Goal: Task Accomplishment & Management: Complete application form

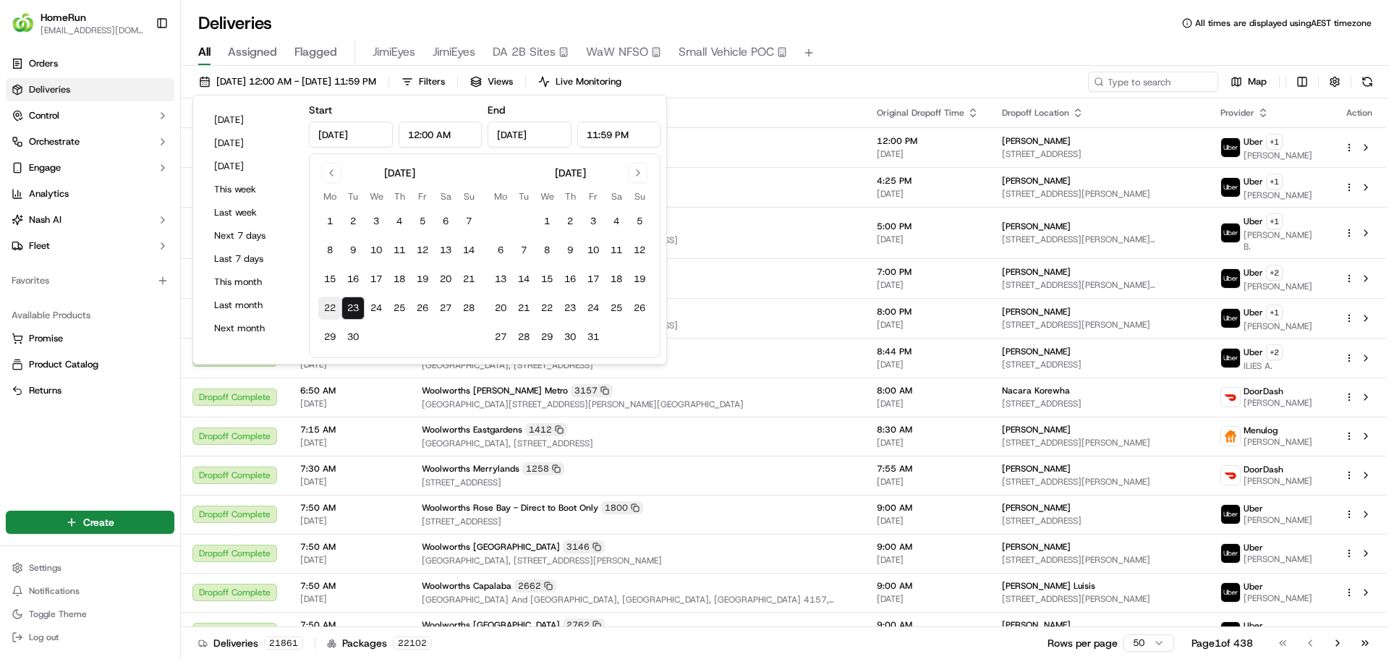
click at [336, 305] on button "22" at bounding box center [329, 308] width 23 height 23
type input "Sep 22, 2025"
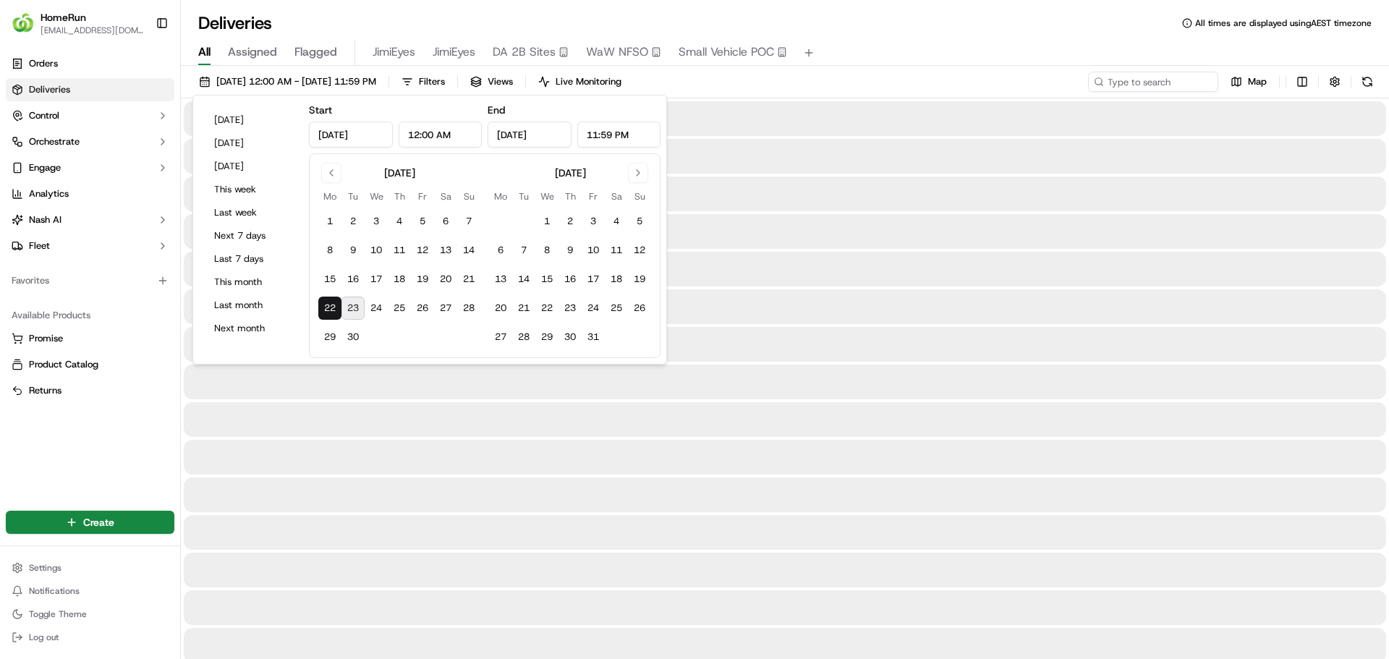
click at [336, 305] on button "22" at bounding box center [329, 308] width 23 height 23
click at [904, 56] on div "All Assigned Flagged JimiEyes JimiEyes DA 2B Sites WaW NFSO Small Vehicle POC" at bounding box center [785, 53] width 1208 height 25
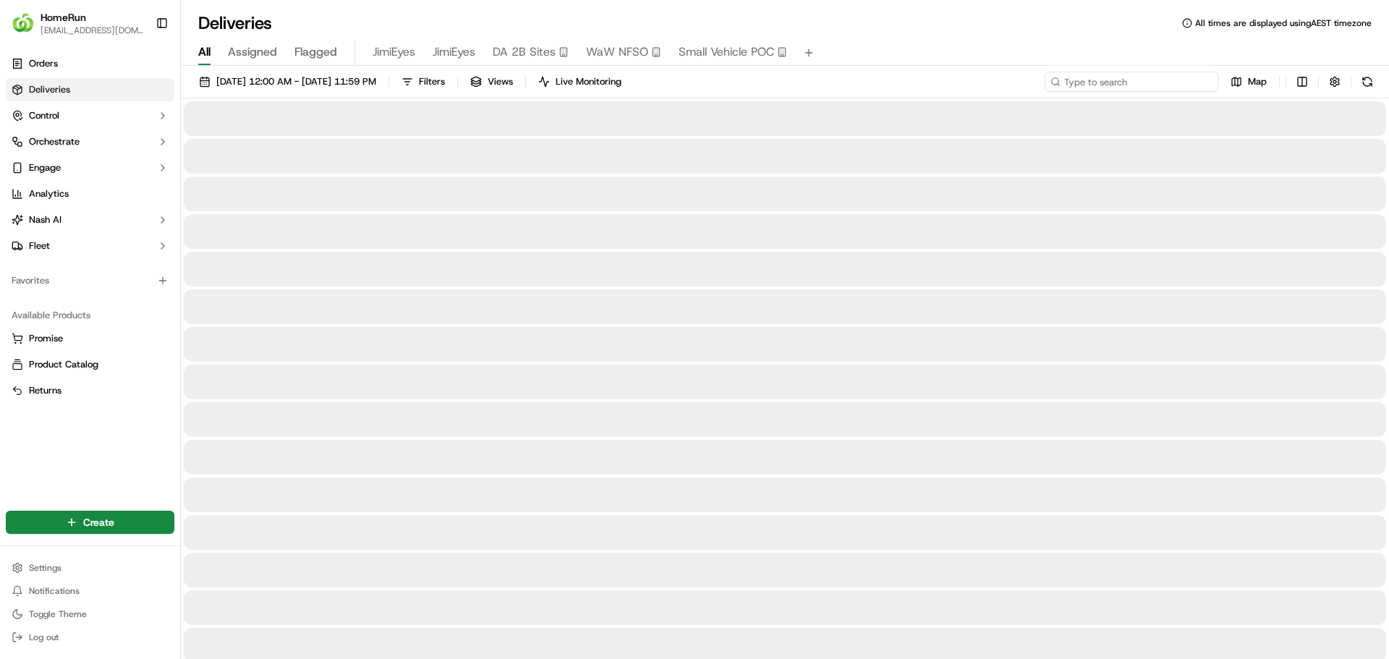
click at [1117, 82] on input at bounding box center [1132, 82] width 174 height 20
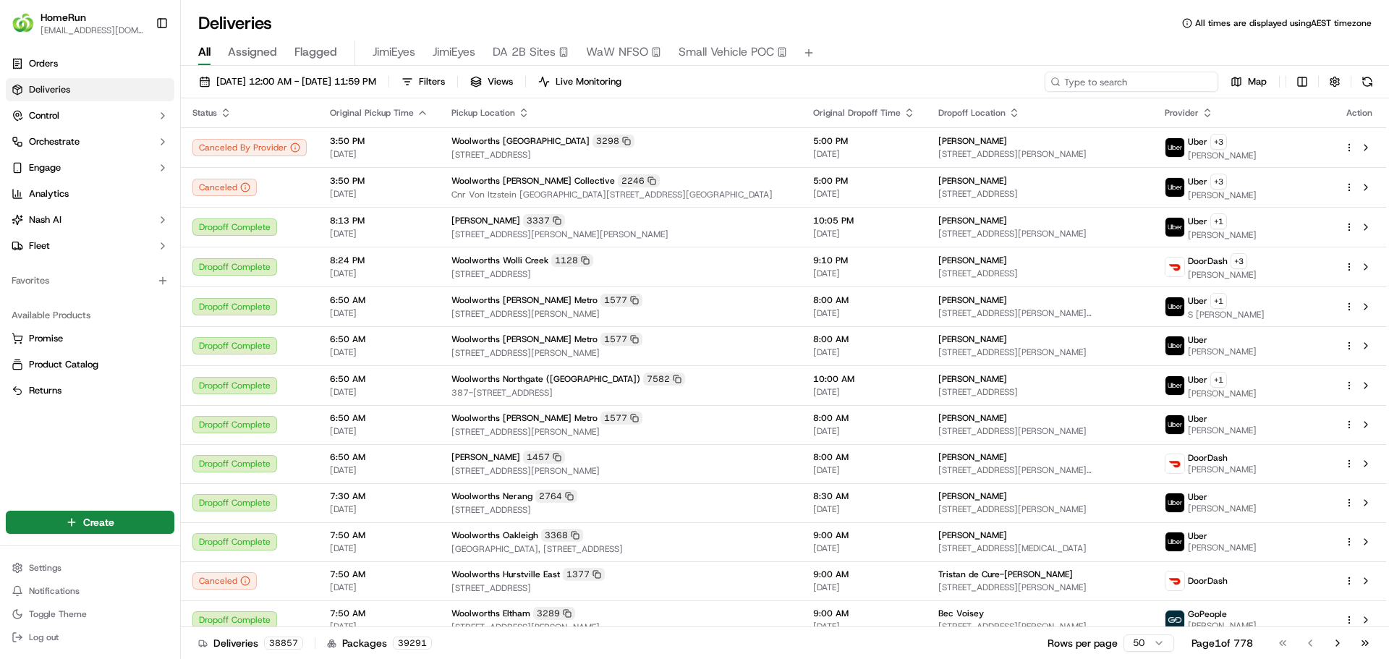
paste input "270478353"
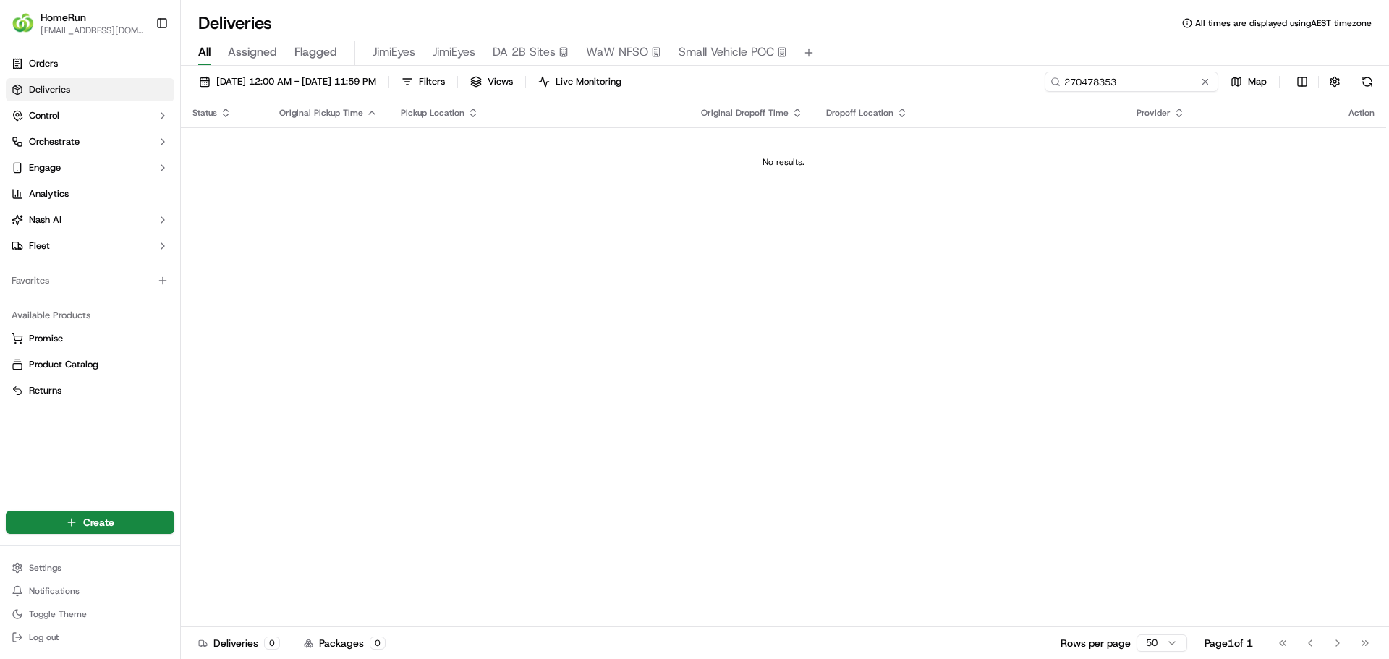
drag, startPoint x: 1160, startPoint y: 81, endPoint x: 1032, endPoint y: 81, distance: 127.3
click at [1032, 81] on div "22/09/2025 12:00 AM - 22/09/2025 11:59 PM Filters Views Live Monitoring 2704783…" at bounding box center [785, 85] width 1208 height 27
paste input "741607"
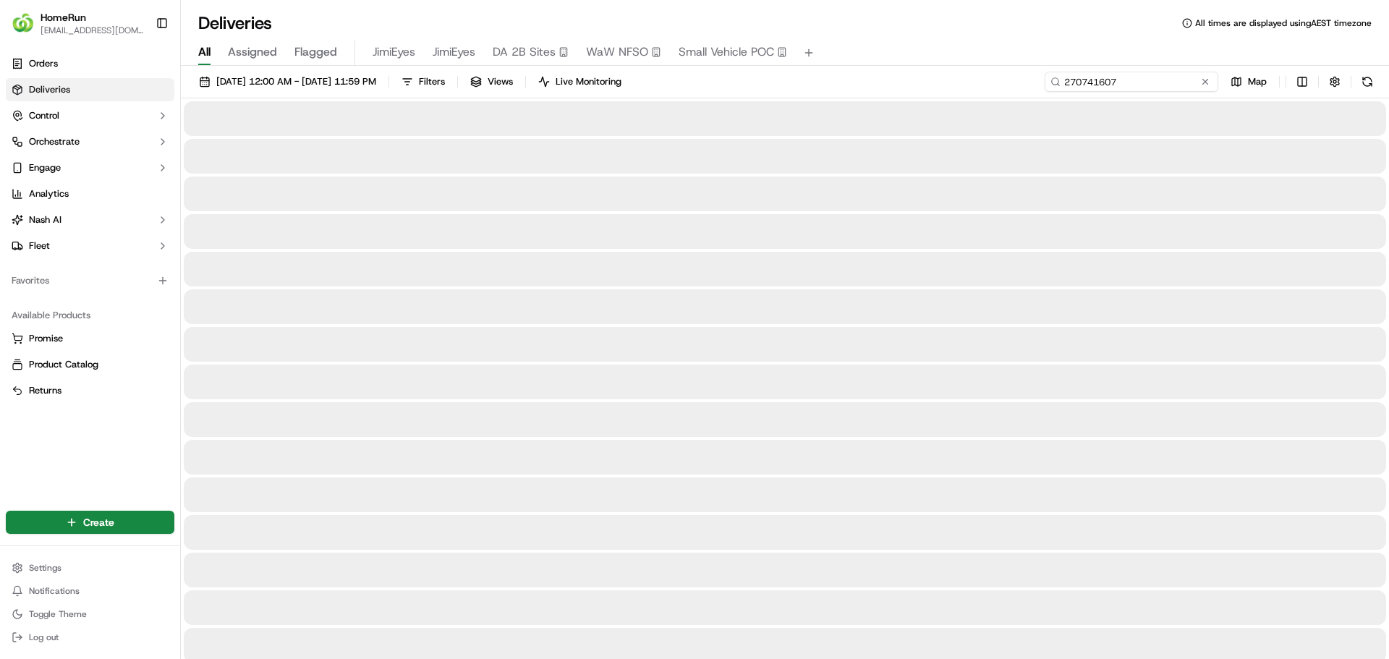
type input "270741607"
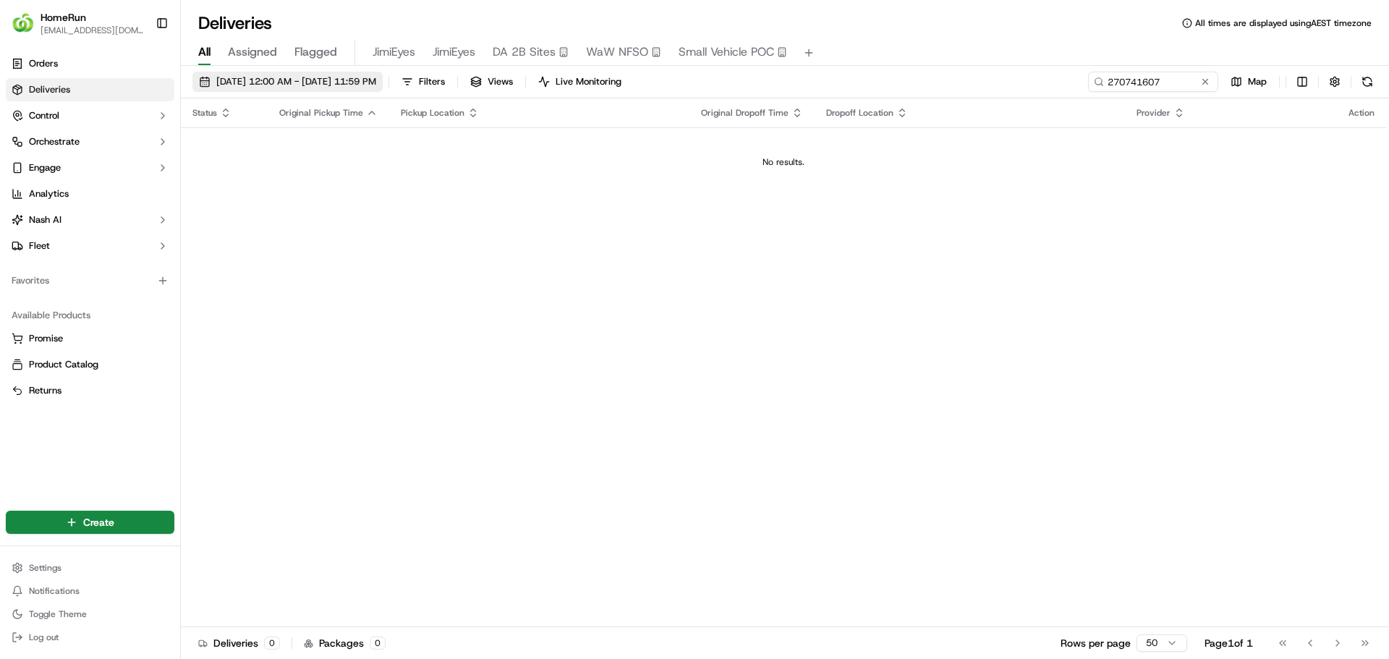
click at [376, 82] on span "22/09/2025 12:00 AM - 22/09/2025 11:59 PM" at bounding box center [296, 81] width 160 height 13
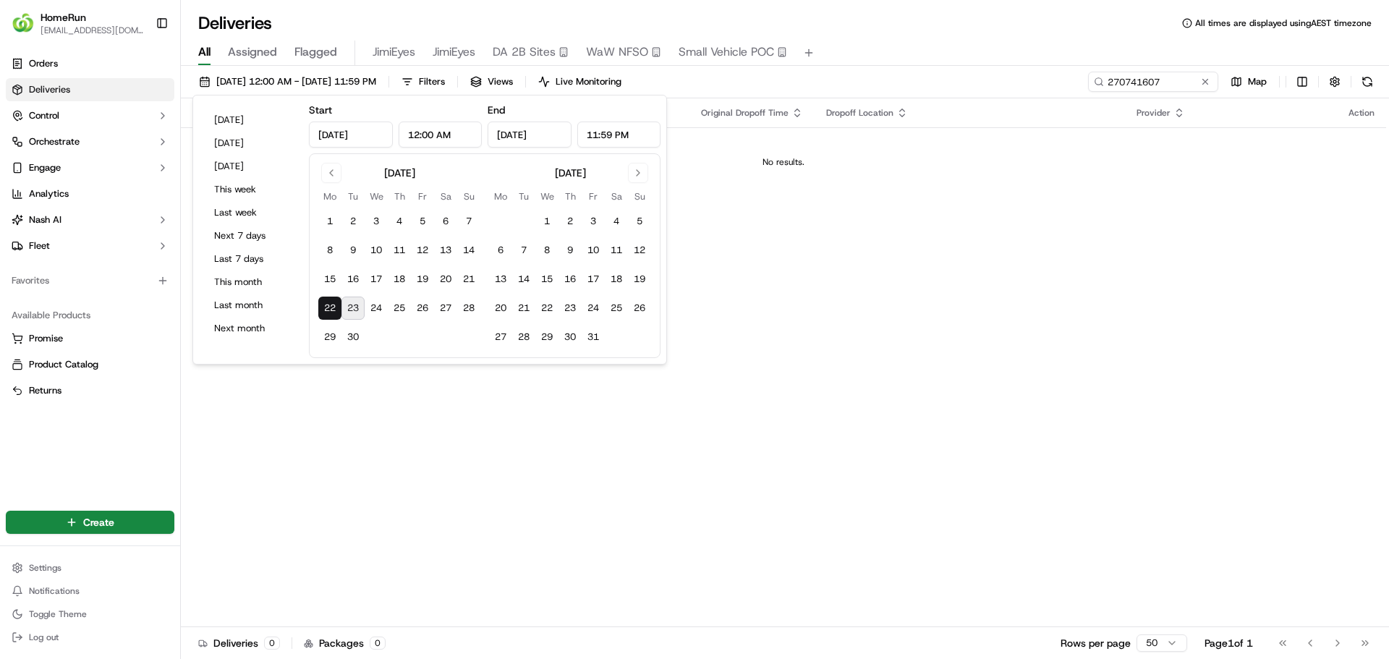
click at [348, 307] on button "23" at bounding box center [352, 308] width 23 height 23
type input "Sep 23, 2025"
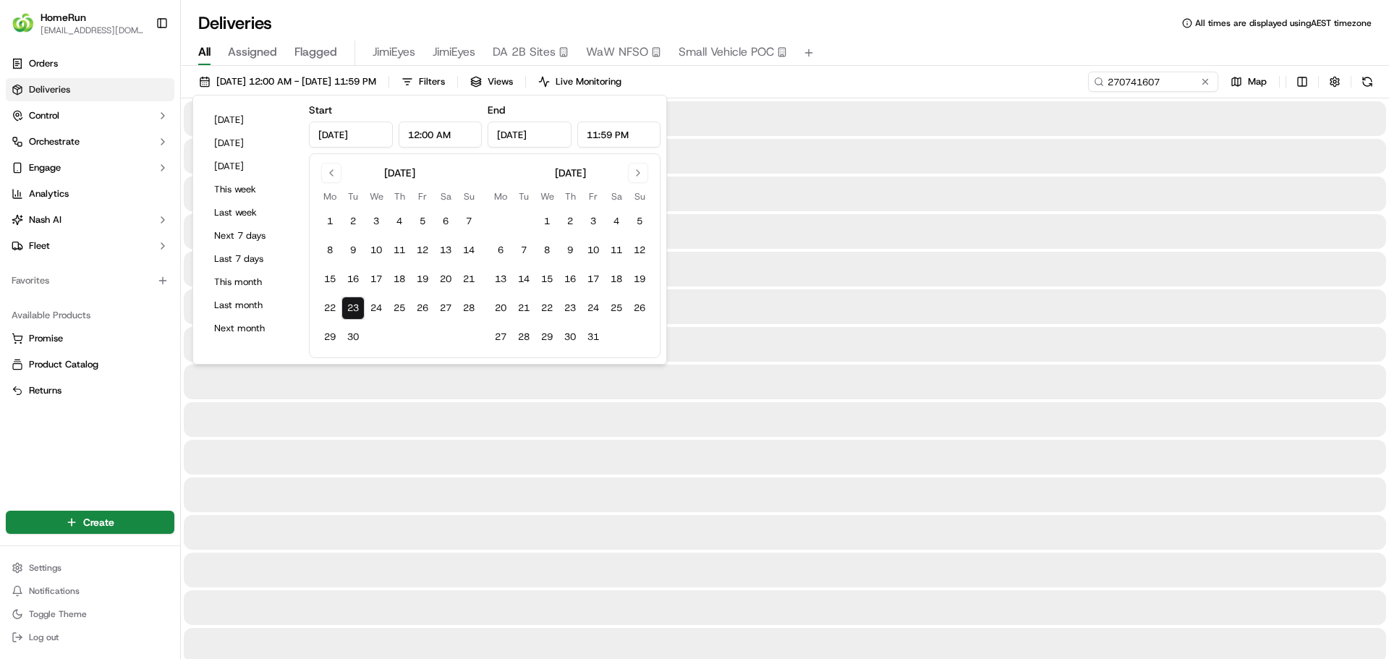
click at [884, 40] on div "All Assigned Flagged JimiEyes JimiEyes DA 2B Sites WaW NFSO Small Vehicle POC" at bounding box center [785, 50] width 1208 height 31
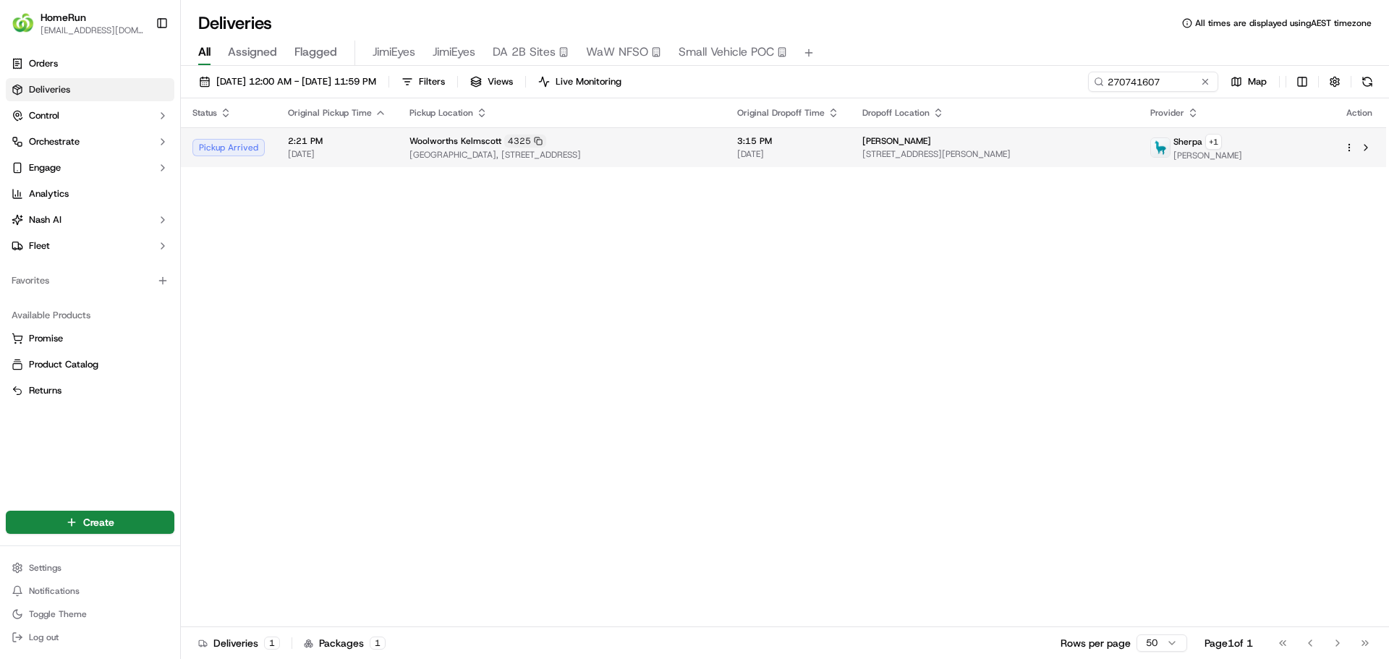
click at [676, 150] on span "Kelmscott Central Shopping Centre, 2889 Albany Highway, Kelmscott, WA 6111, AU" at bounding box center [561, 155] width 305 height 12
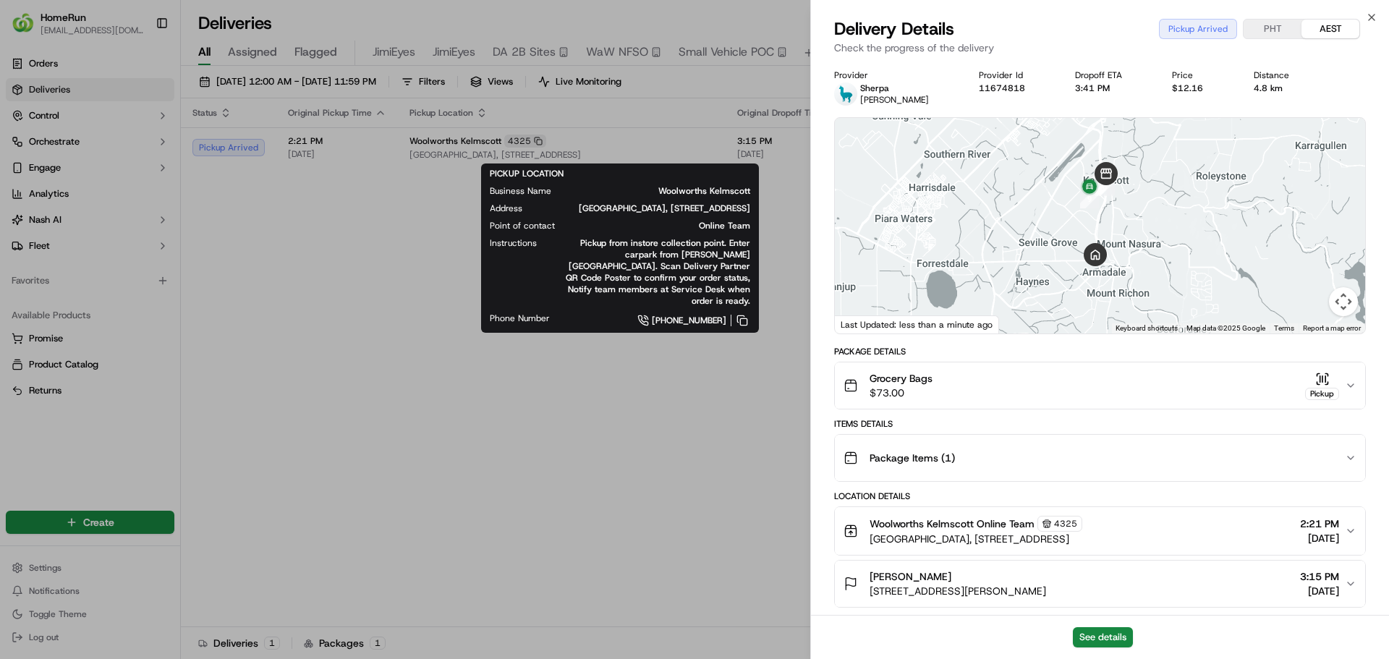
click at [1013, 391] on div "Grocery Bags $73.00 Pickup" at bounding box center [1093, 385] width 501 height 29
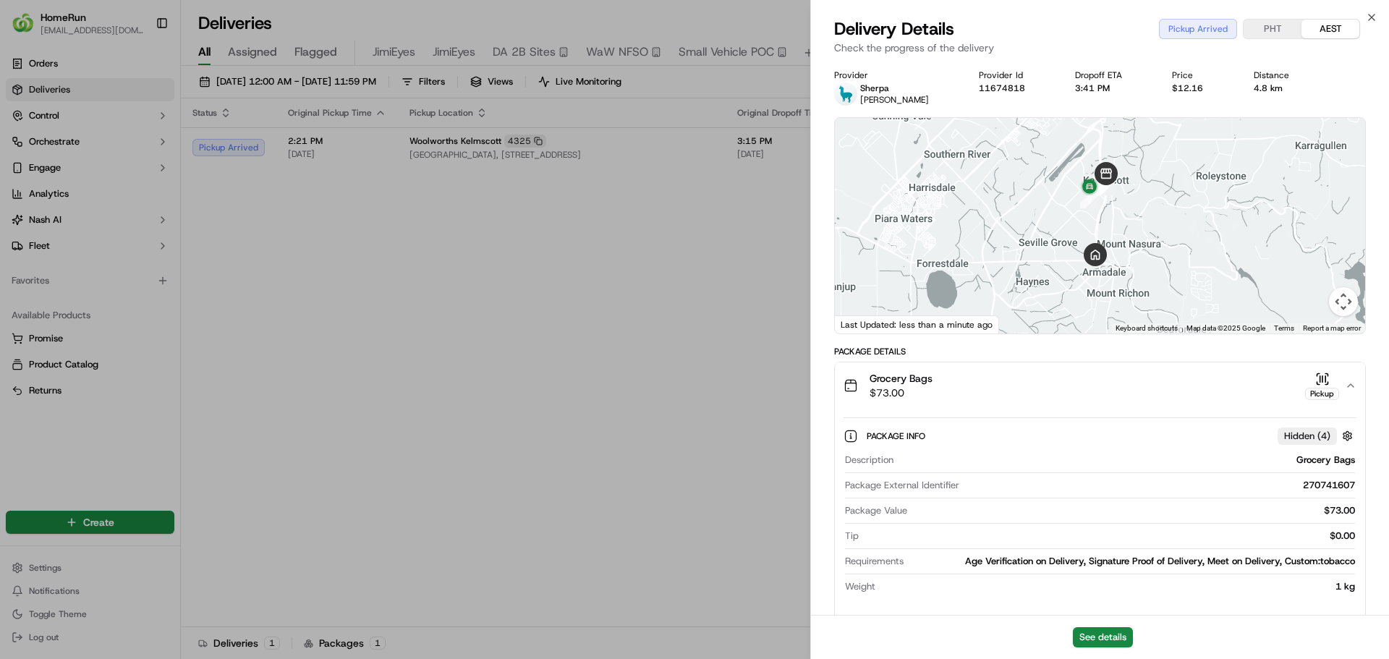
click at [1013, 391] on div "Grocery Bags $73.00 Pickup" at bounding box center [1093, 385] width 501 height 29
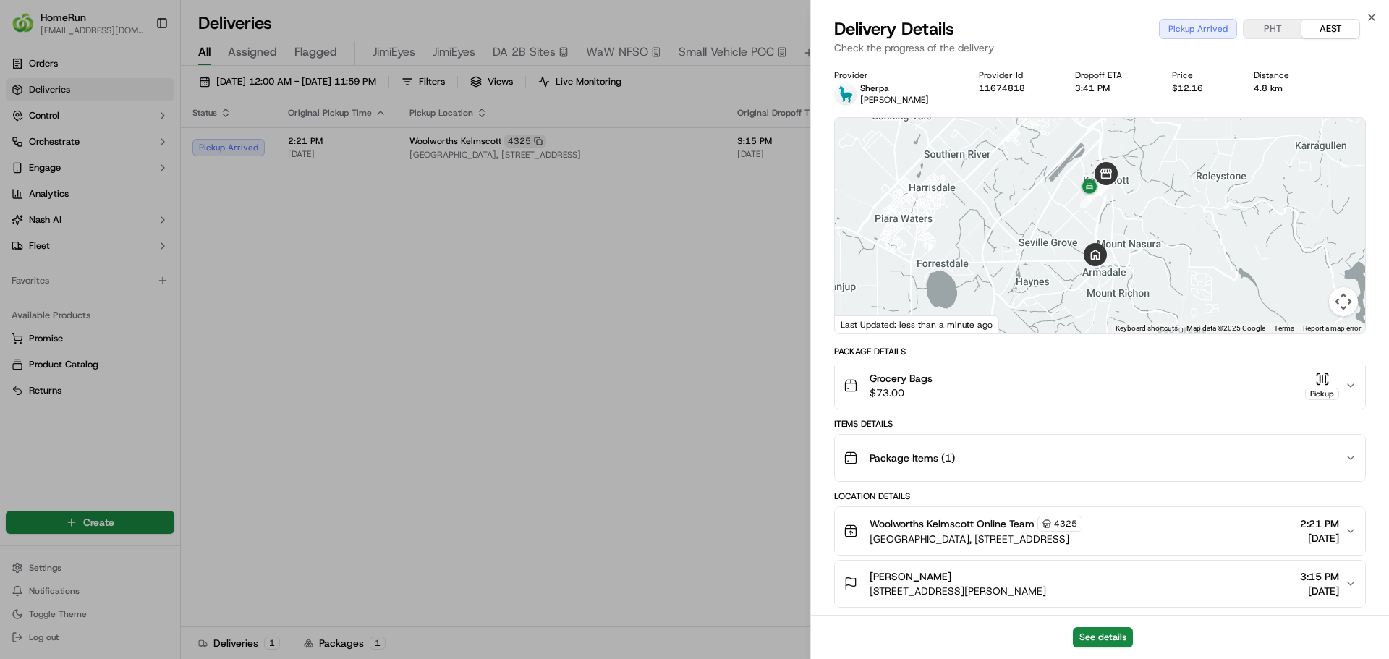
click at [1002, 389] on div "Grocery Bags $73.00 Pickup" at bounding box center [1093, 385] width 501 height 29
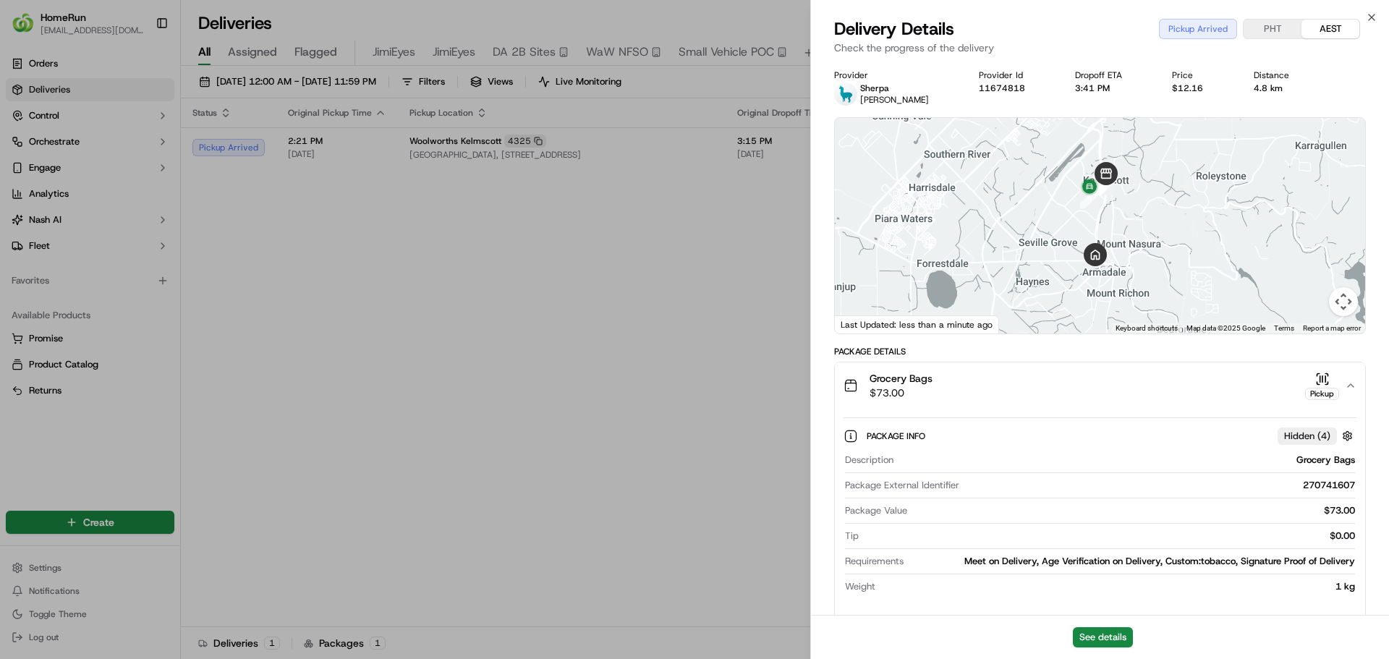
click at [1325, 486] on div "270741607" at bounding box center [1160, 485] width 390 height 13
copy div "270741607"
click at [1095, 643] on button "See details" at bounding box center [1103, 637] width 60 height 20
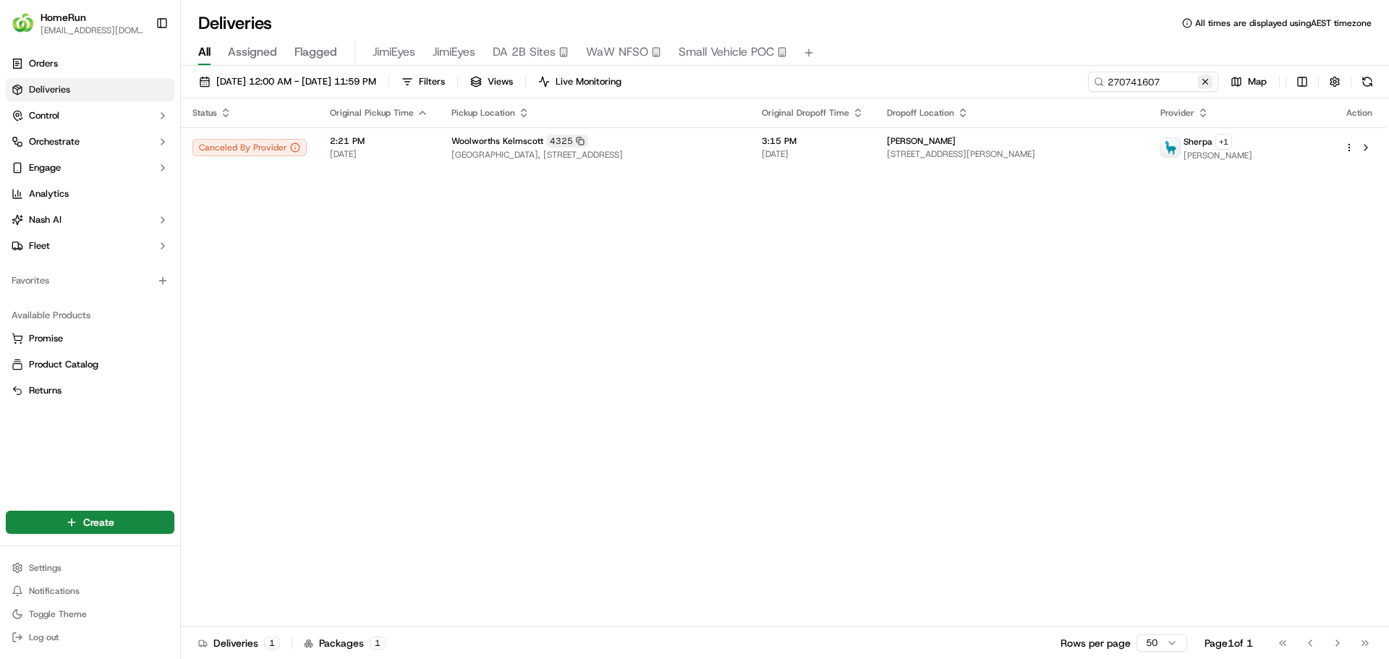
click at [1205, 82] on button at bounding box center [1205, 82] width 14 height 14
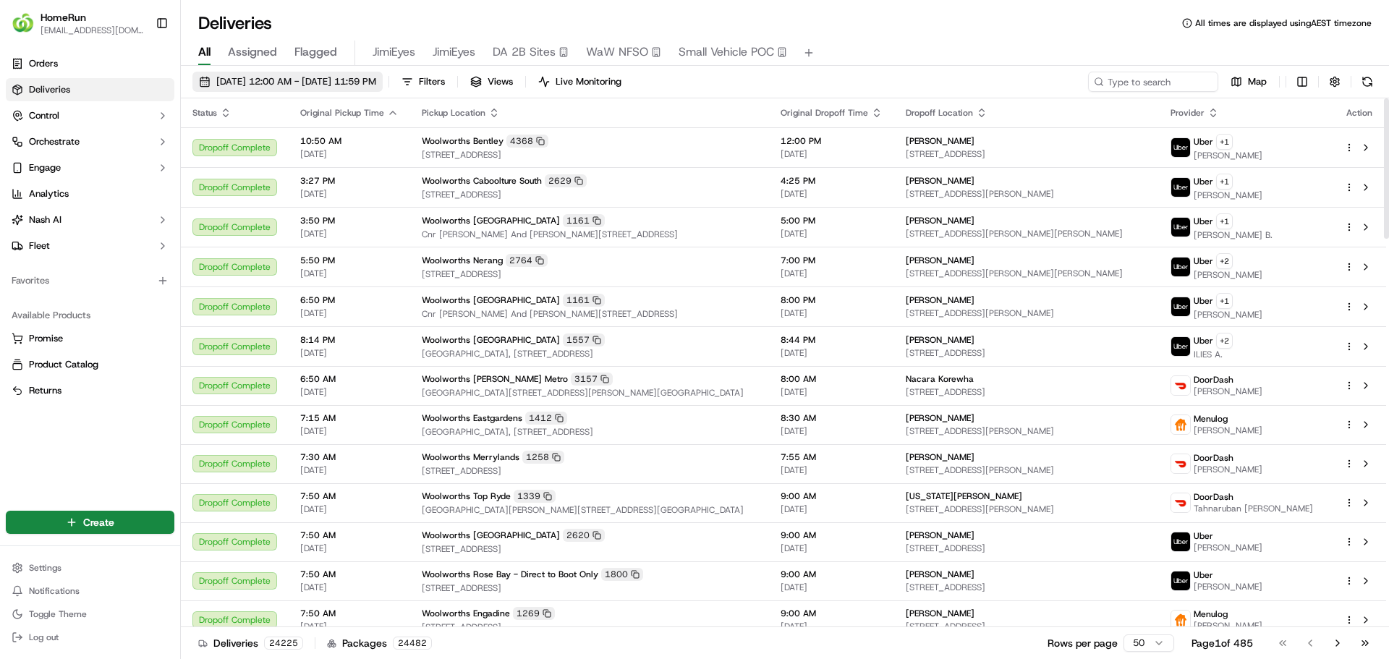
click at [305, 85] on span "23/09/2025 12:00 AM - 23/09/2025 11:59 PM" at bounding box center [296, 81] width 160 height 13
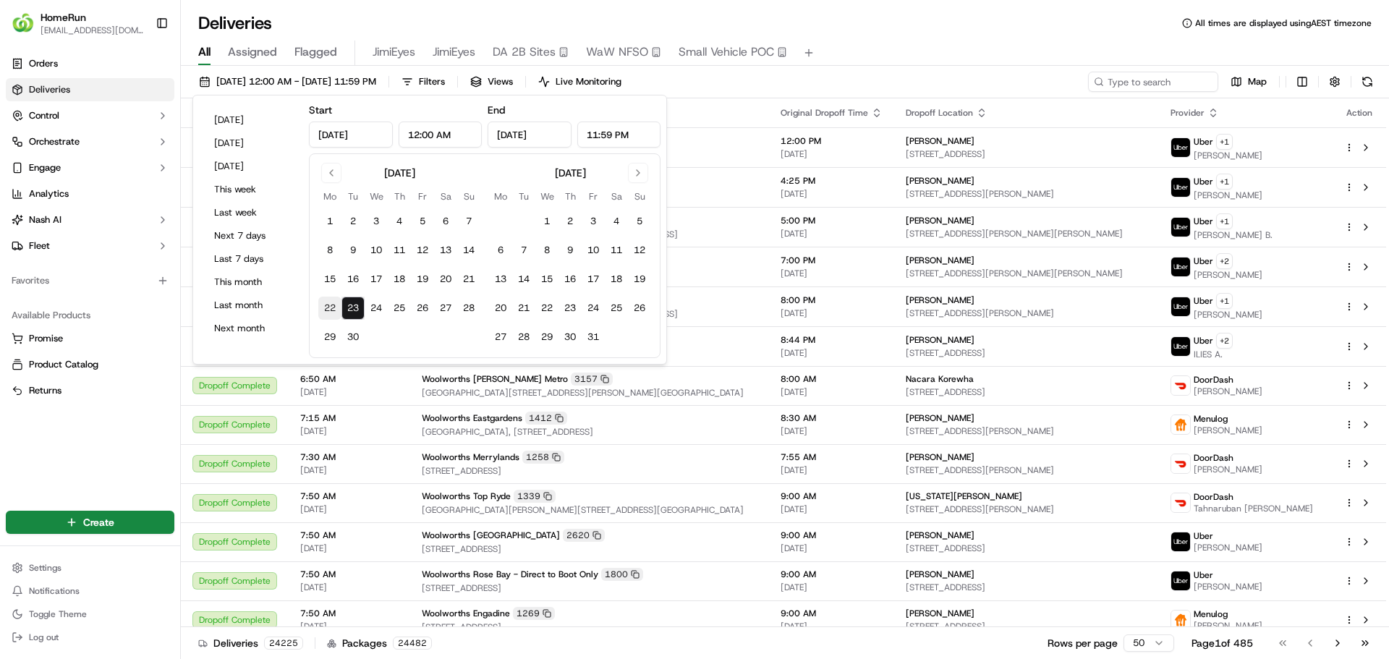
click at [328, 302] on button "22" at bounding box center [329, 308] width 23 height 23
type input "Sep 22, 2025"
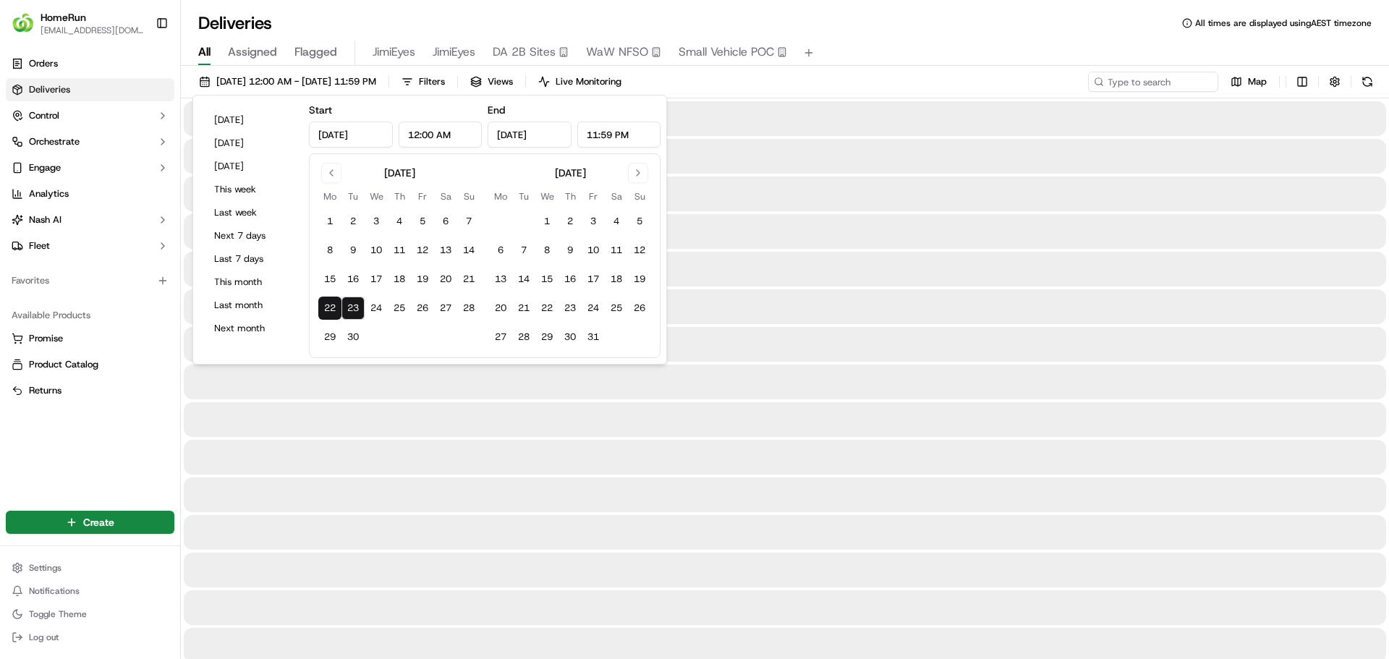
click at [328, 302] on button "22" at bounding box center [329, 308] width 23 height 23
type input "Sep 22, 2025"
click at [1132, 85] on input at bounding box center [1132, 82] width 174 height 20
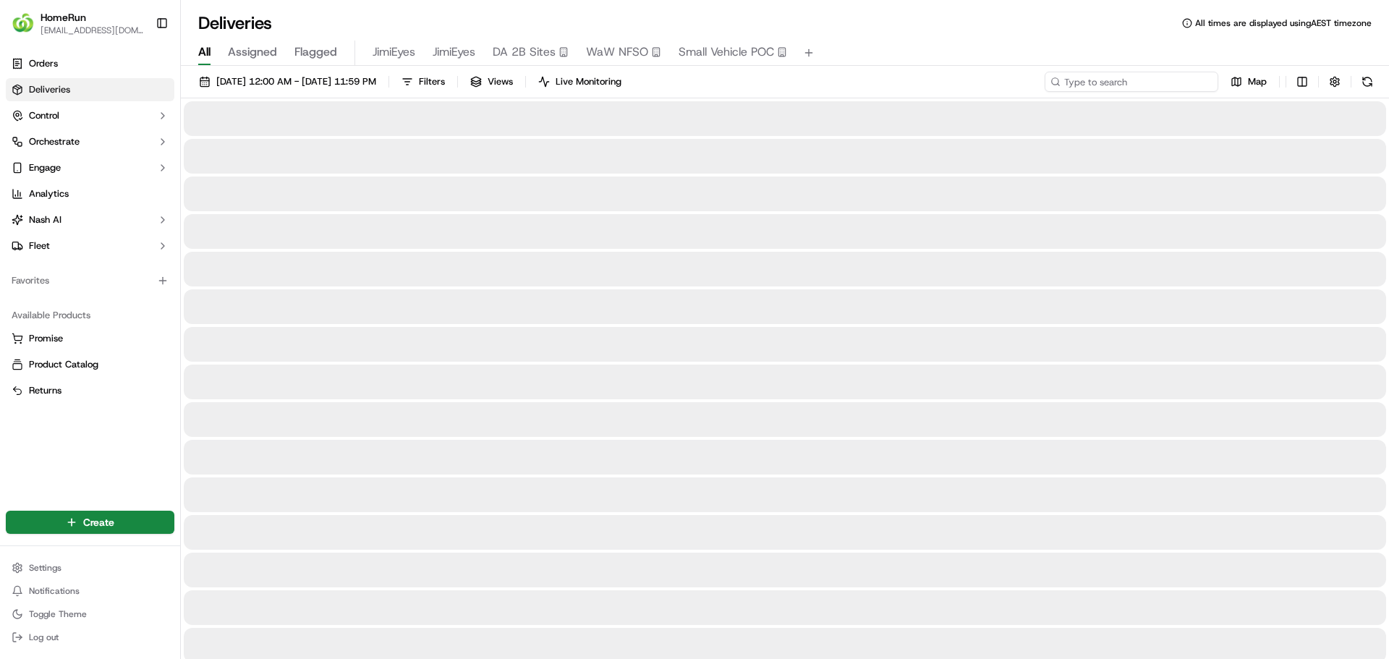
paste input "270599051"
type input "270599051"
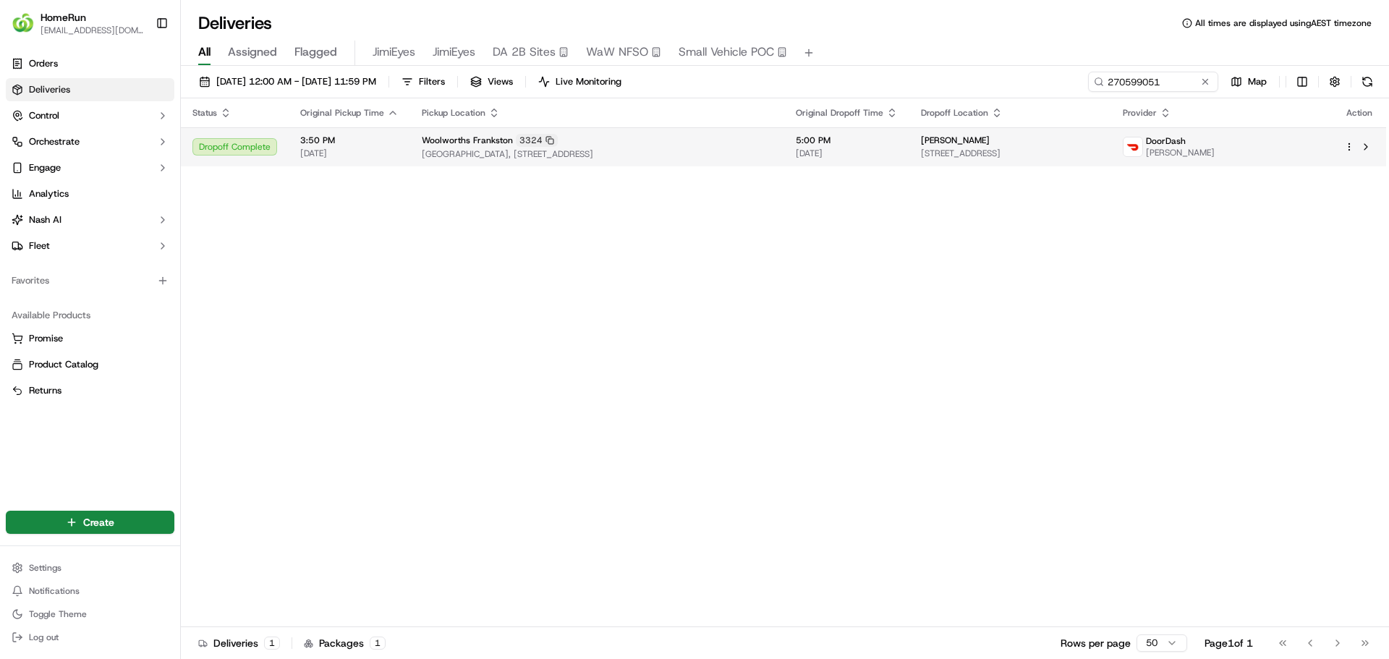
click at [773, 147] on div "Woolworths Frankston 3324" at bounding box center [597, 140] width 351 height 13
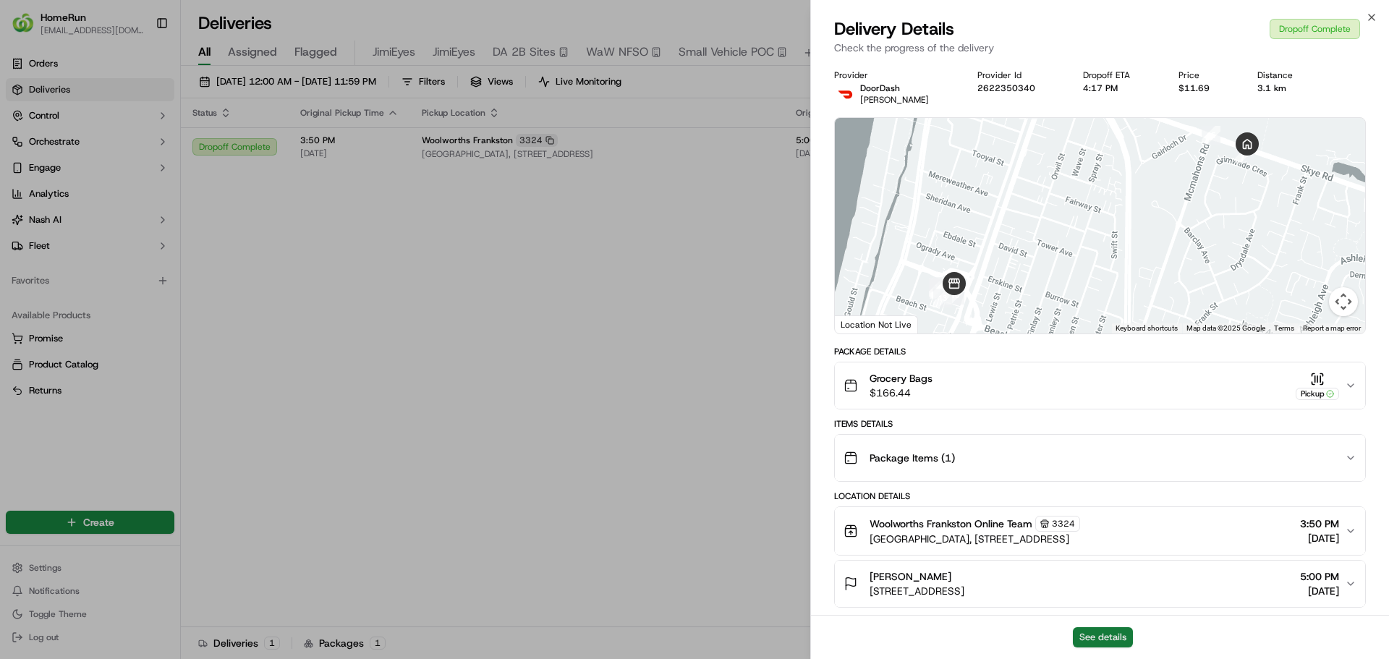
click at [1112, 637] on button "See details" at bounding box center [1103, 637] width 60 height 20
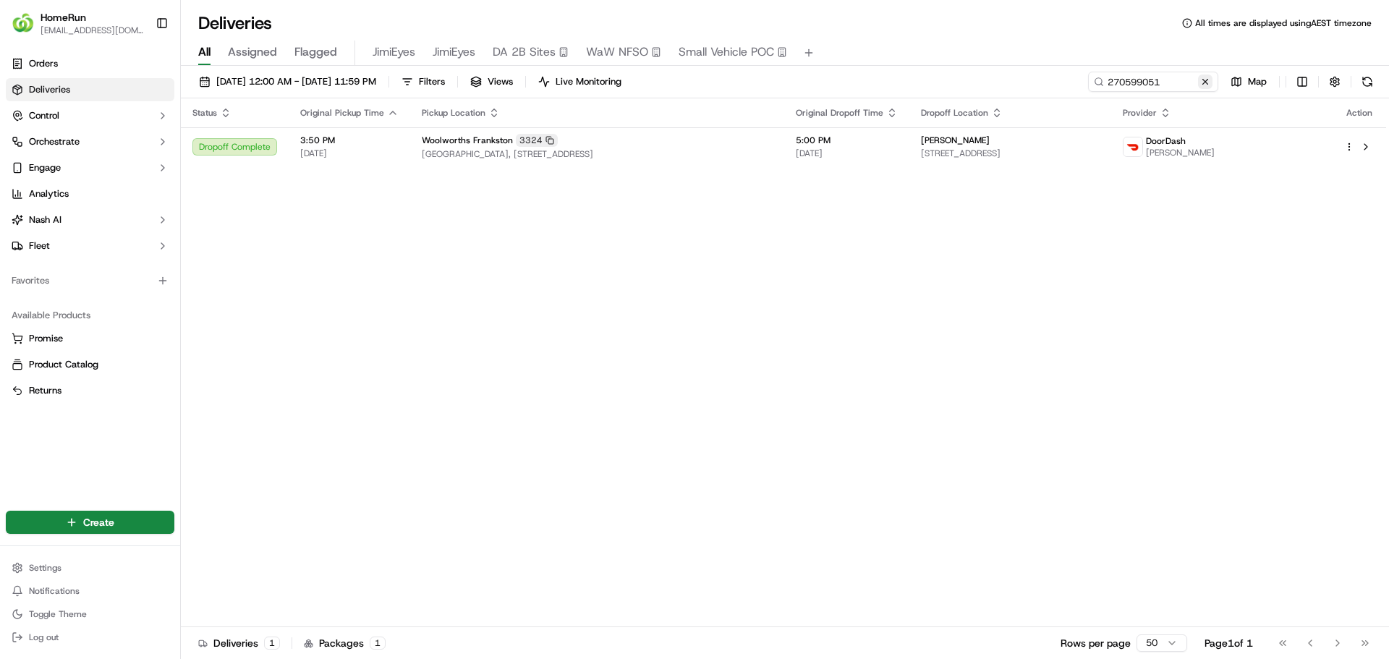
click at [1211, 81] on button at bounding box center [1205, 82] width 14 height 14
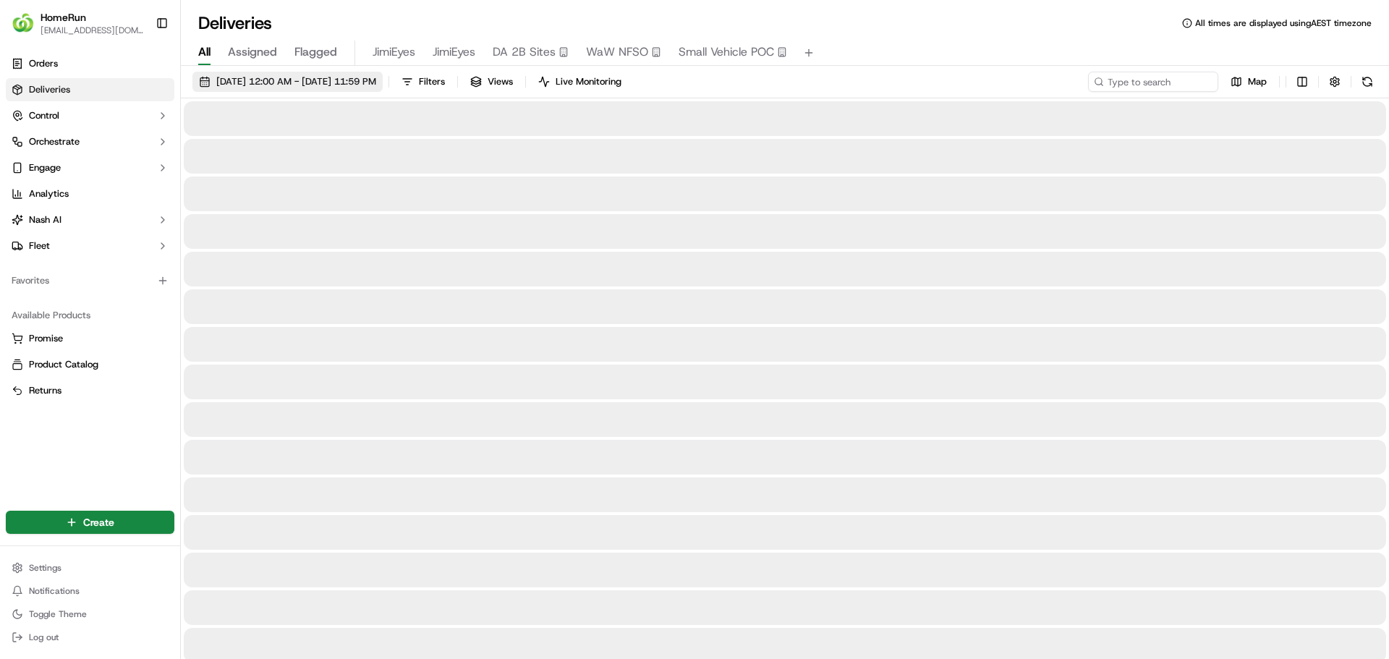
click at [324, 85] on span "22/09/2025 12:00 AM - 22/09/2025 11:59 PM" at bounding box center [296, 81] width 160 height 13
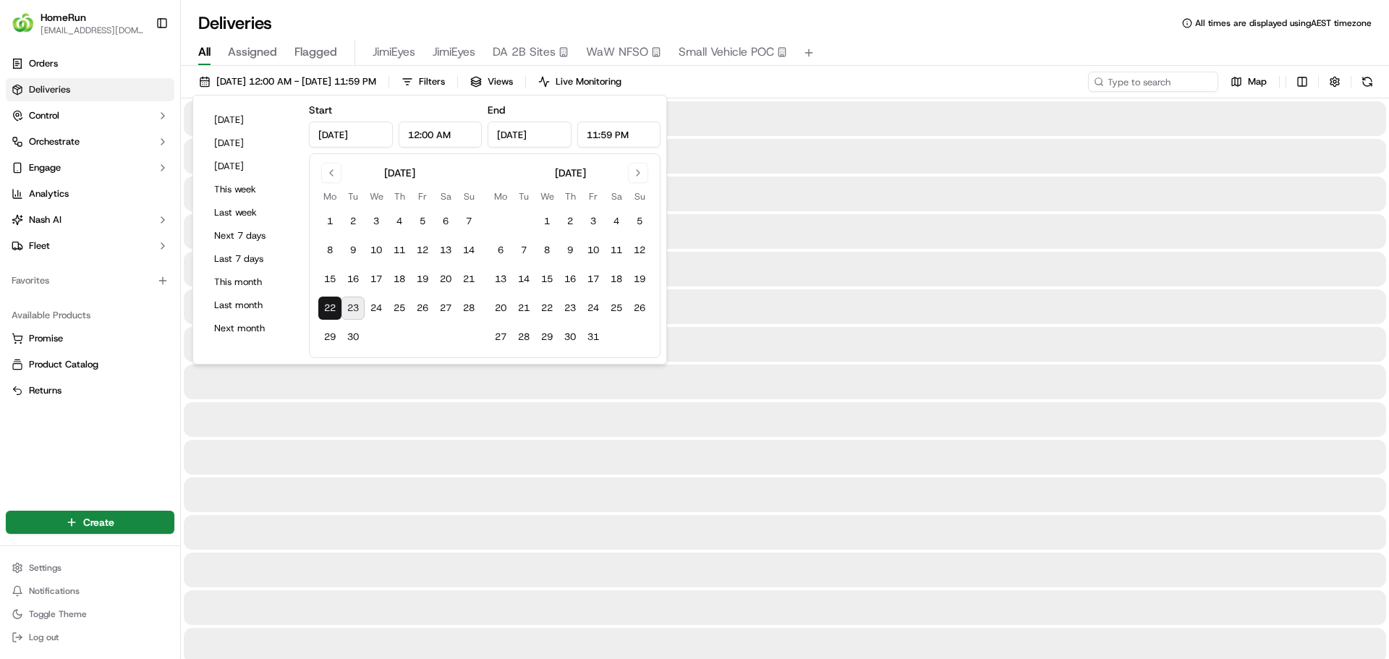
click at [353, 313] on button "23" at bounding box center [352, 308] width 23 height 23
type input "Sep 23, 2025"
click at [353, 312] on button "23" at bounding box center [352, 308] width 23 height 23
type input "Sep 23, 2025"
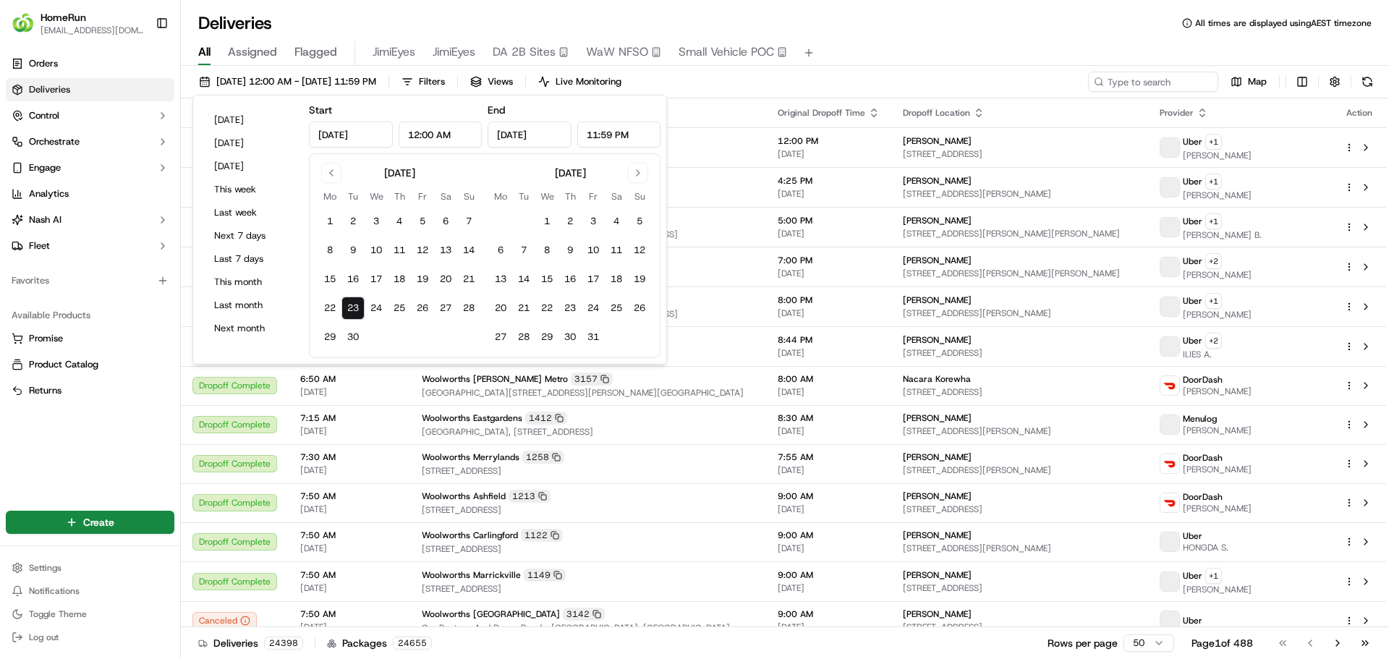
click at [862, 35] on div "All Assigned Flagged JimiEyes JimiEyes DA 2B Sites WaW NFSO Small Vehicle POC" at bounding box center [785, 50] width 1208 height 31
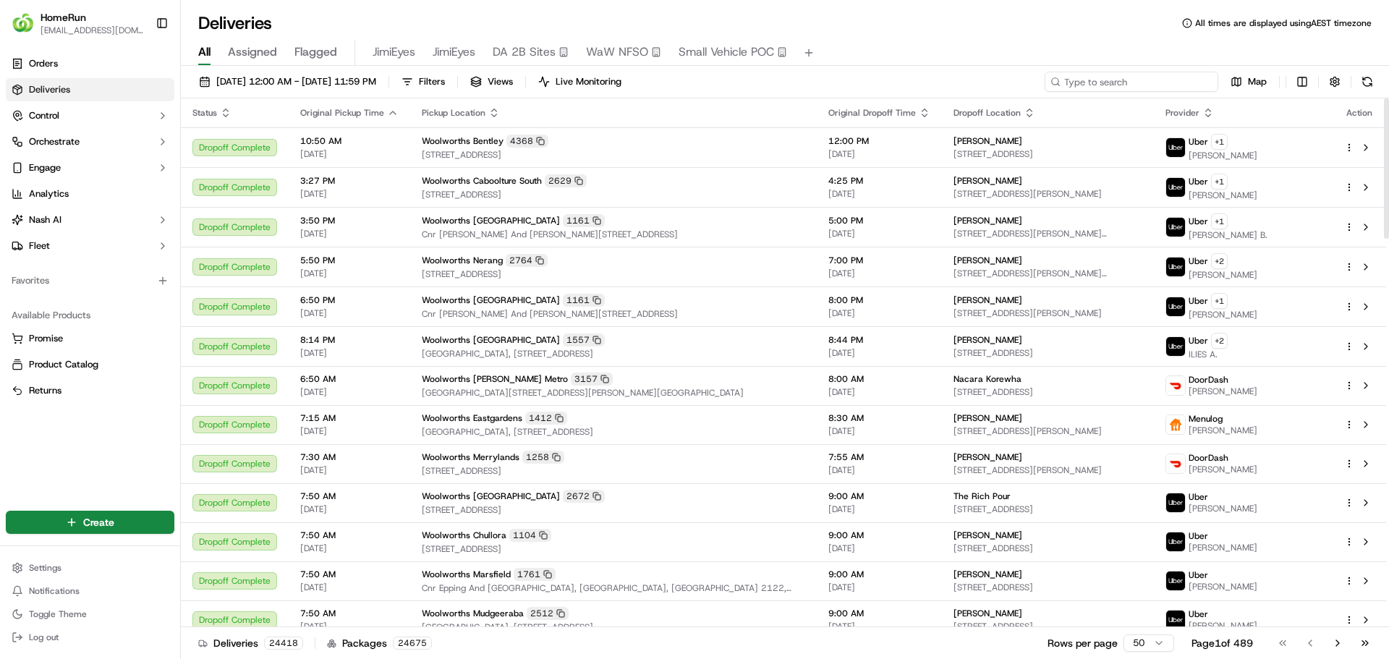
click at [1170, 76] on input at bounding box center [1132, 82] width 174 height 20
paste input "270456529"
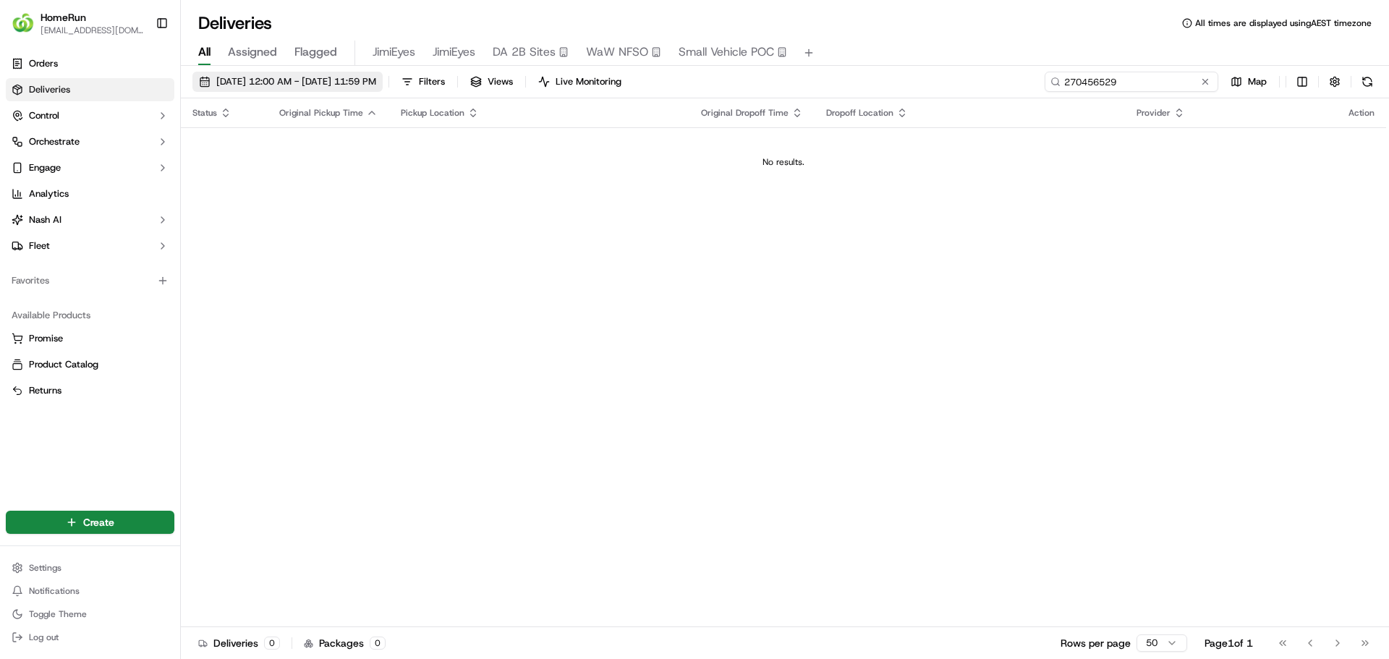
type input "270456529"
click at [376, 81] on span "23/09/2025 12:00 AM - 23/09/2025 11:59 PM" at bounding box center [296, 81] width 160 height 13
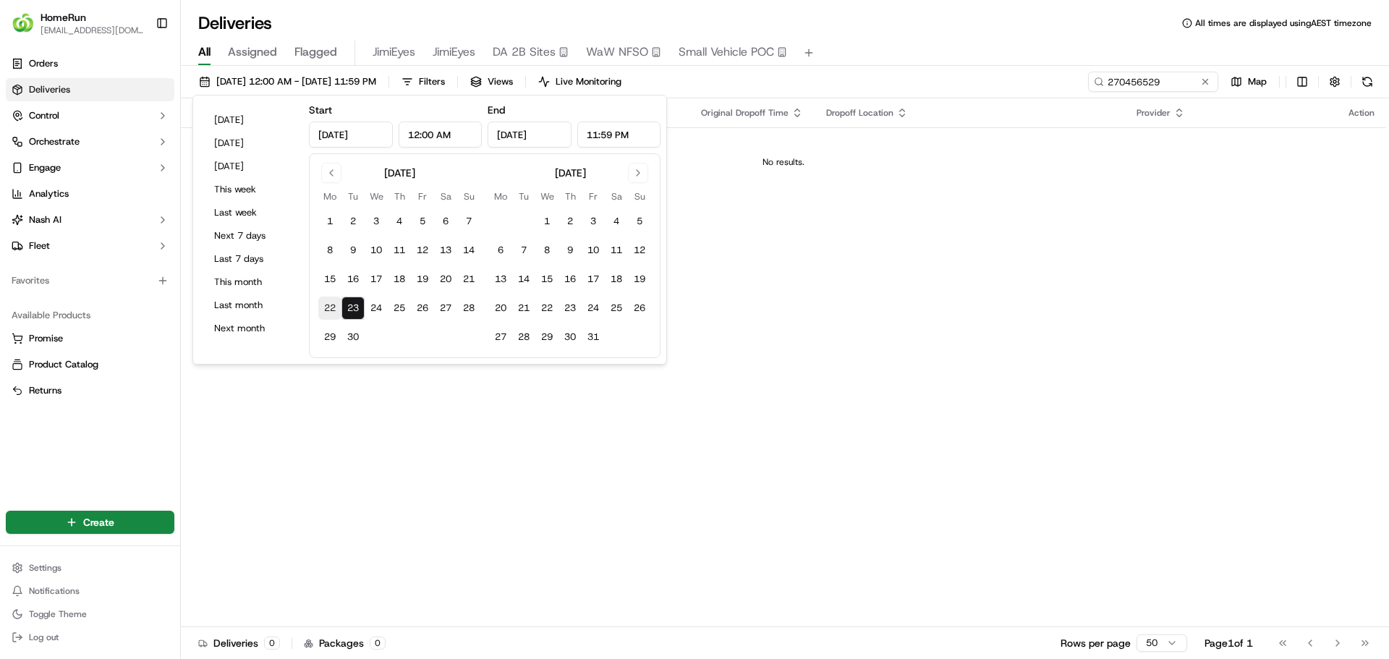
click at [336, 307] on button "22" at bounding box center [329, 308] width 23 height 23
type input "Sep 22, 2025"
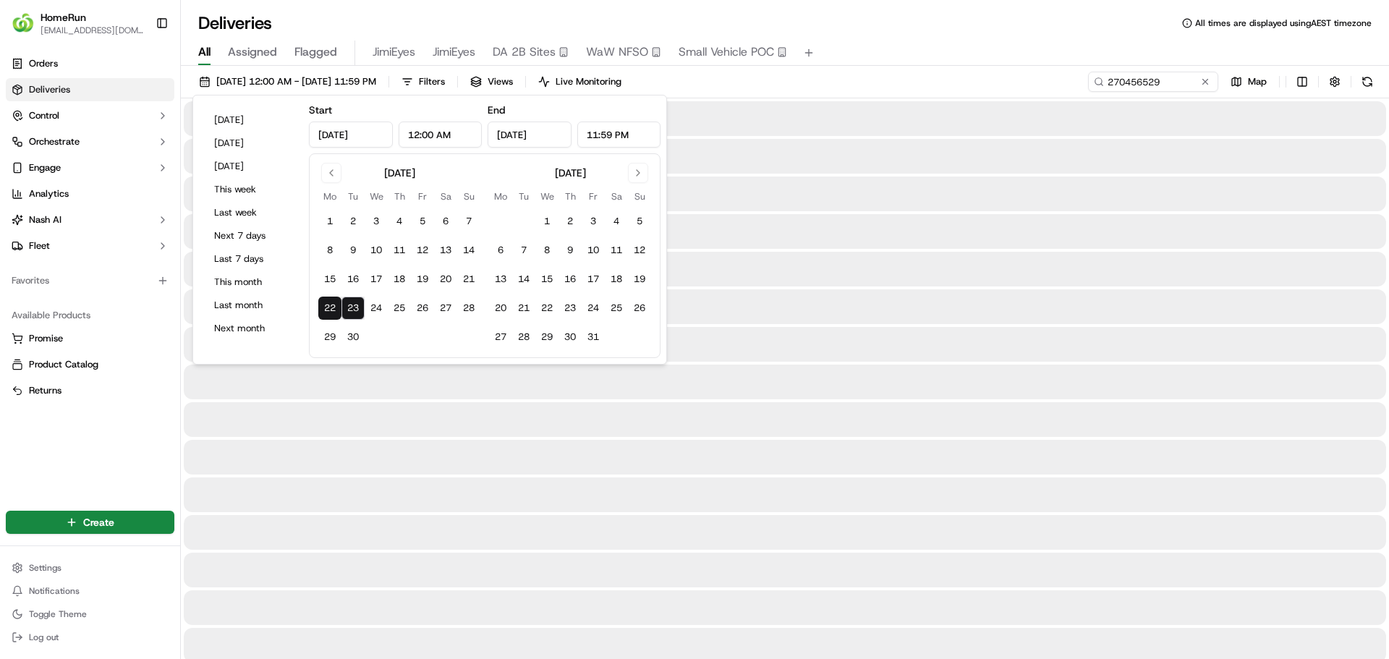
click at [336, 307] on button "22" at bounding box center [329, 308] width 23 height 23
type input "Sep 22, 2025"
click at [840, 30] on div "Deliveries All times are displayed using AEST timezone" at bounding box center [785, 23] width 1208 height 23
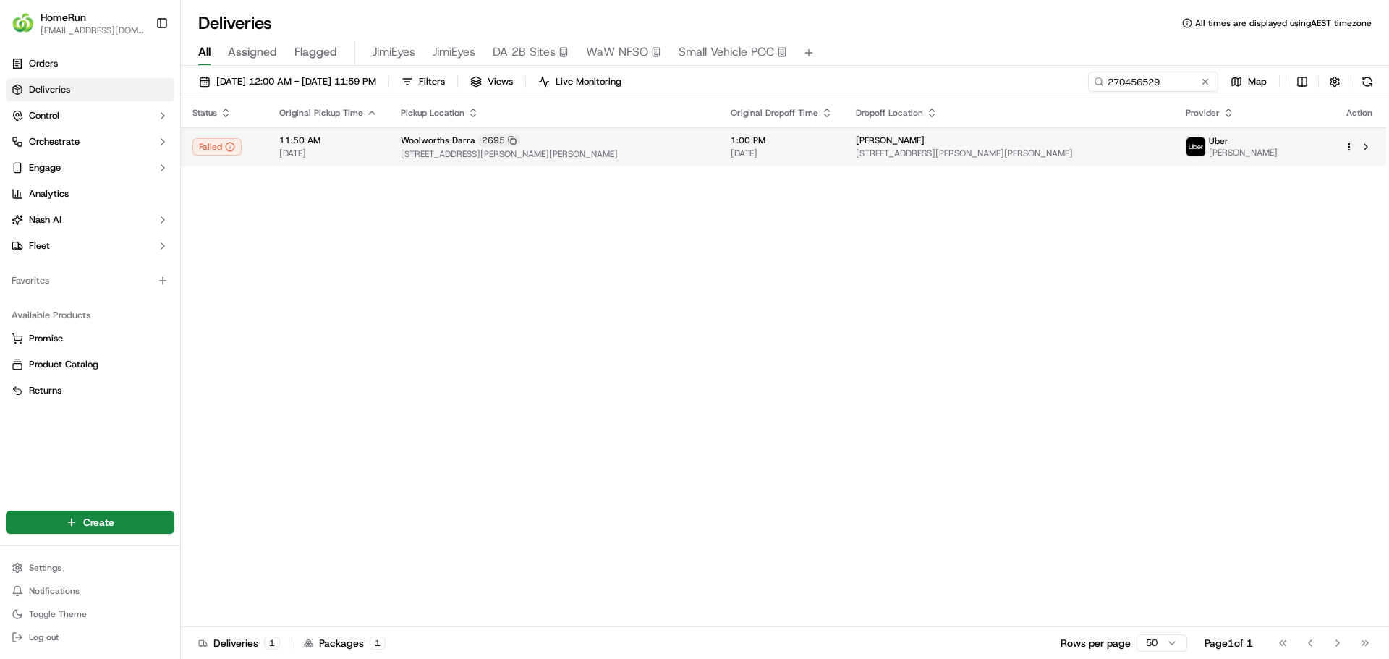
click at [719, 146] on td "Woolworths Darra 2695 166 Monier Road, Darra, QLD 4076, AU" at bounding box center [554, 146] width 330 height 39
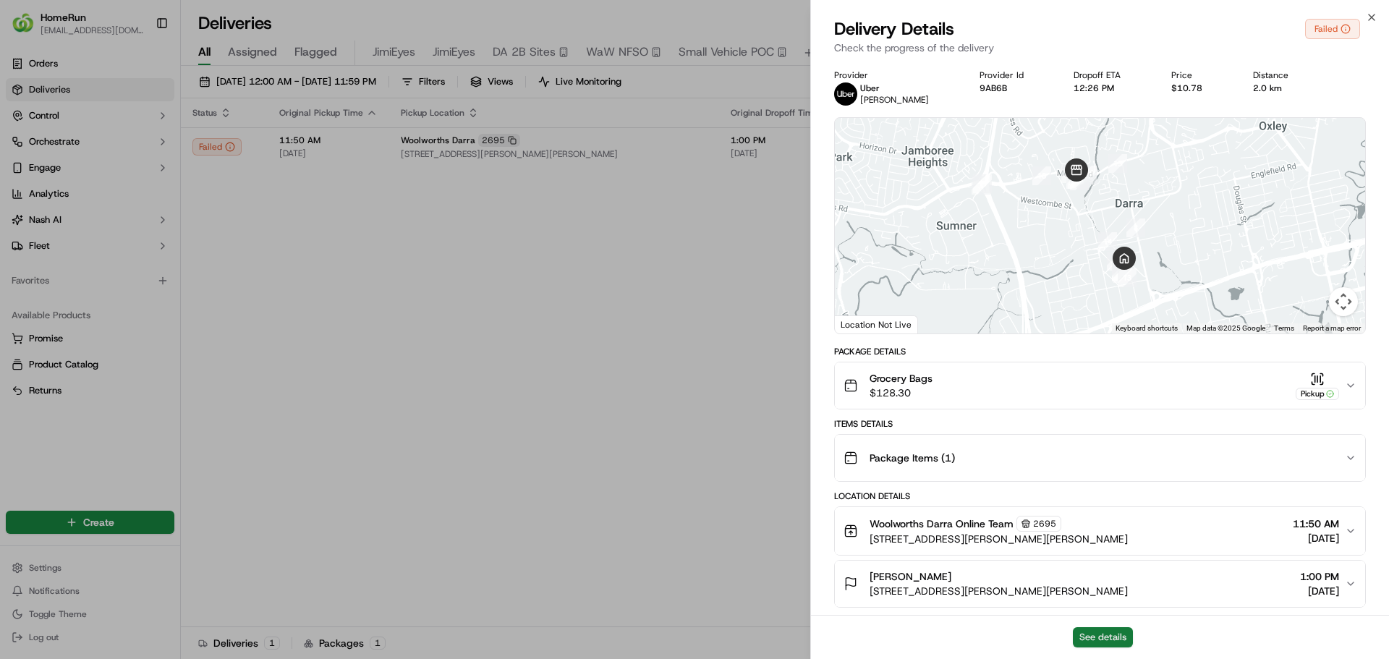
click at [1105, 637] on button "See details" at bounding box center [1103, 637] width 60 height 20
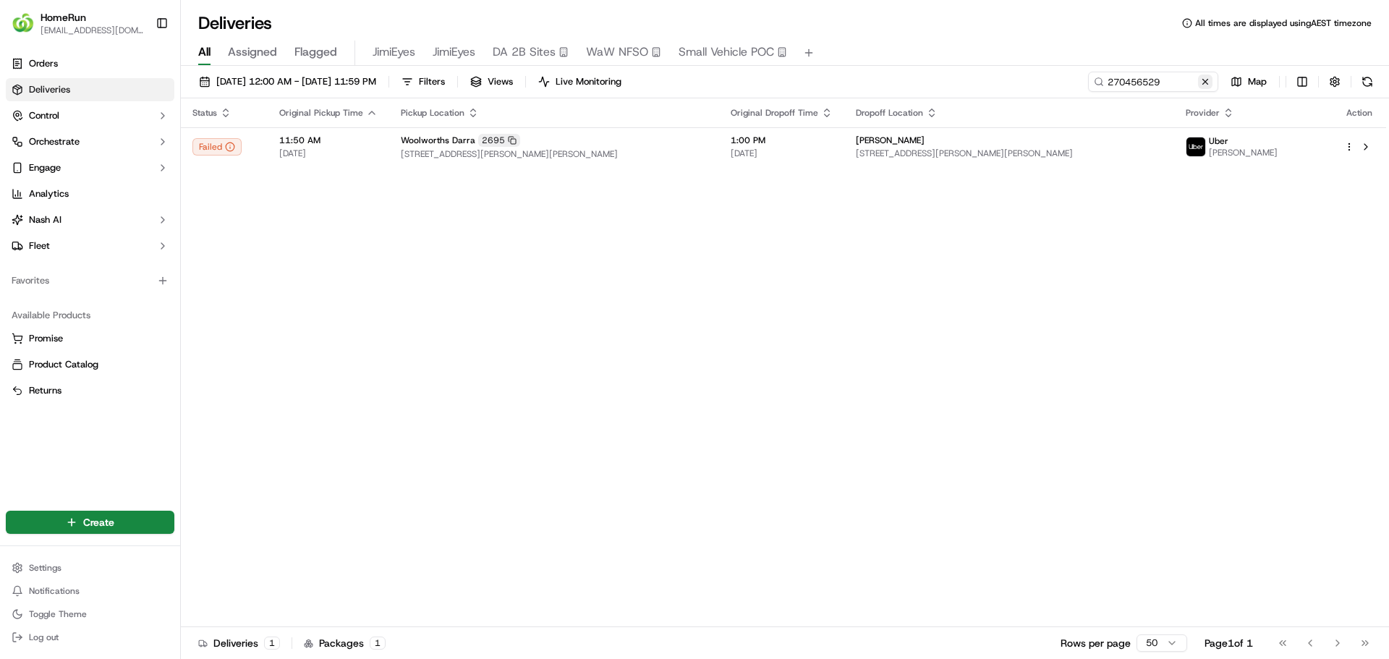
click at [1210, 83] on button at bounding box center [1205, 82] width 14 height 14
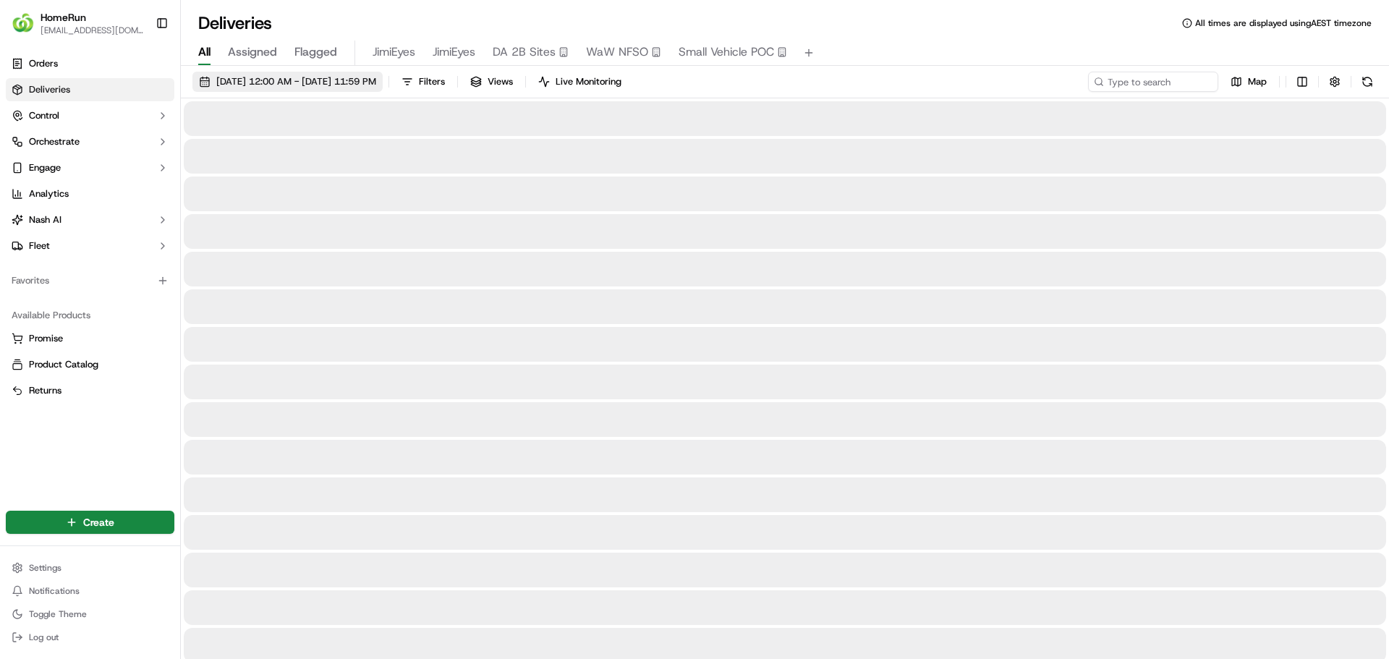
click at [376, 80] on span "22/09/2025 12:00 AM - 22/09/2025 11:59 PM" at bounding box center [296, 81] width 160 height 13
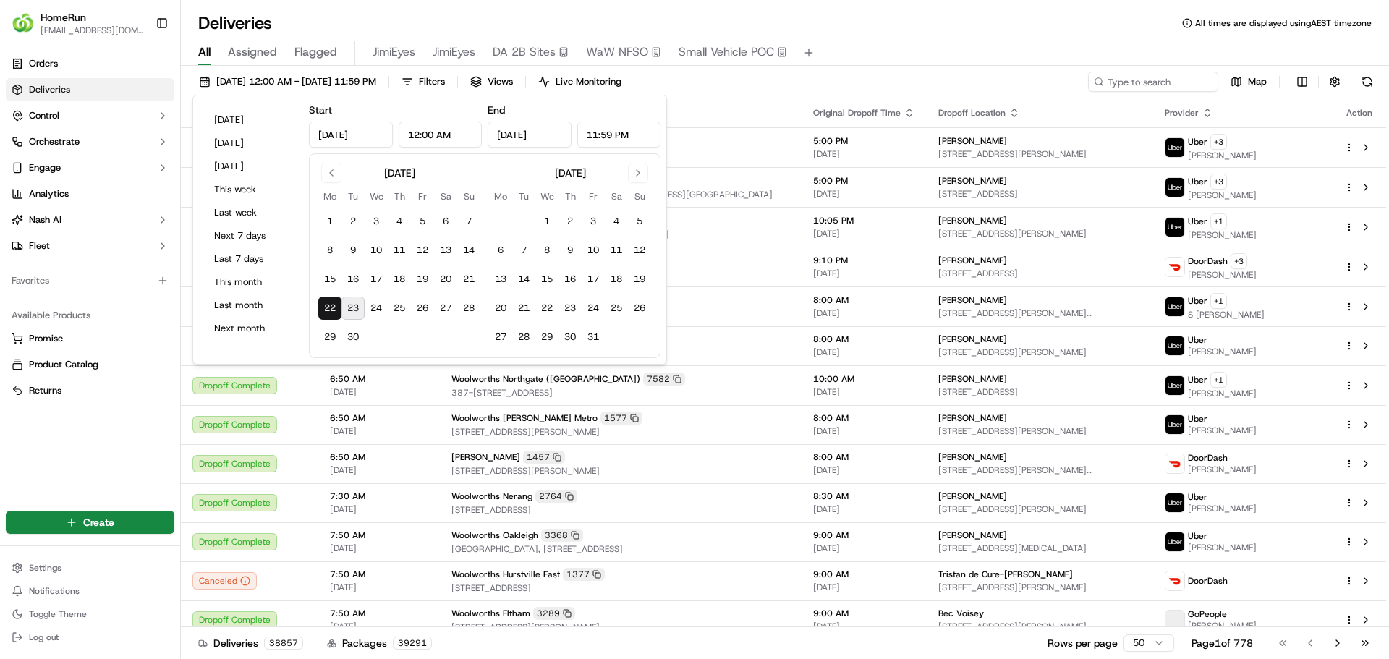
click at [357, 305] on button "23" at bounding box center [352, 308] width 23 height 23
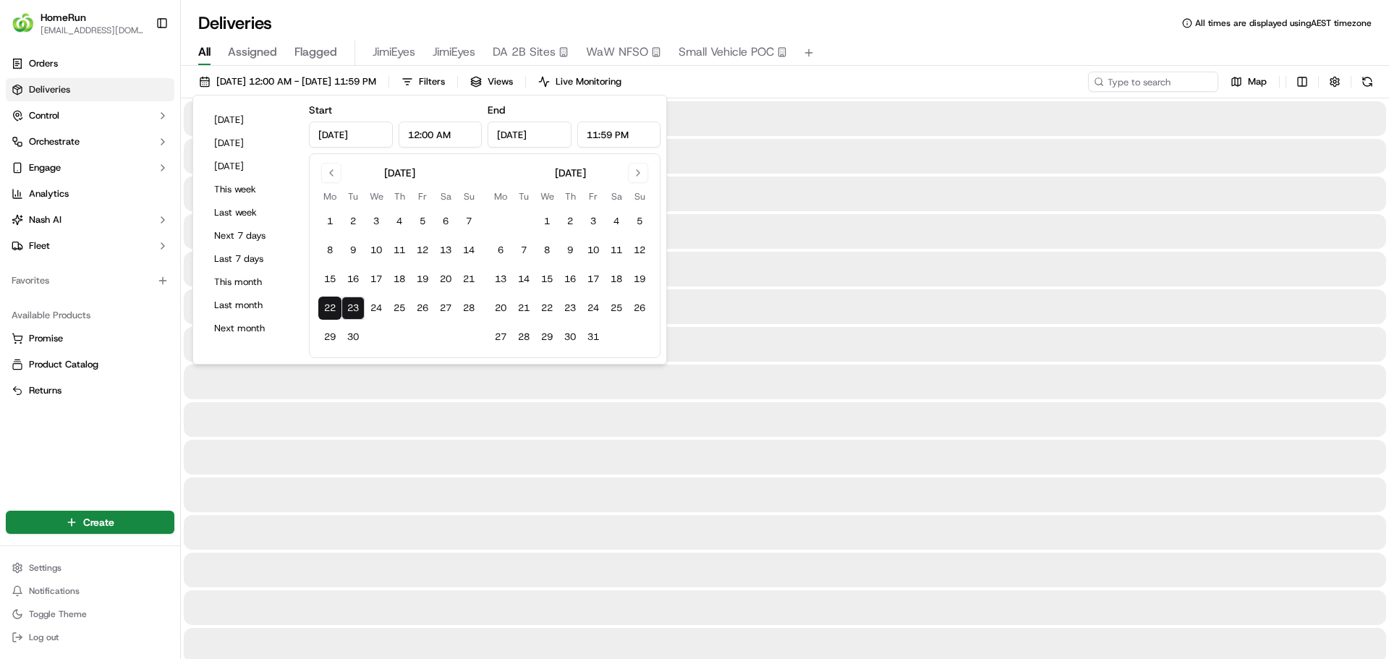
type input "Sep 23, 2025"
click at [357, 305] on button "23" at bounding box center [352, 308] width 23 height 23
type input "Sep 23, 2025"
click at [904, 37] on div "All Assigned Flagged JimiEyes JimiEyes DA 2B Sites WaW NFSO Small Vehicle POC" at bounding box center [785, 50] width 1208 height 31
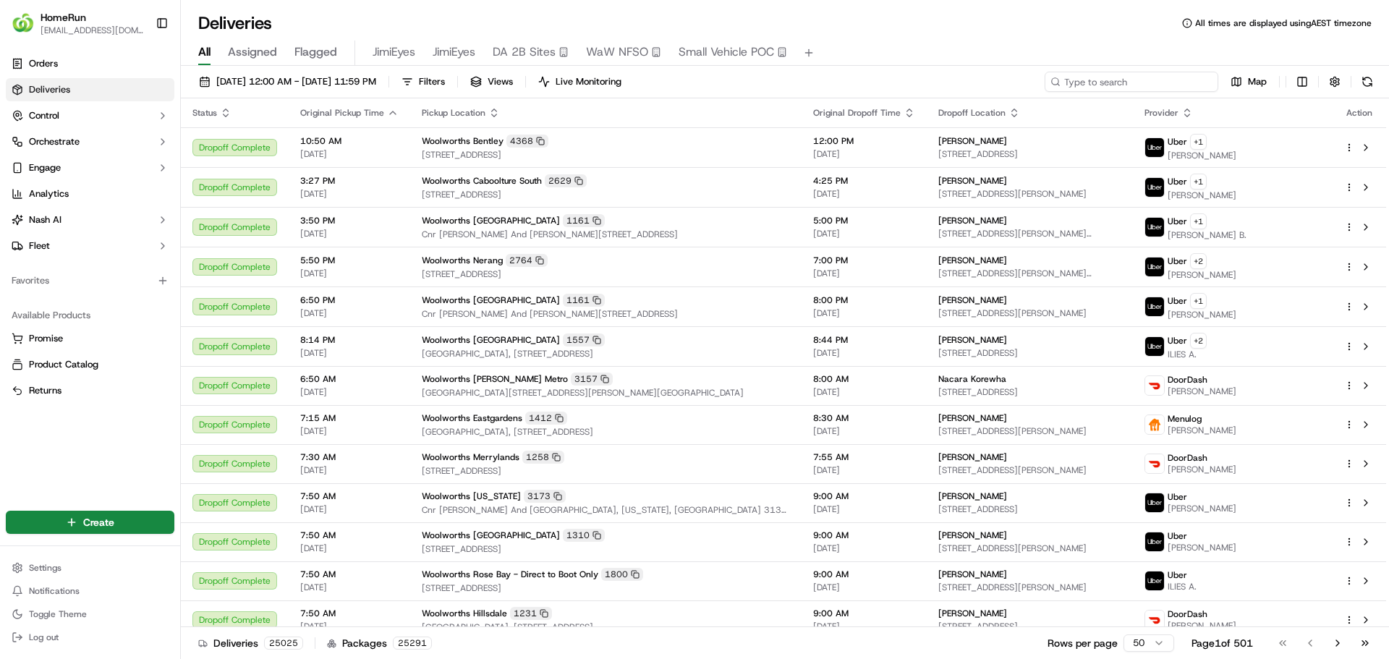
click at [1135, 82] on input at bounding box center [1132, 82] width 174 height 20
paste input "270685646"
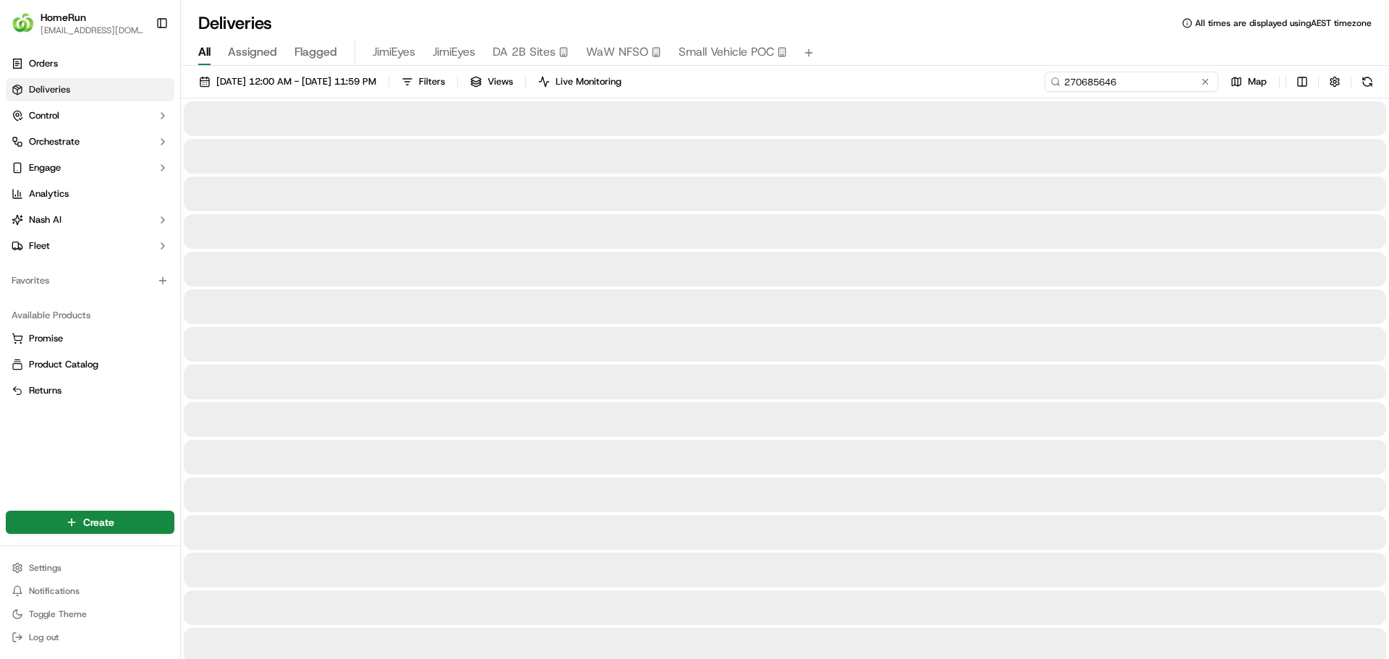
type input "270685646"
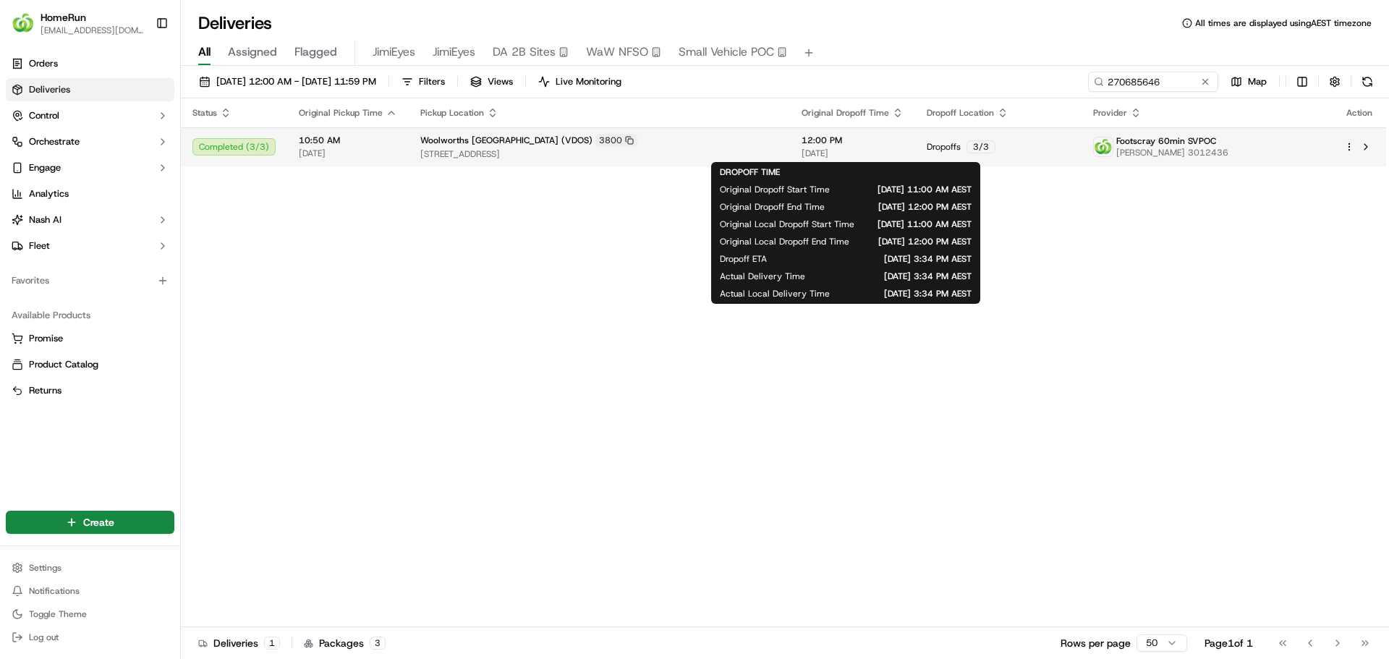
click at [885, 152] on span "[DATE]" at bounding box center [853, 154] width 102 height 12
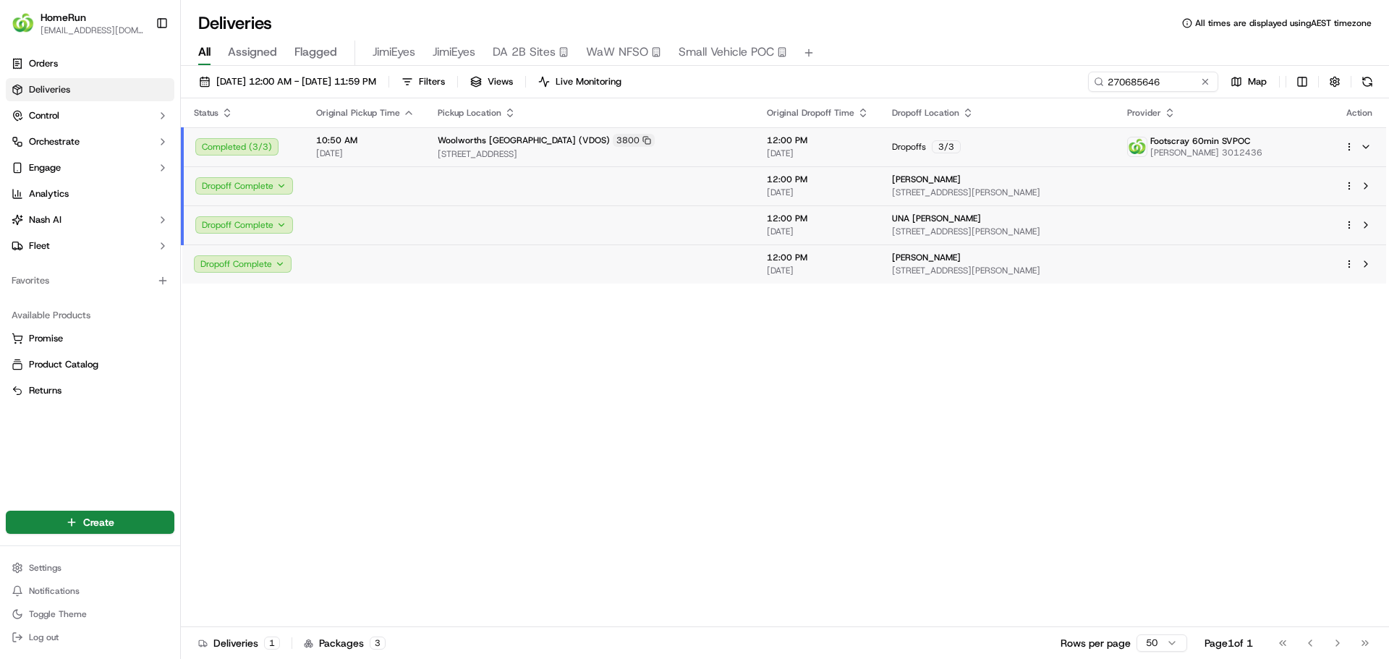
click at [535, 190] on td at bounding box center [590, 185] width 329 height 39
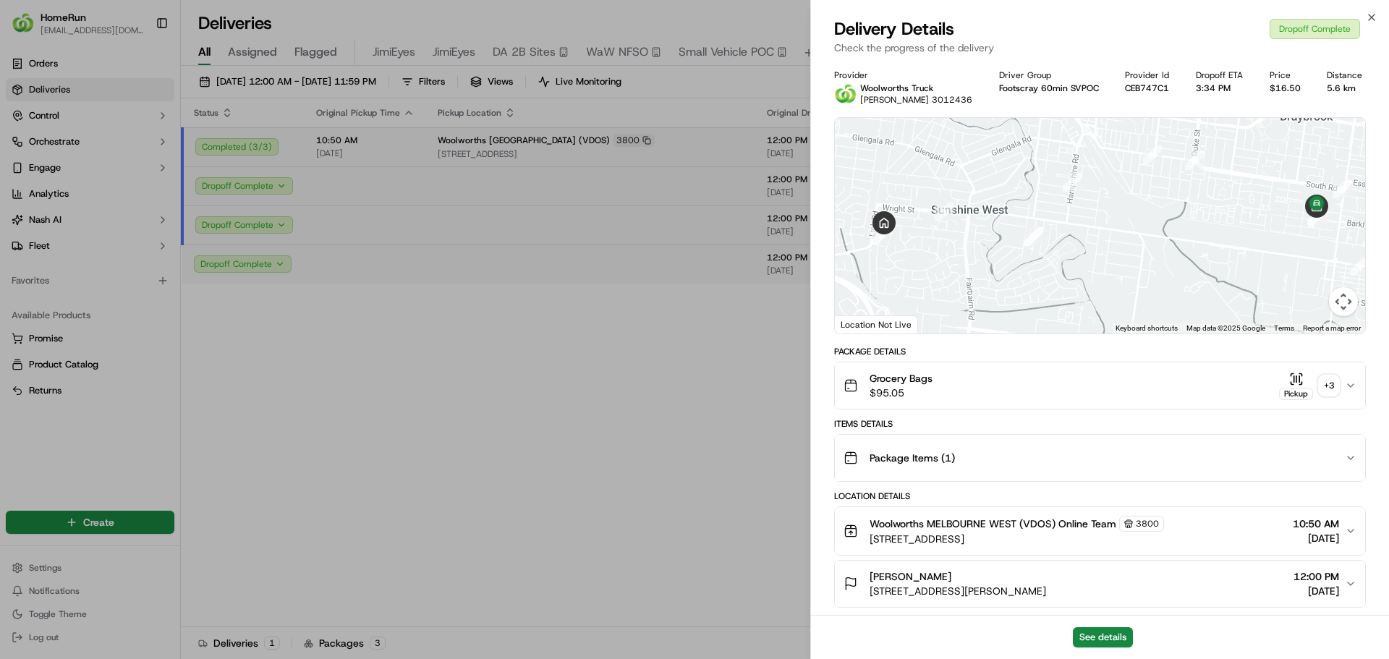
click at [952, 389] on div "Grocery Bags $95.05 Pickup + 3" at bounding box center [1093, 385] width 501 height 29
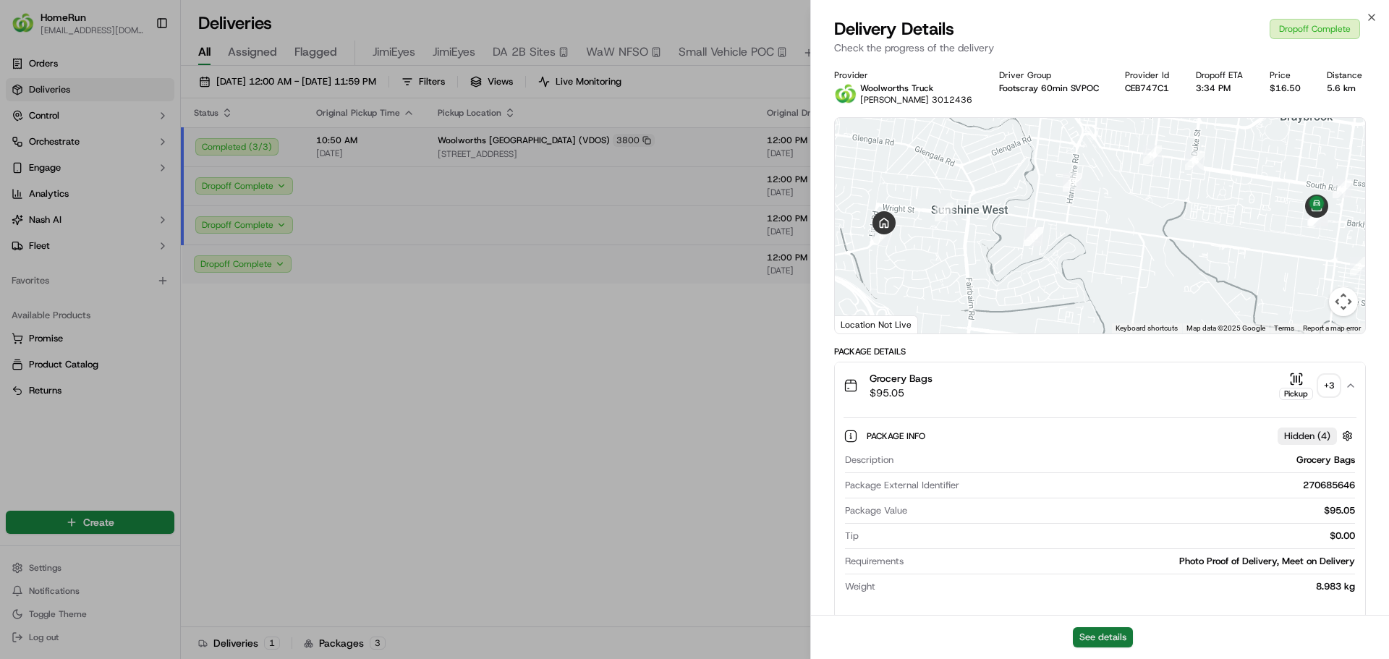
click at [1102, 636] on button "See details" at bounding box center [1103, 637] width 60 height 20
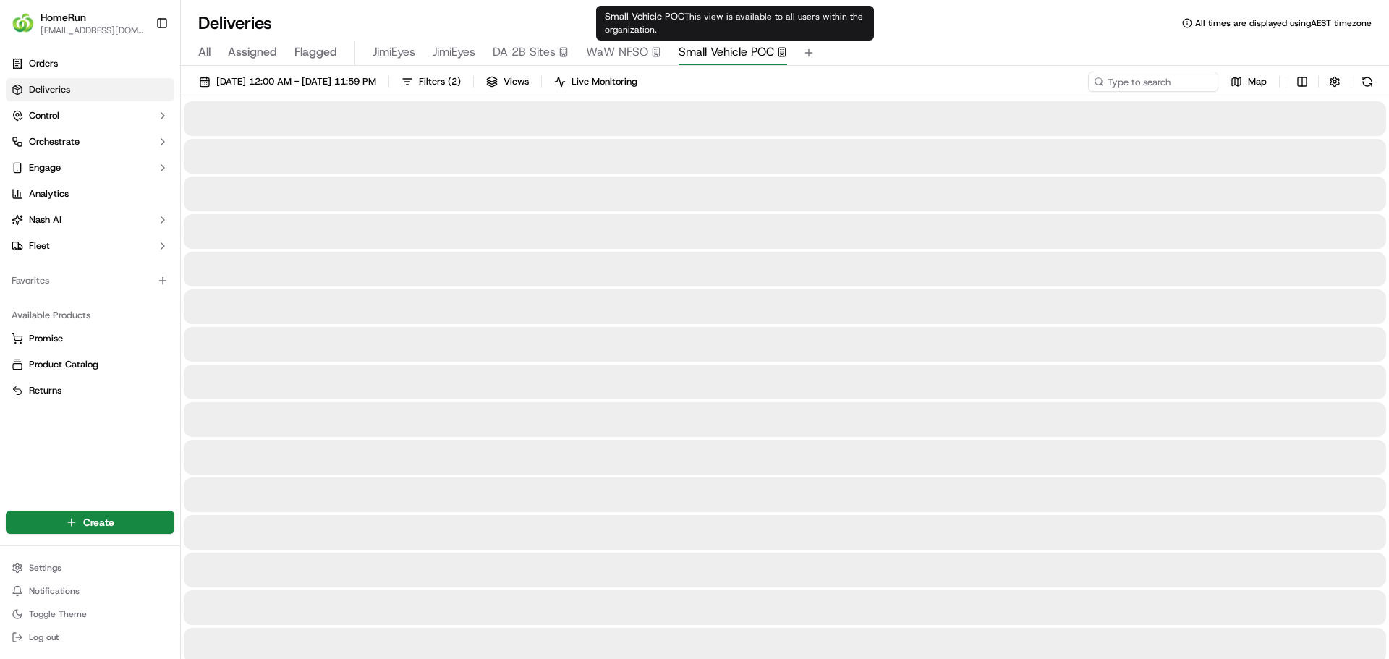
click at [707, 50] on span "Small Vehicle POC" at bounding box center [726, 51] width 95 height 17
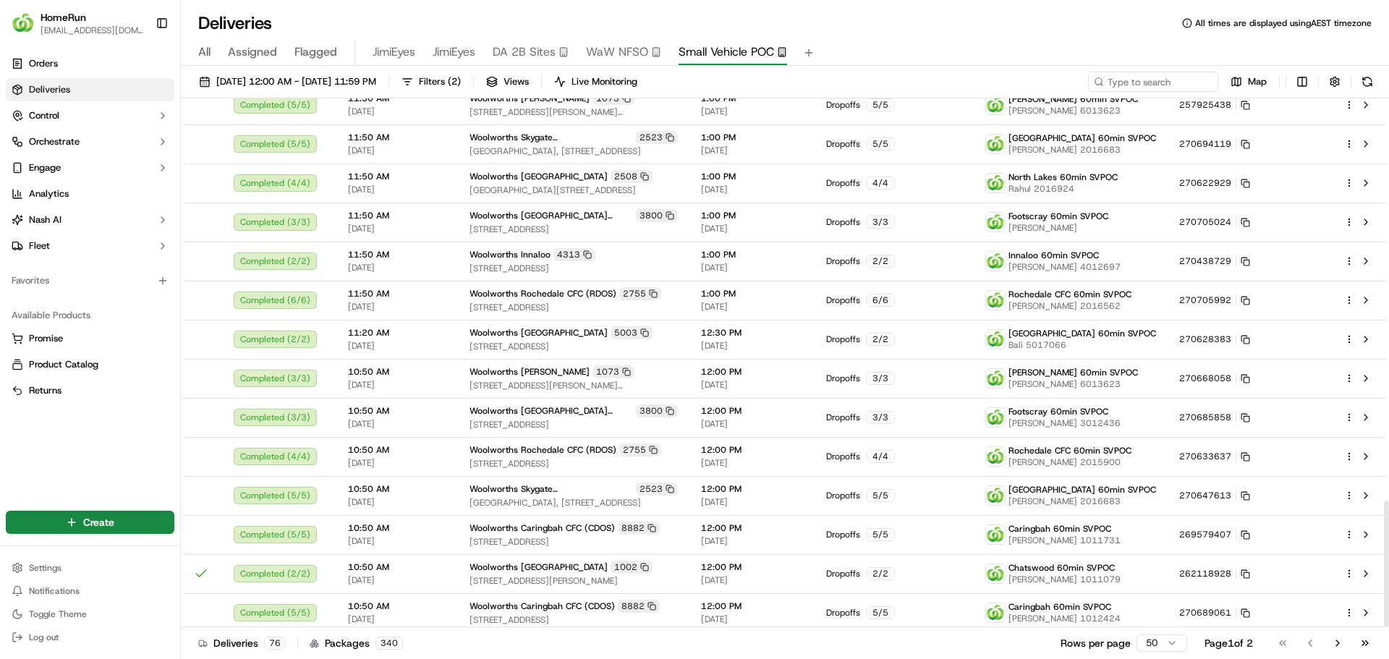
scroll to position [1688, 0]
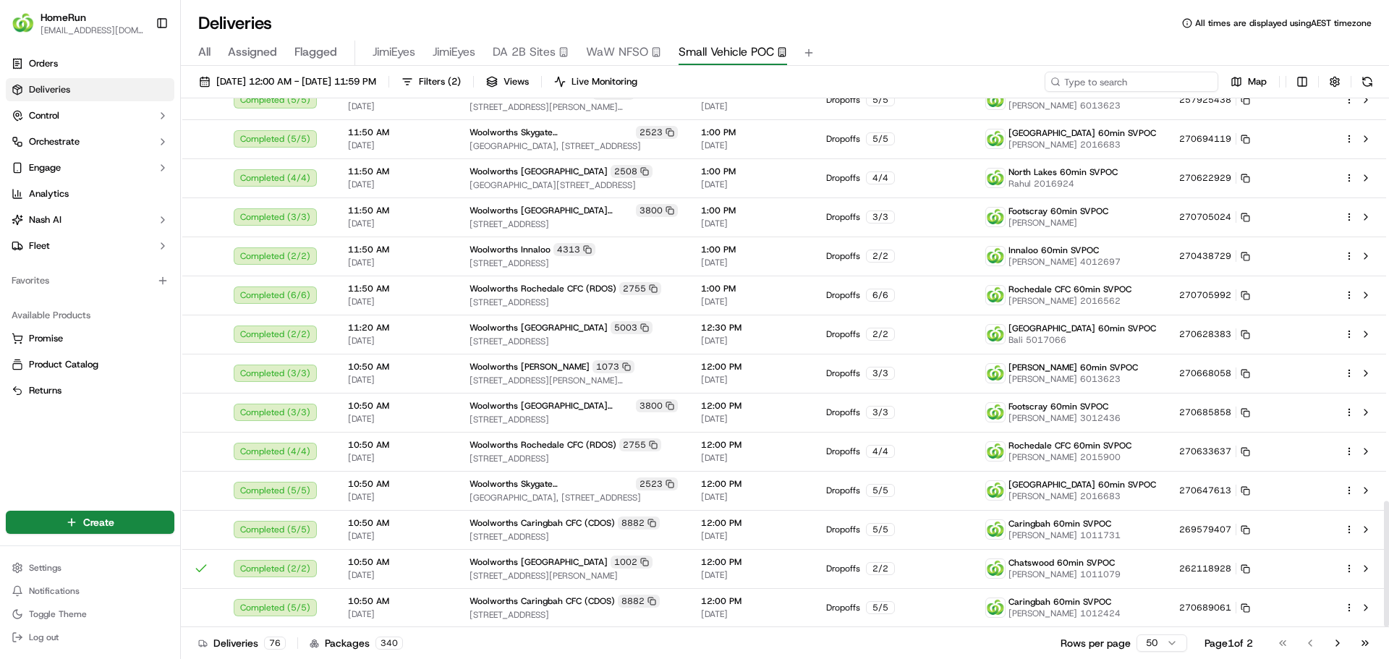
click at [1151, 88] on input at bounding box center [1132, 82] width 174 height 20
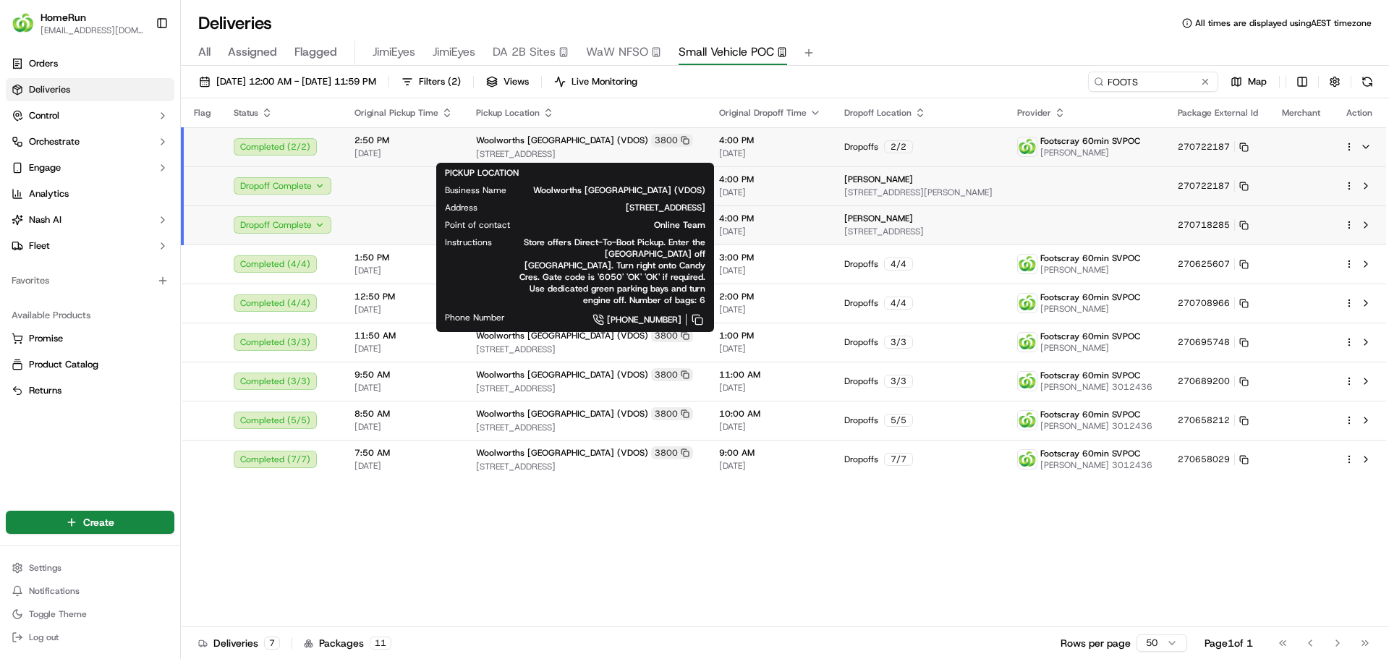
click at [521, 148] on span "4 Action Street, Braybrook, VIC 3019, AU" at bounding box center [586, 154] width 220 height 12
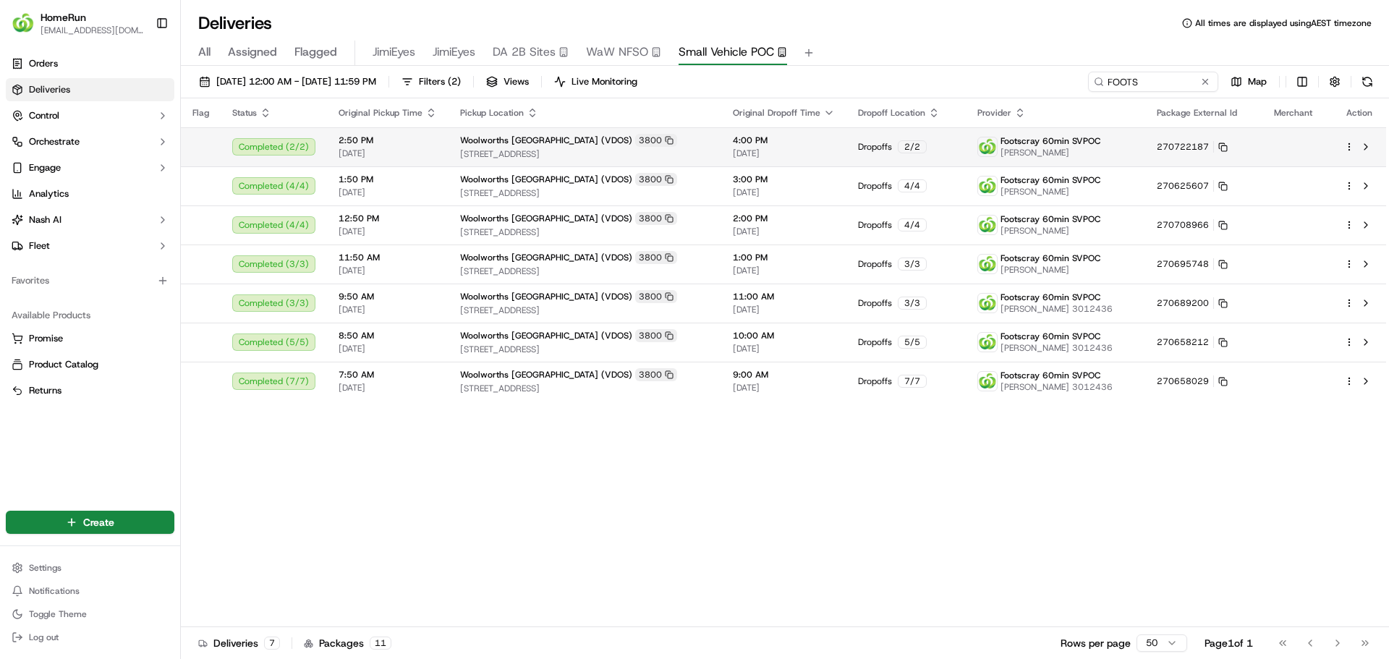
click at [521, 148] on span "4 Action Street, Braybrook, VIC 3019, AU" at bounding box center [585, 154] width 250 height 12
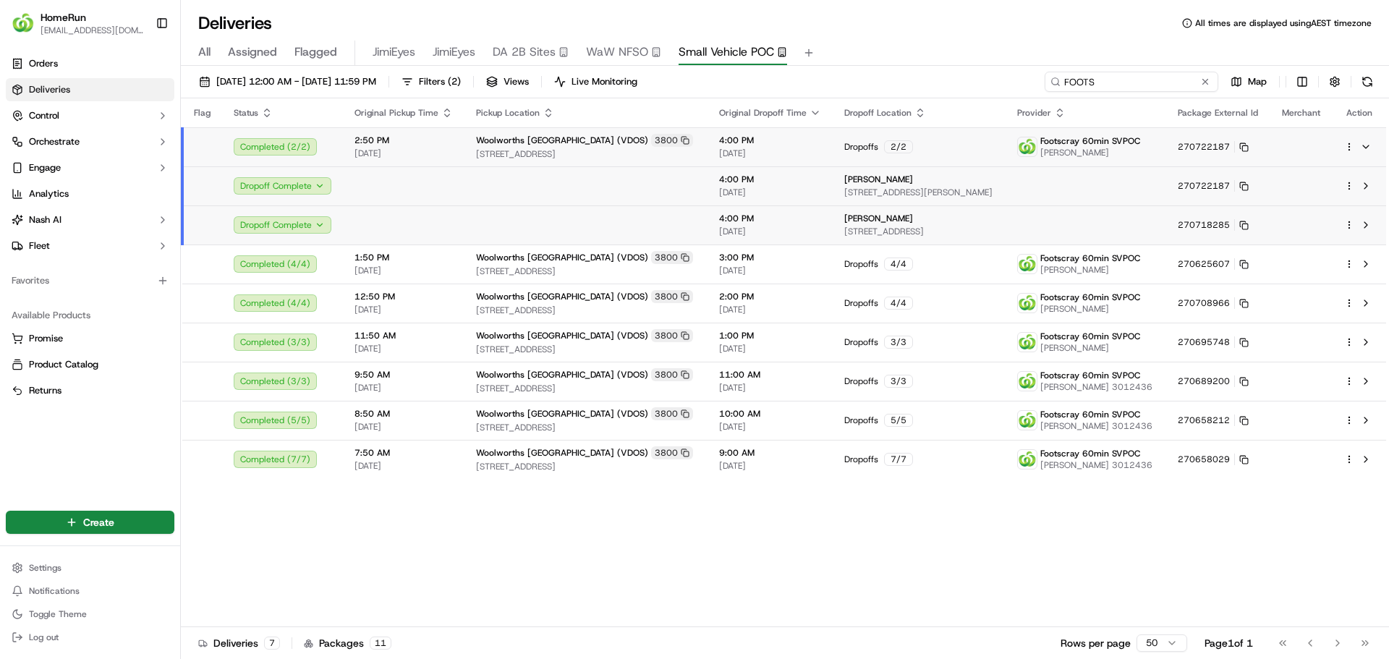
drag, startPoint x: 1155, startPoint y: 83, endPoint x: 1059, endPoint y: 82, distance: 95.5
click at [1059, 82] on div "FOOTS" at bounding box center [1132, 82] width 174 height 20
click at [988, 376] on div "Dropoffs 3 / 3" at bounding box center [919, 381] width 150 height 13
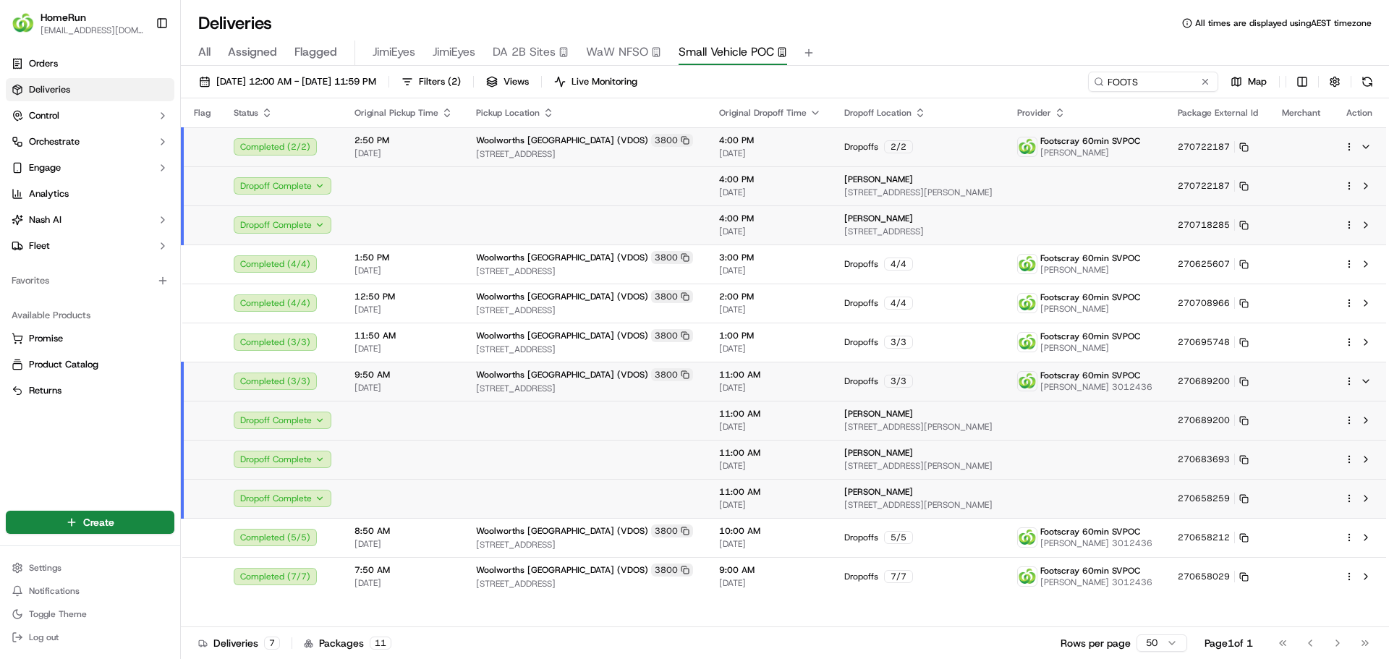
click at [988, 376] on div "Dropoffs 3 / 3" at bounding box center [919, 381] width 150 height 13
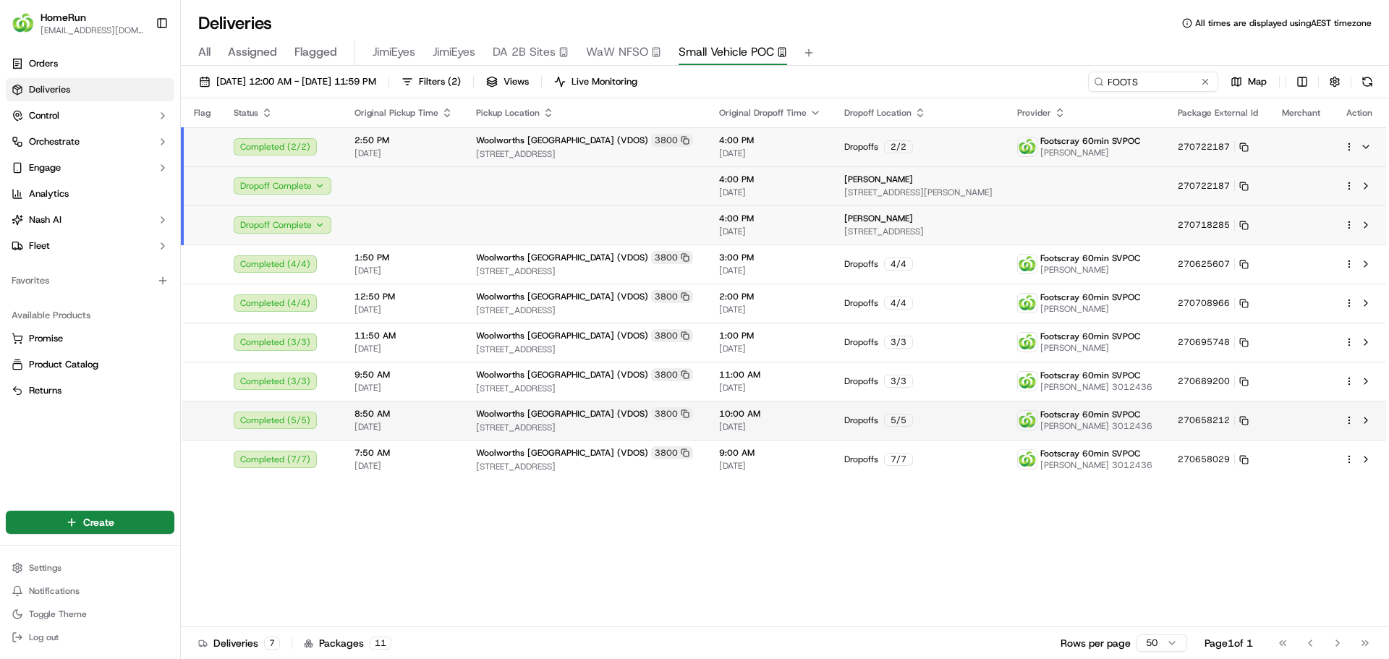
click at [987, 416] on div "Dropoffs 5 / 5" at bounding box center [919, 420] width 150 height 13
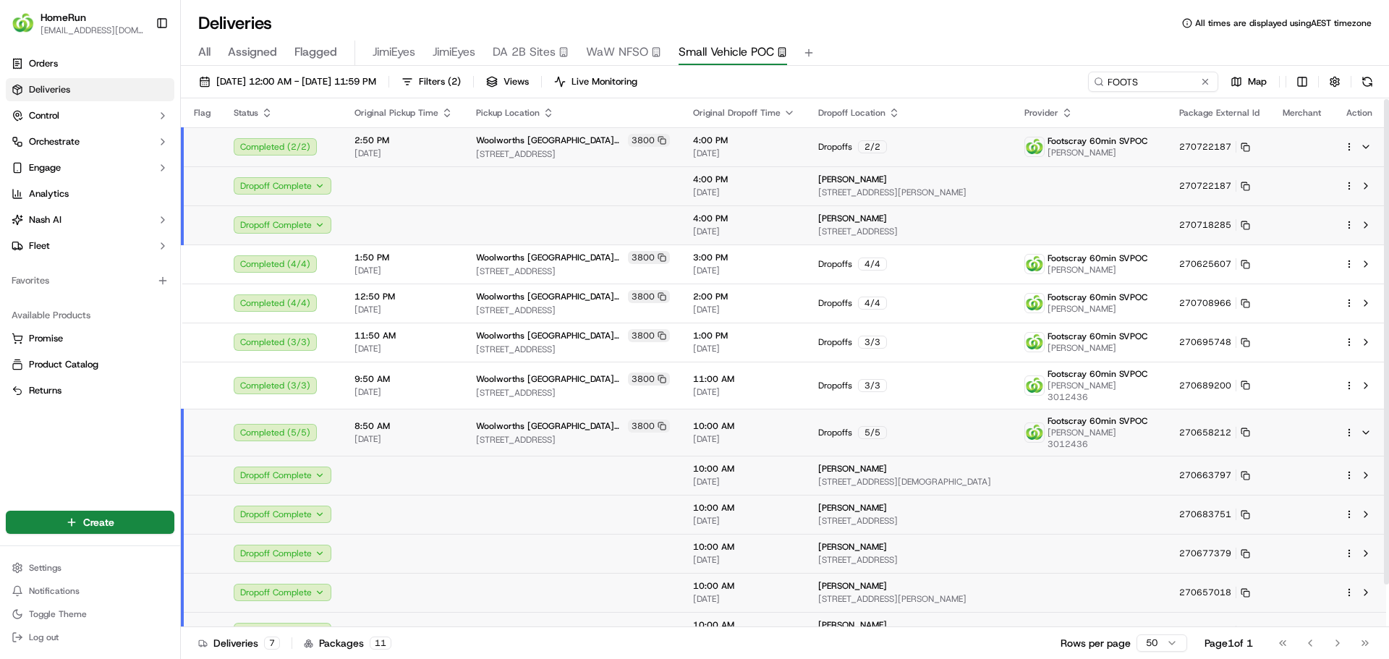
scroll to position [47, 0]
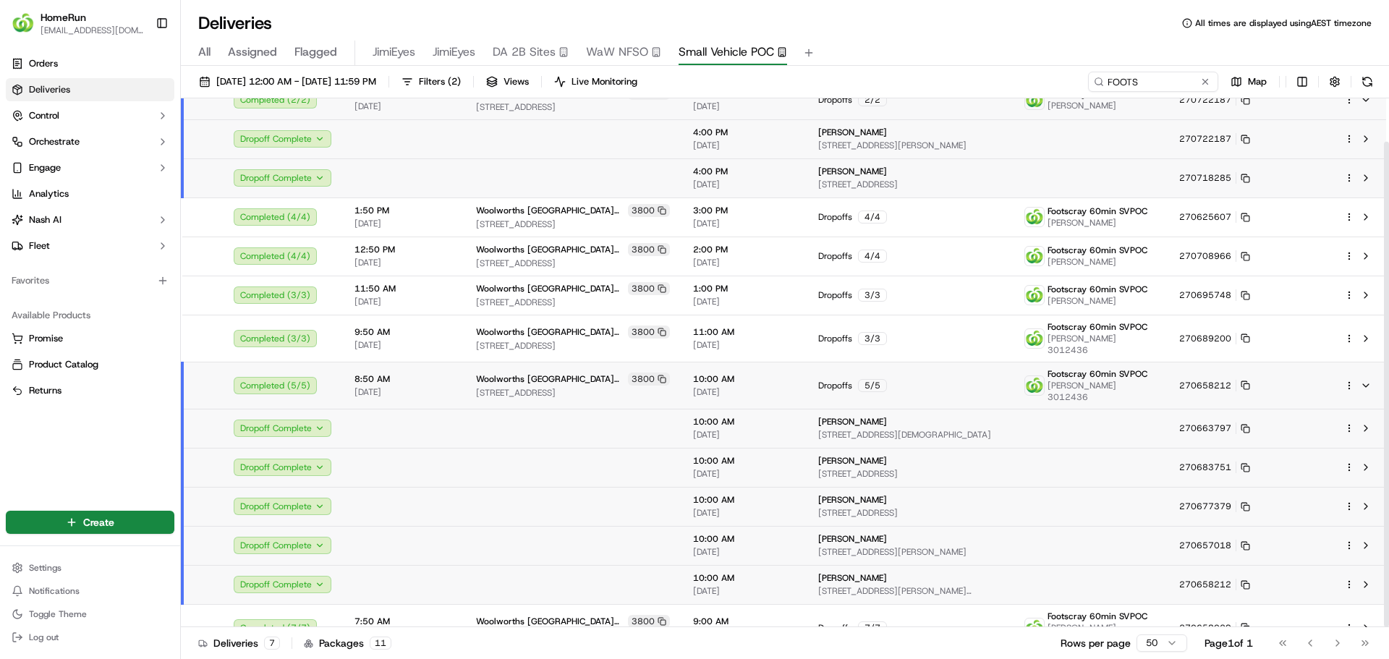
click at [967, 379] on div "Dropoffs 5 / 5" at bounding box center [909, 385] width 183 height 13
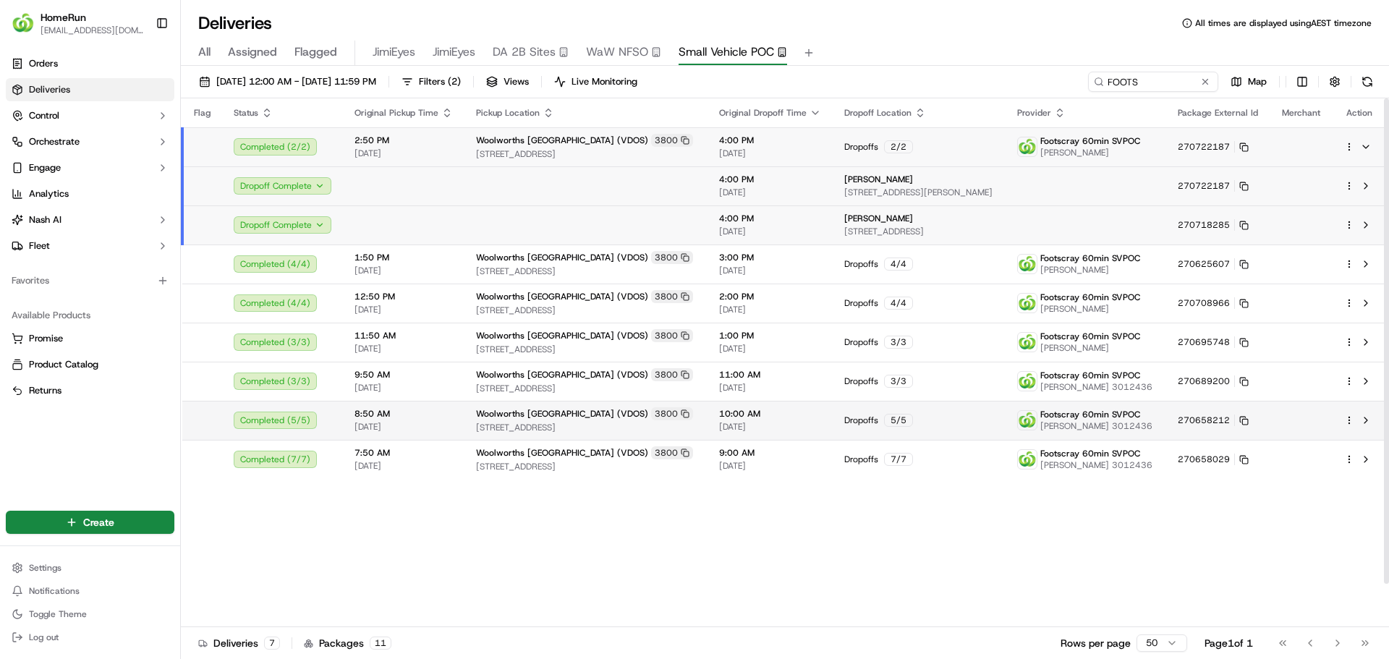
scroll to position [0, 0]
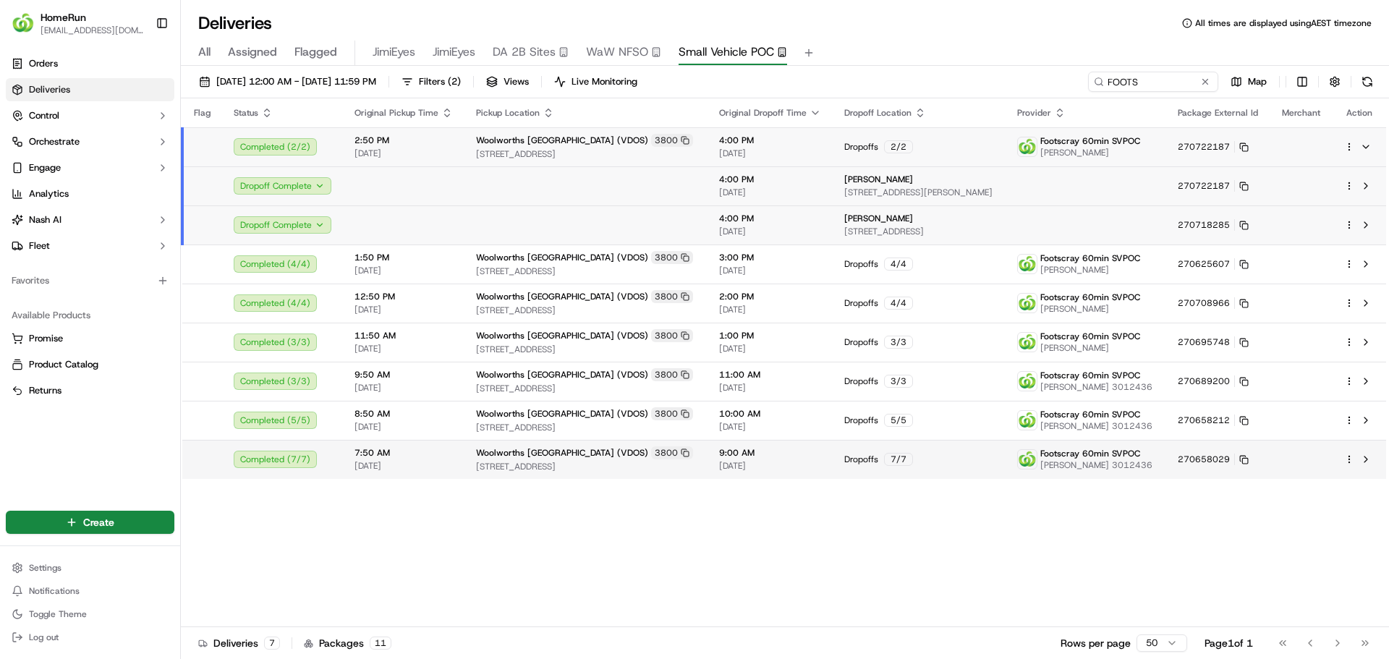
click at [958, 459] on div "Dropoffs 7 / 7" at bounding box center [919, 459] width 150 height 13
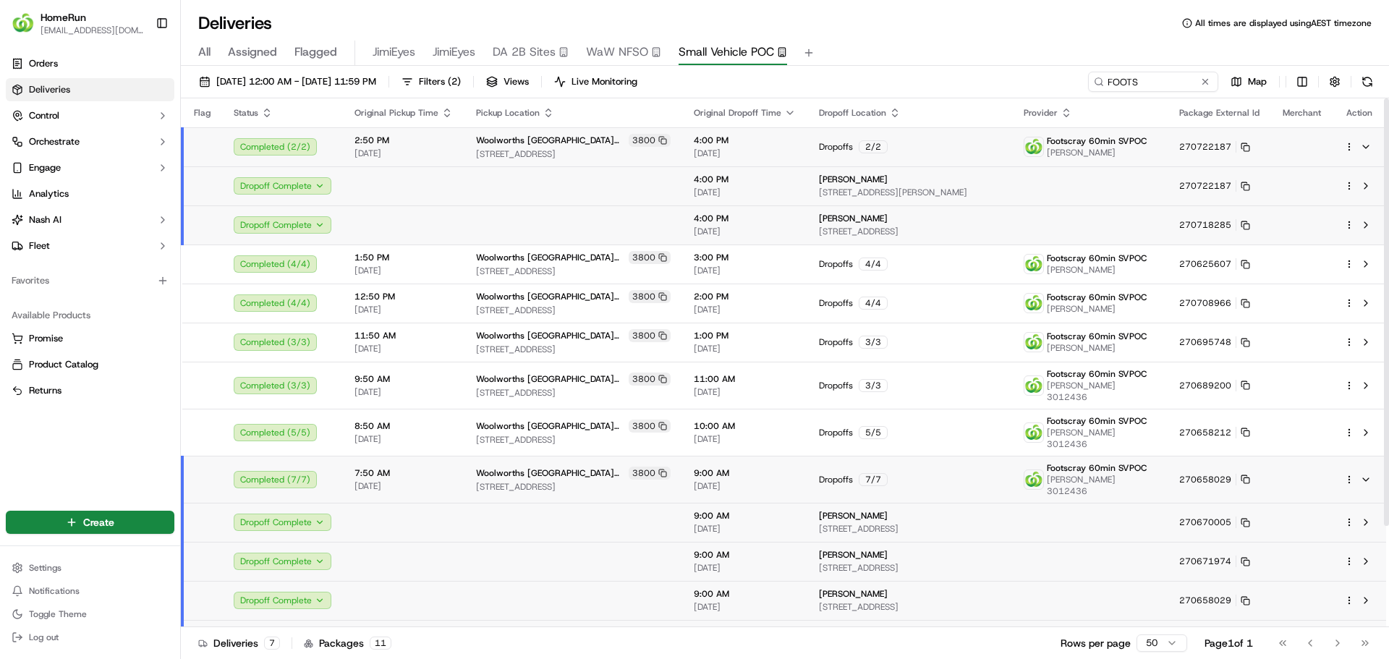
click at [953, 473] on div "Dropoffs 7 / 7" at bounding box center [910, 479] width 182 height 13
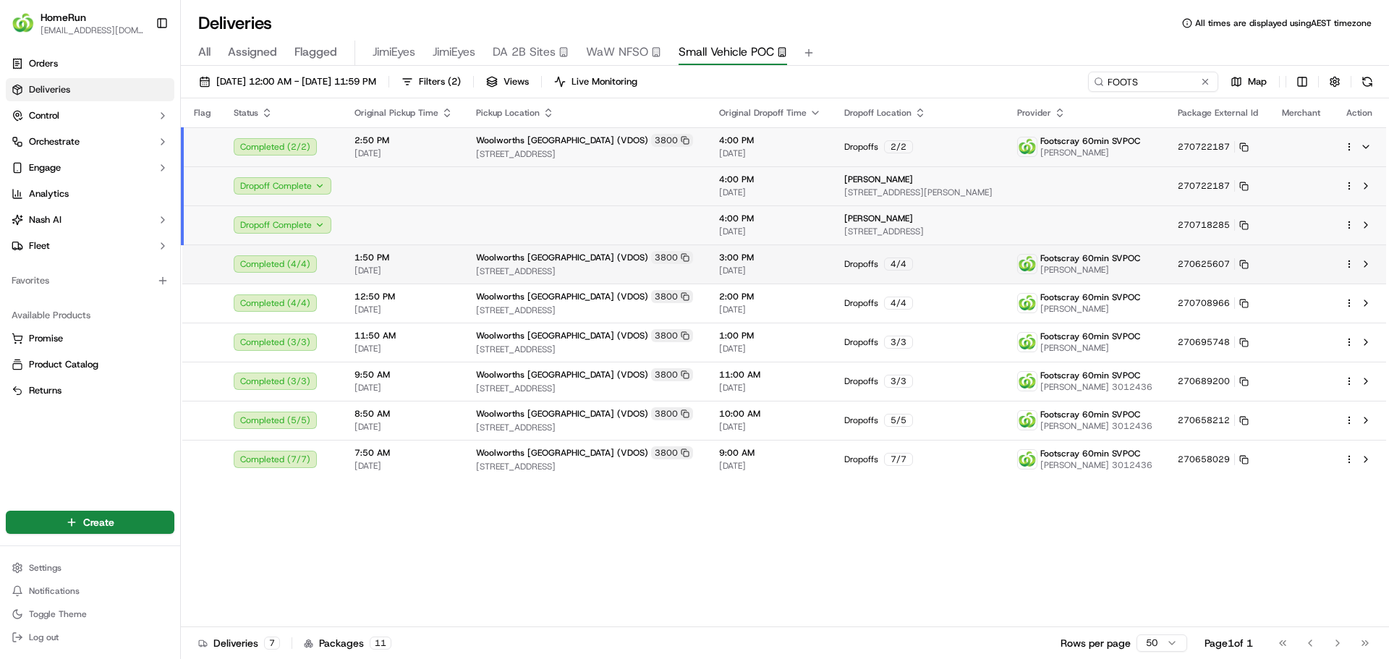
click at [995, 261] on div "Dropoffs 4 / 4" at bounding box center [919, 264] width 150 height 13
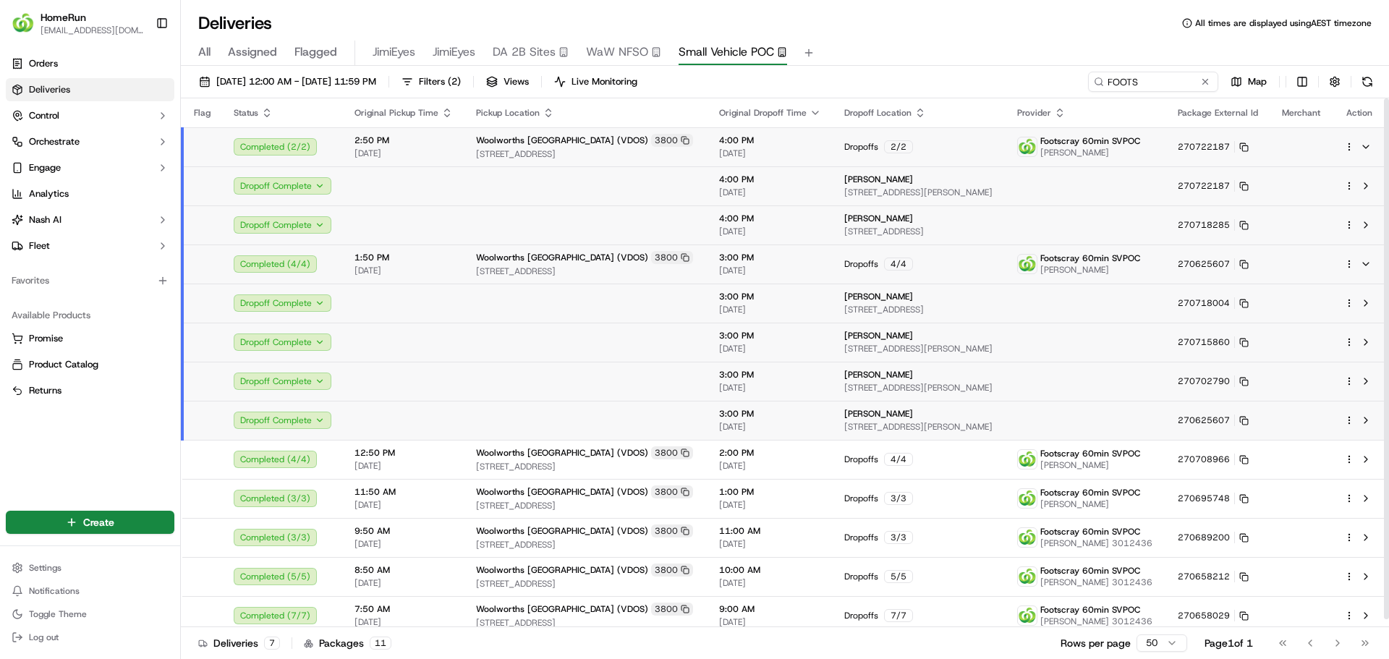
click at [995, 261] on div "Dropoffs 4 / 4" at bounding box center [919, 264] width 150 height 13
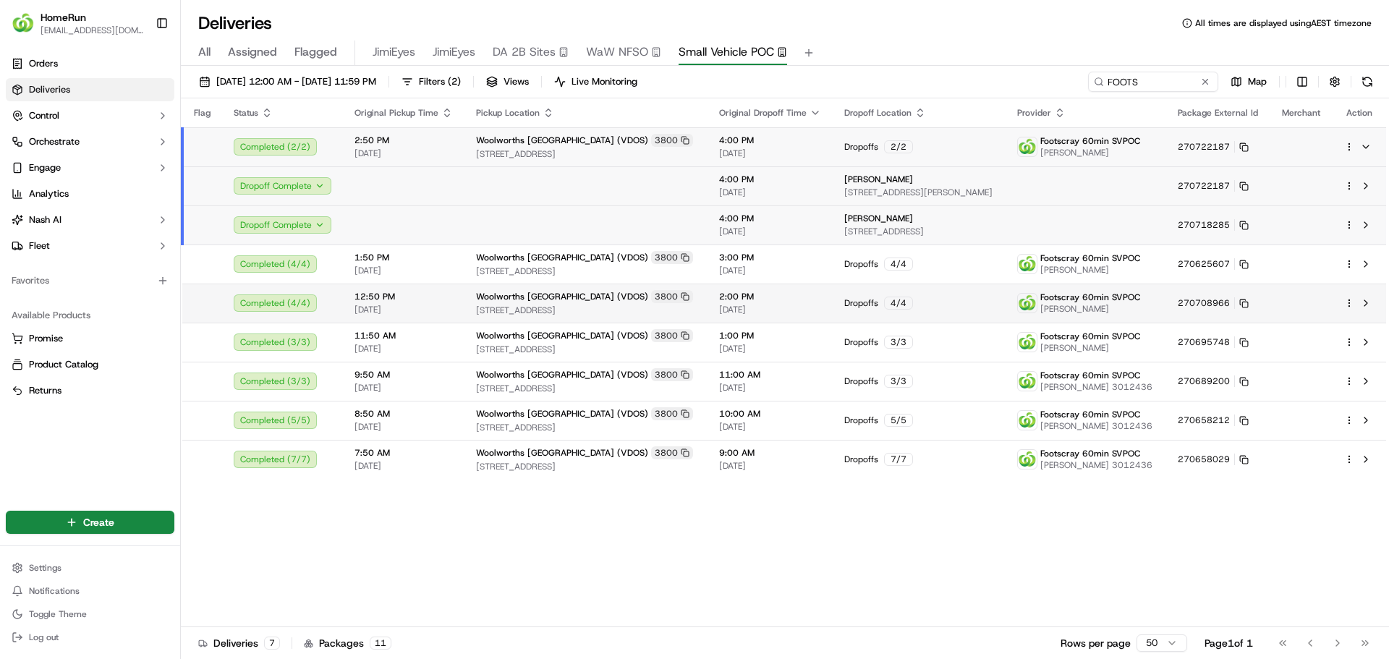
click at [984, 290] on td "Dropoffs 4 / 4" at bounding box center [920, 303] width 174 height 39
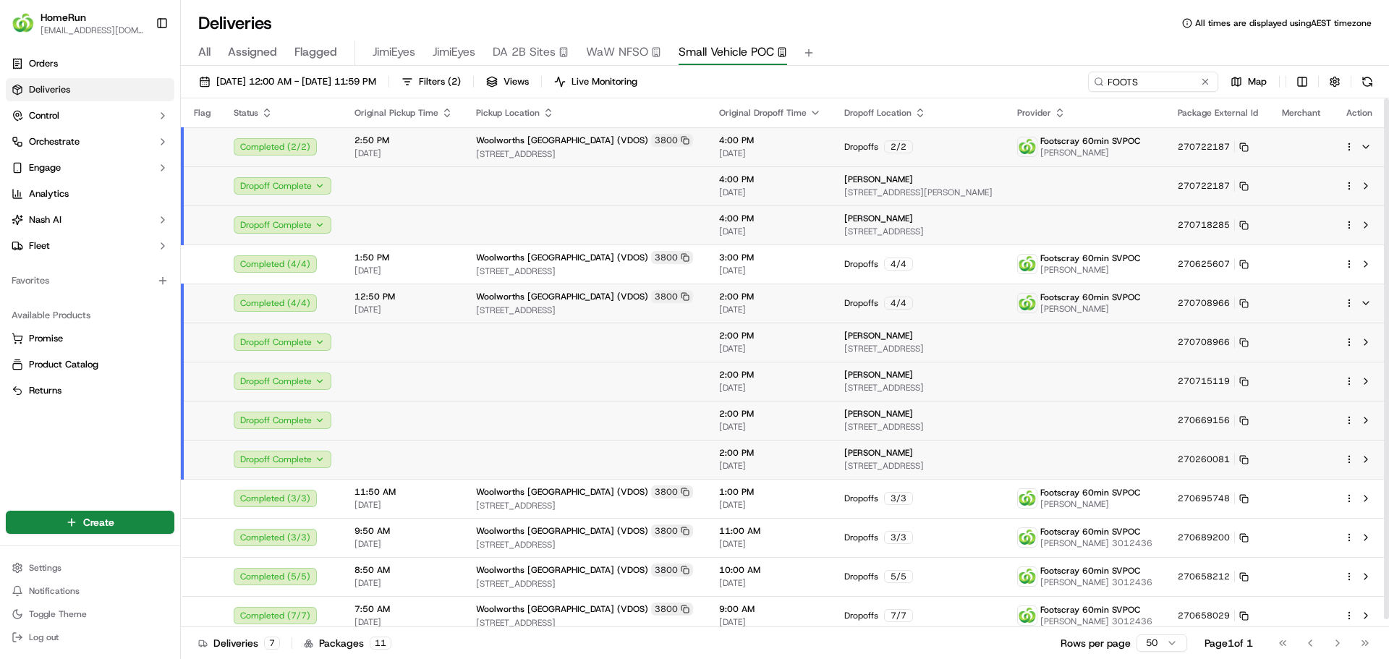
click at [984, 294] on td "Dropoffs 4 / 4" at bounding box center [920, 303] width 174 height 39
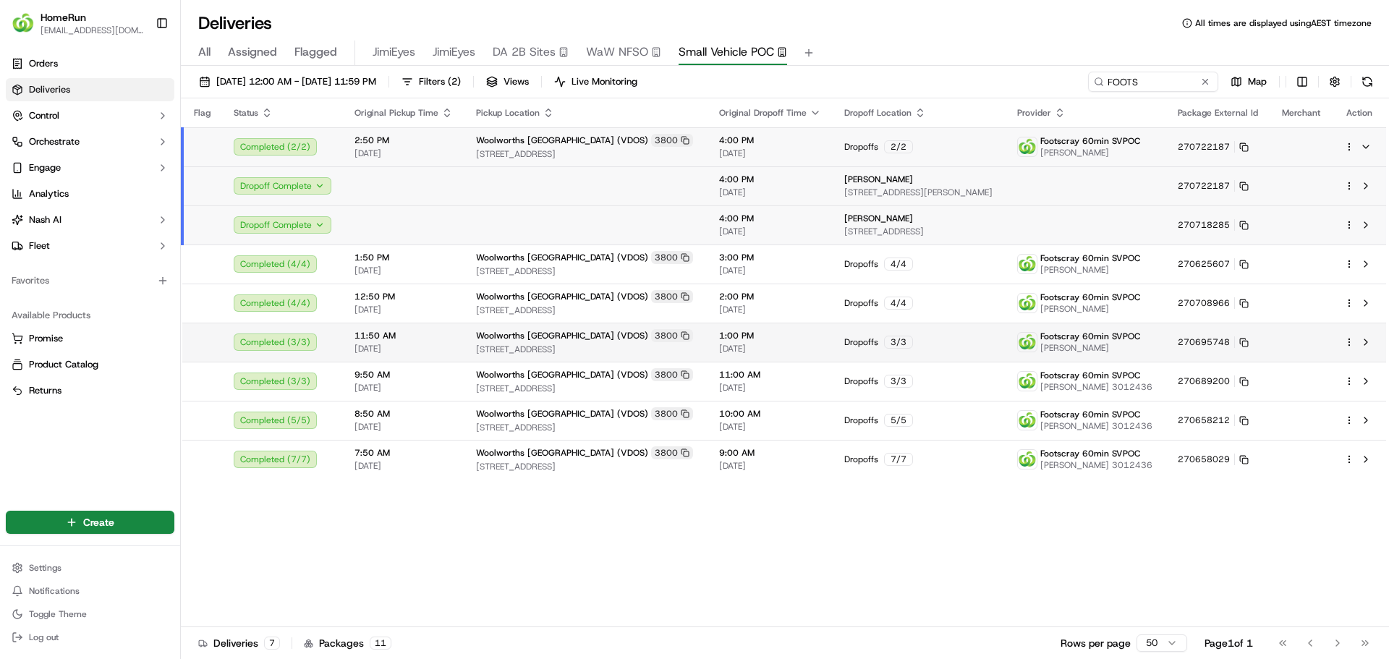
click at [973, 335] on td "Dropoffs 3 / 3" at bounding box center [920, 342] width 174 height 39
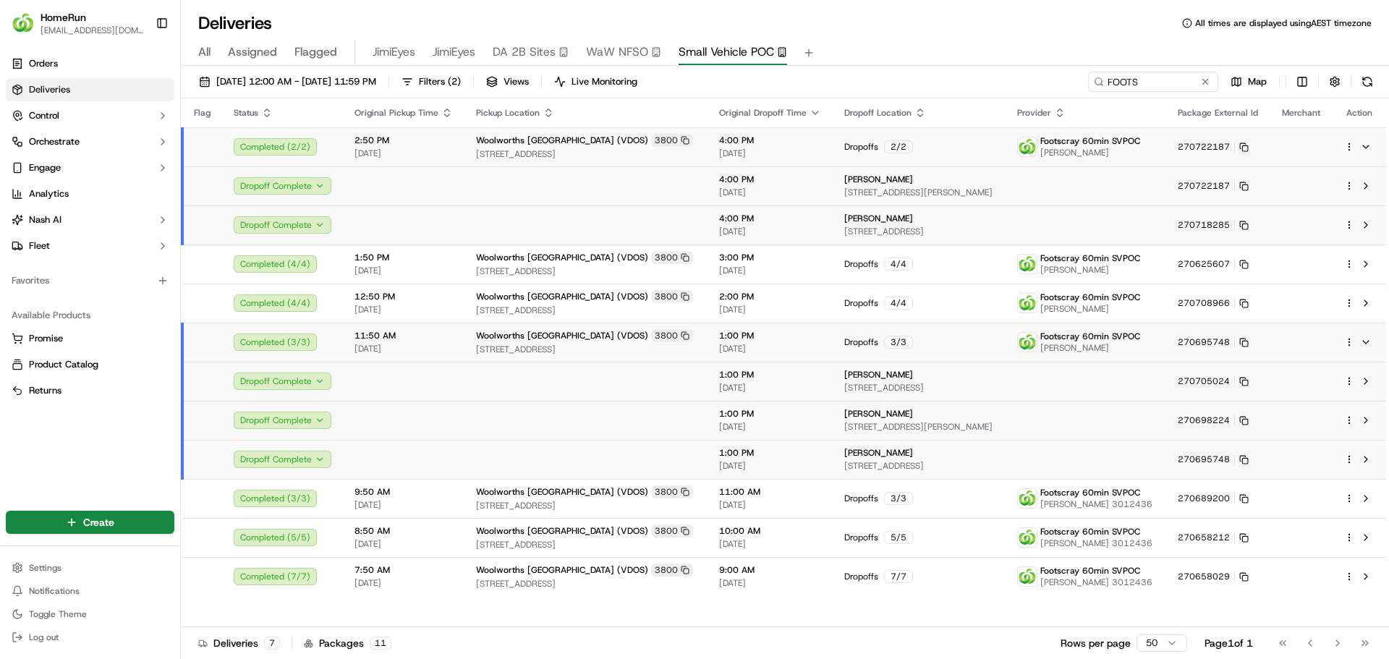
click at [973, 335] on td "Dropoffs 3 / 3" at bounding box center [920, 342] width 174 height 39
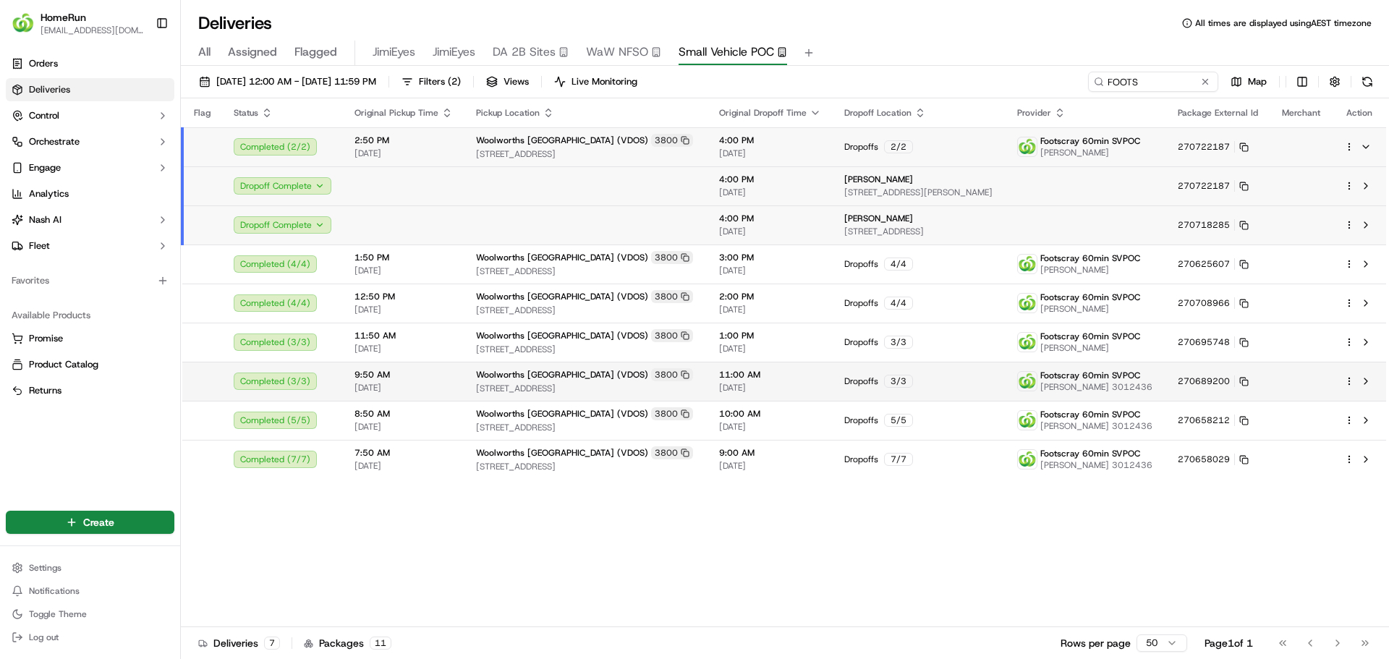
click at [972, 389] on td "Dropoffs 3 / 3" at bounding box center [920, 381] width 174 height 39
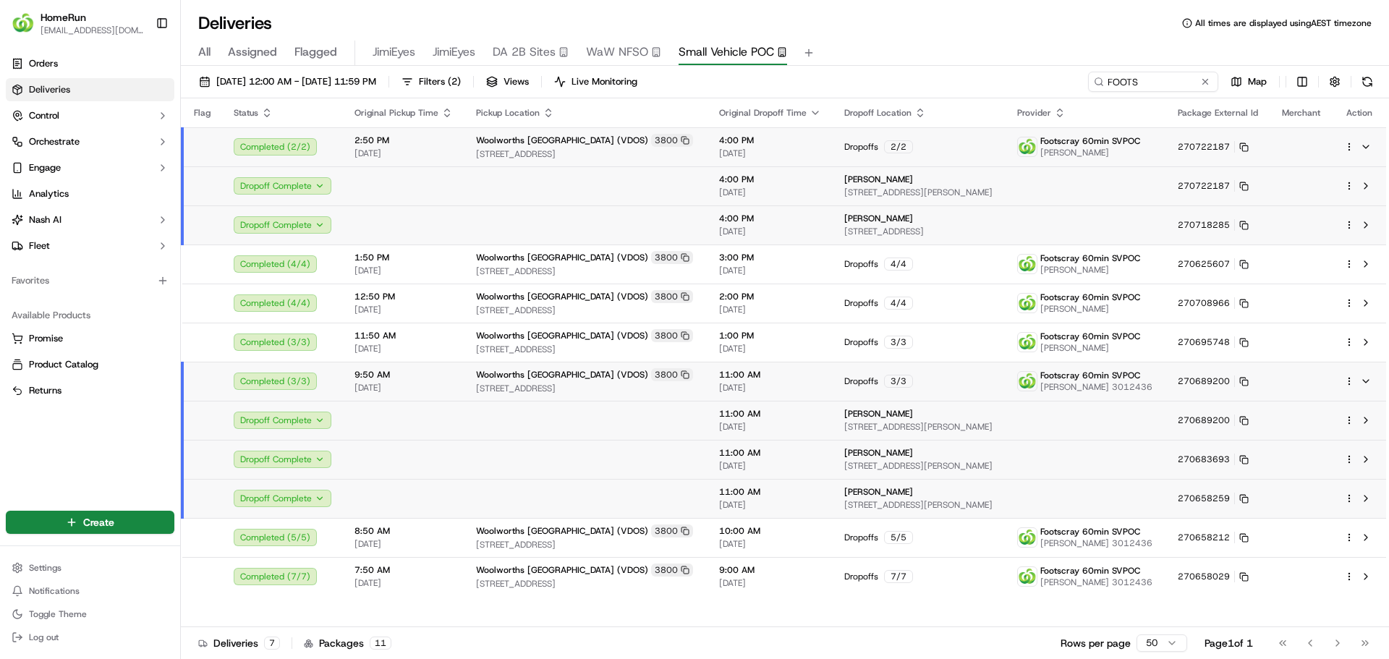
click at [972, 389] on td "Dropoffs 3 / 3" at bounding box center [920, 381] width 174 height 39
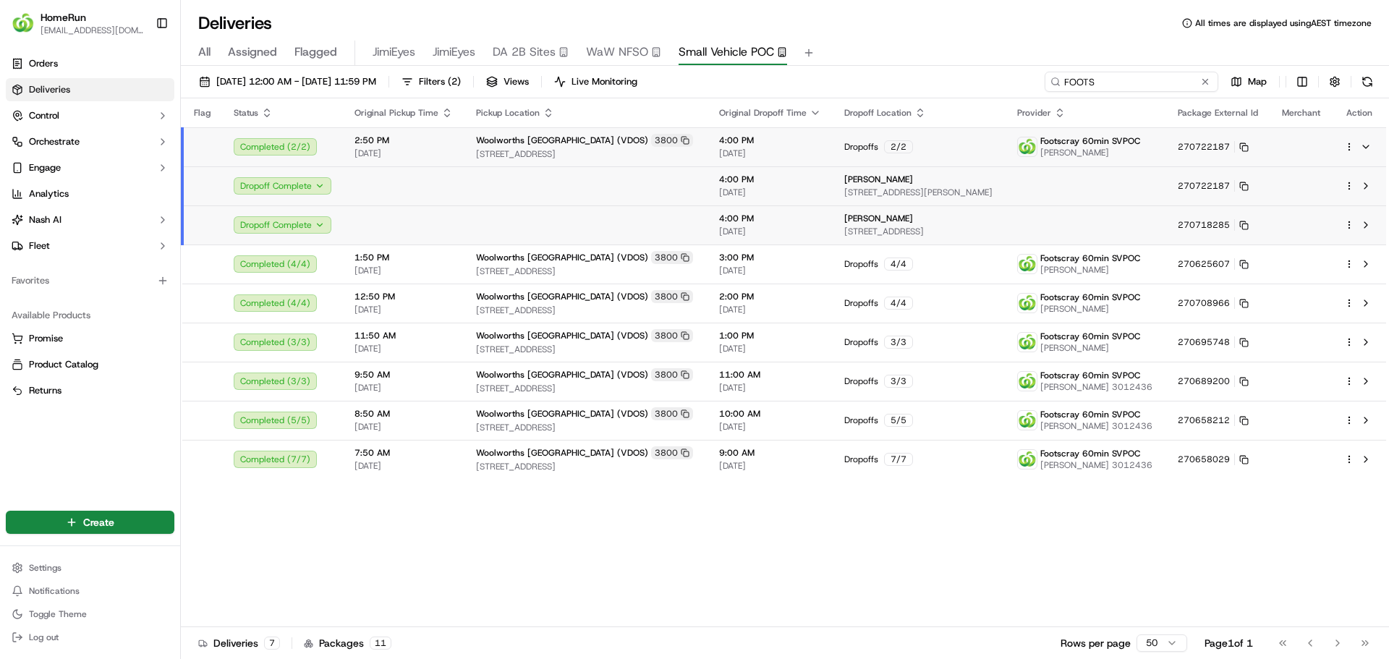
drag, startPoint x: 1143, startPoint y: 83, endPoint x: 1036, endPoint y: 76, distance: 107.3
click at [1036, 76] on div "23/09/2025 12:00 AM - 23/09/2025 11:59 PM Filters ( 2 ) Views Live Monitoring F…" at bounding box center [785, 85] width 1208 height 27
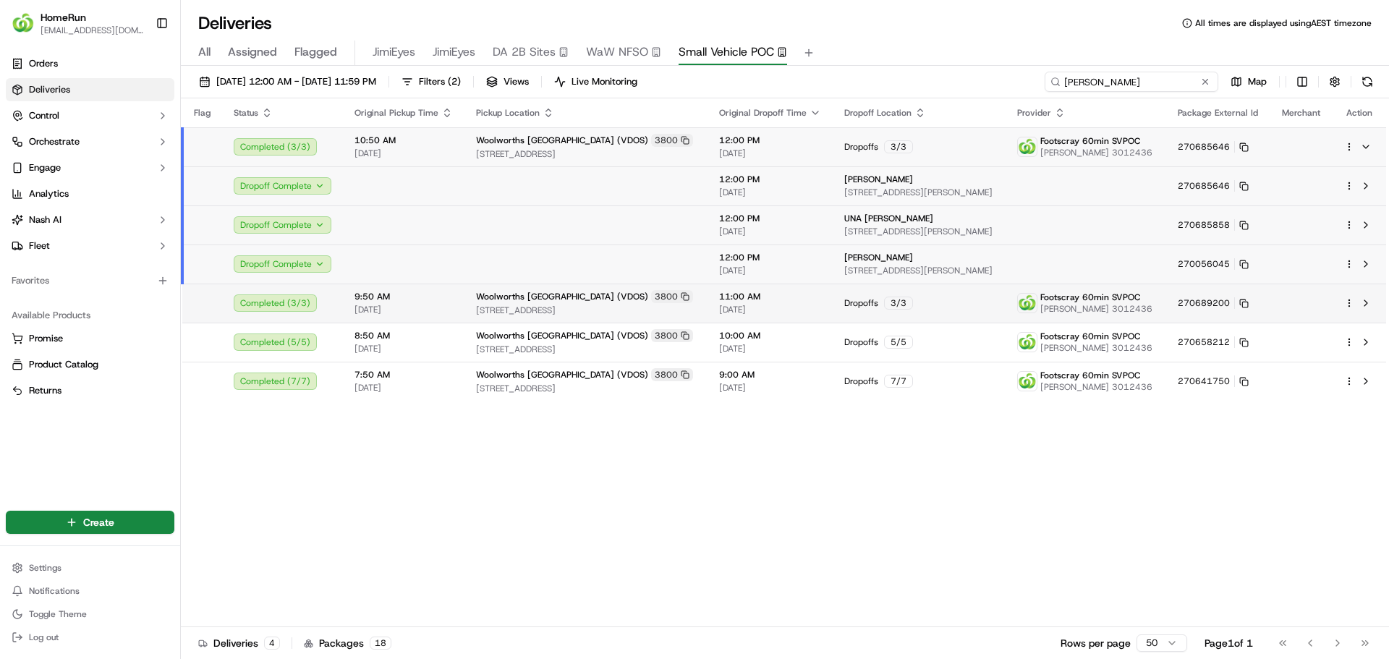
type input "PUNEET"
click at [553, 307] on span "4 Action Street, Braybrook, VIC 3019, AU" at bounding box center [586, 311] width 220 height 12
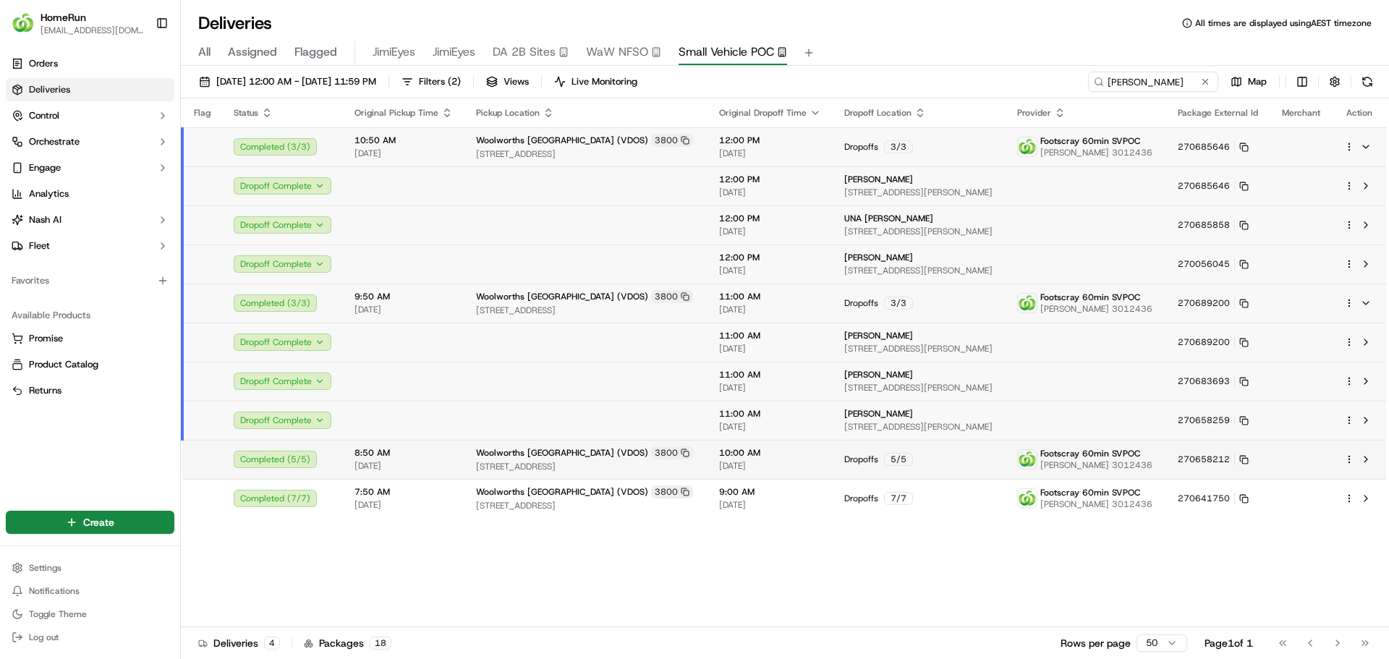
click at [574, 459] on div "Woolworths MELBOURNE WEST (VDOS) 3800" at bounding box center [586, 452] width 220 height 13
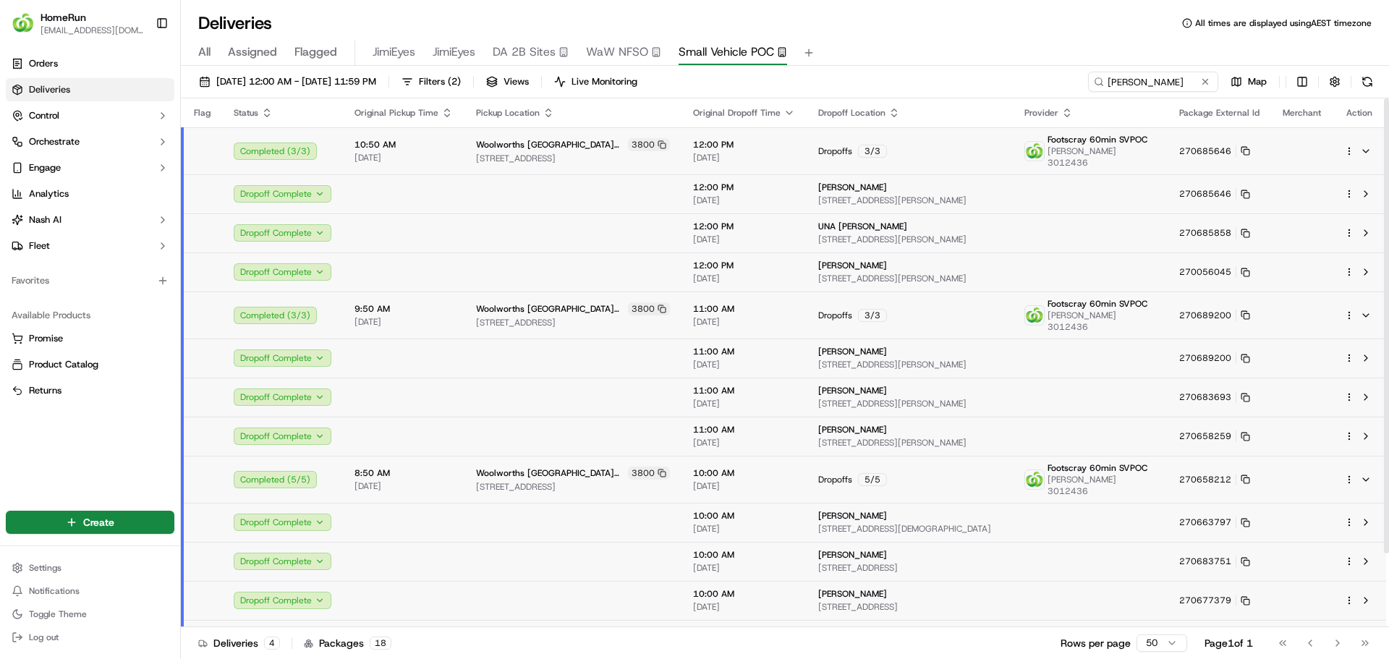
click at [892, 184] on div "Anja Kazmeier" at bounding box center [909, 188] width 183 height 12
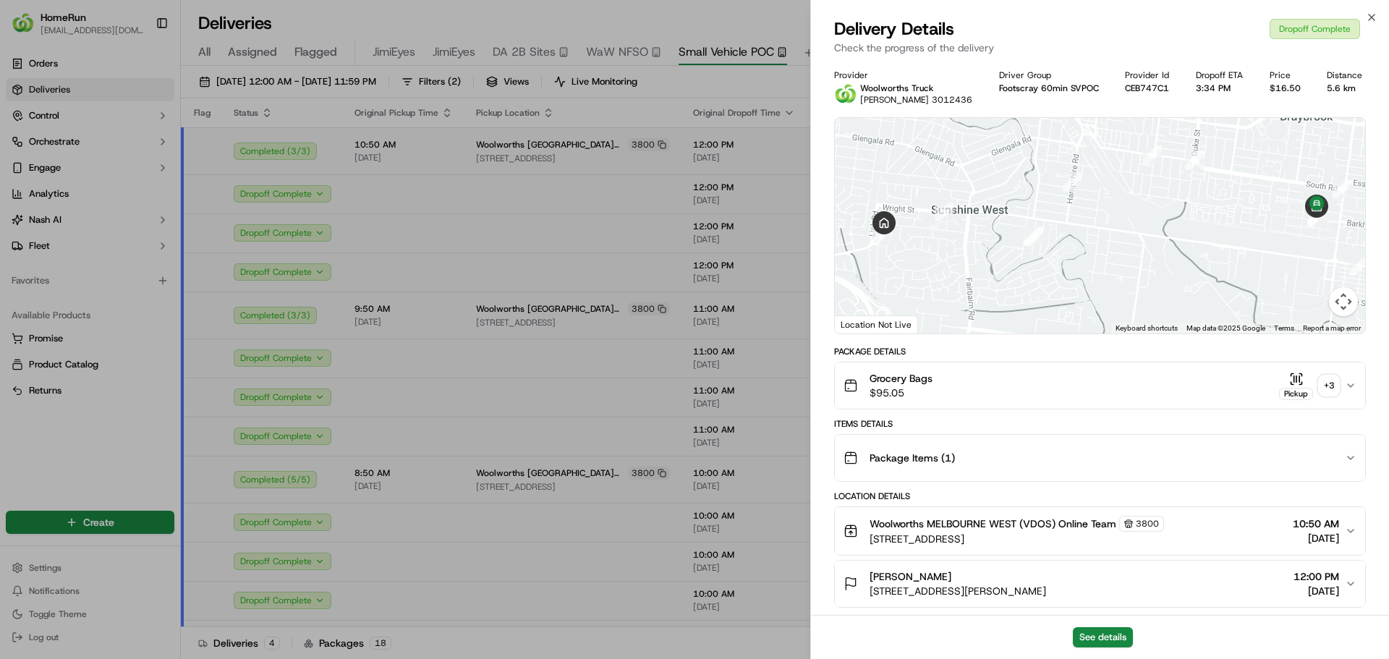
click at [1323, 386] on div "+ 3" at bounding box center [1329, 385] width 20 height 20
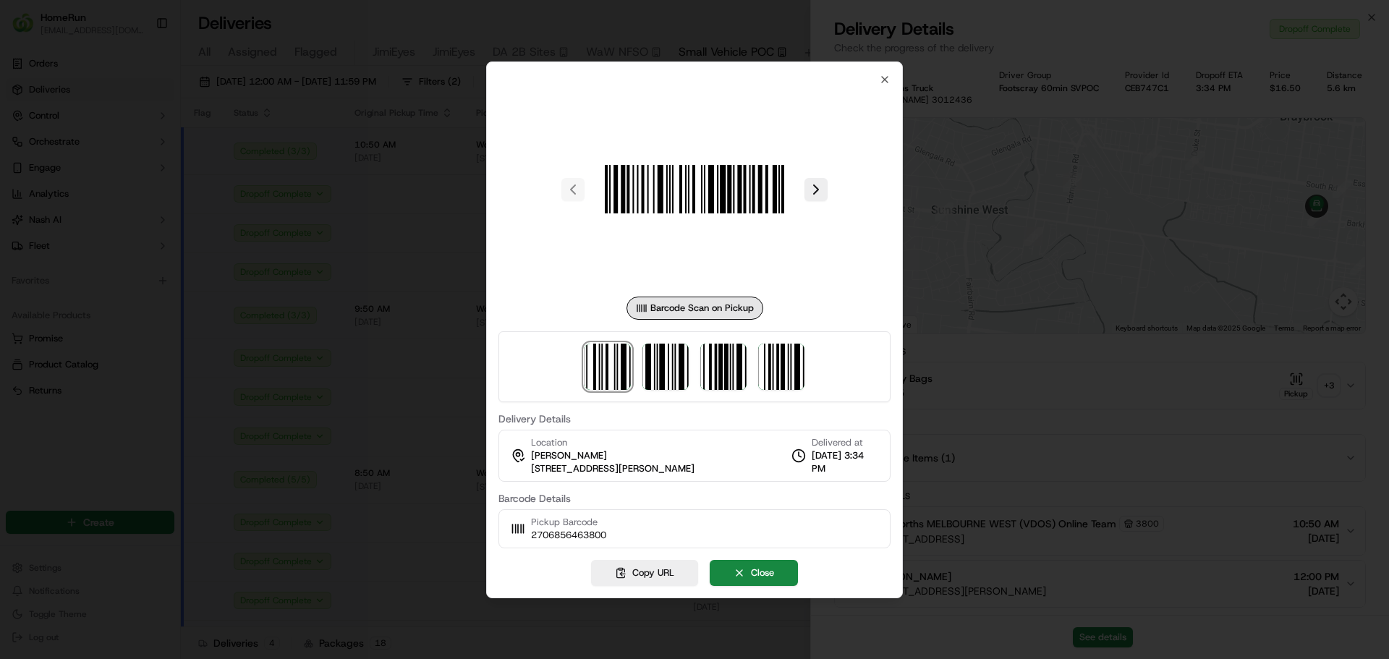
click at [450, 161] on div at bounding box center [694, 329] width 1389 height 659
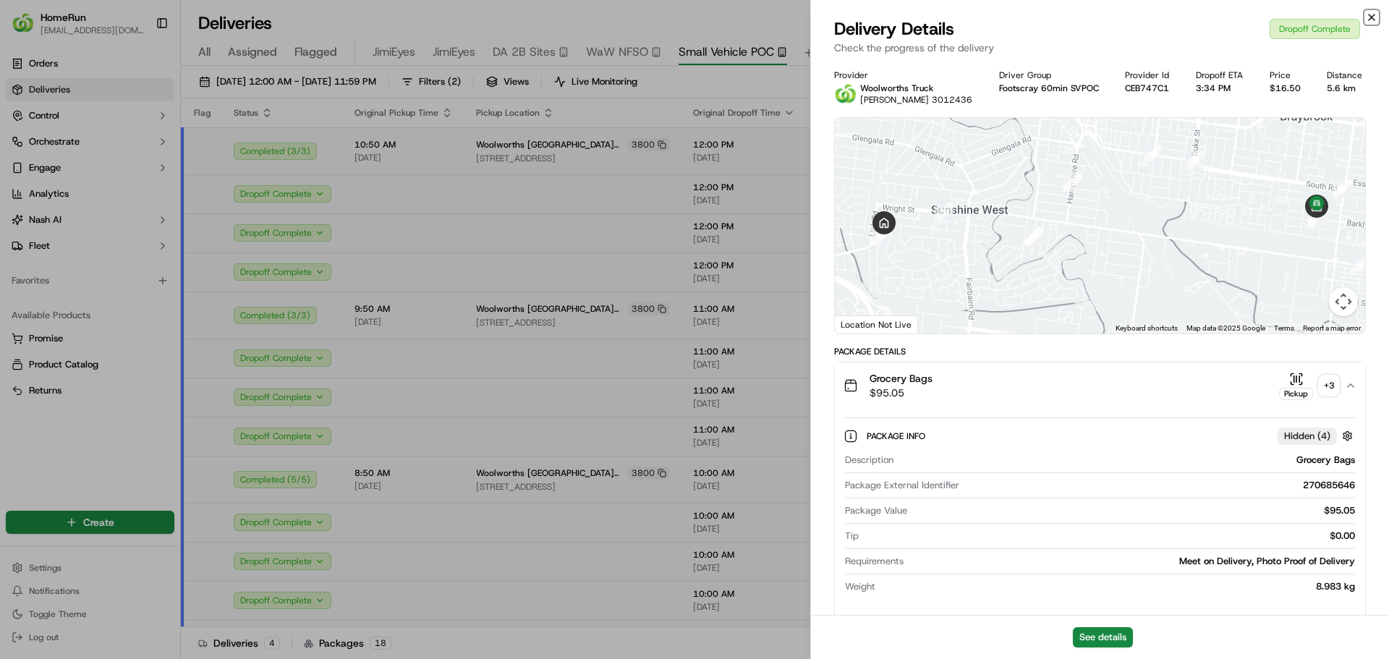
click at [1372, 16] on icon "button" at bounding box center [1372, 18] width 12 height 12
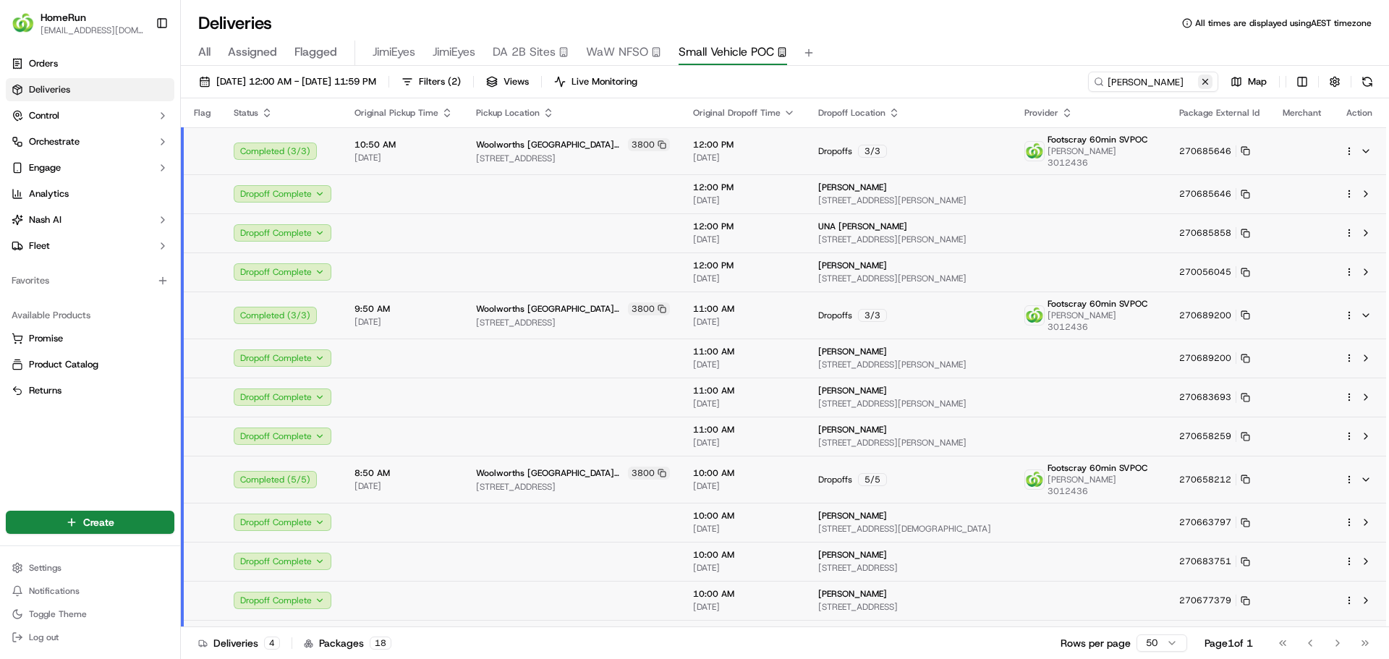
click at [1207, 81] on button at bounding box center [1205, 82] width 14 height 14
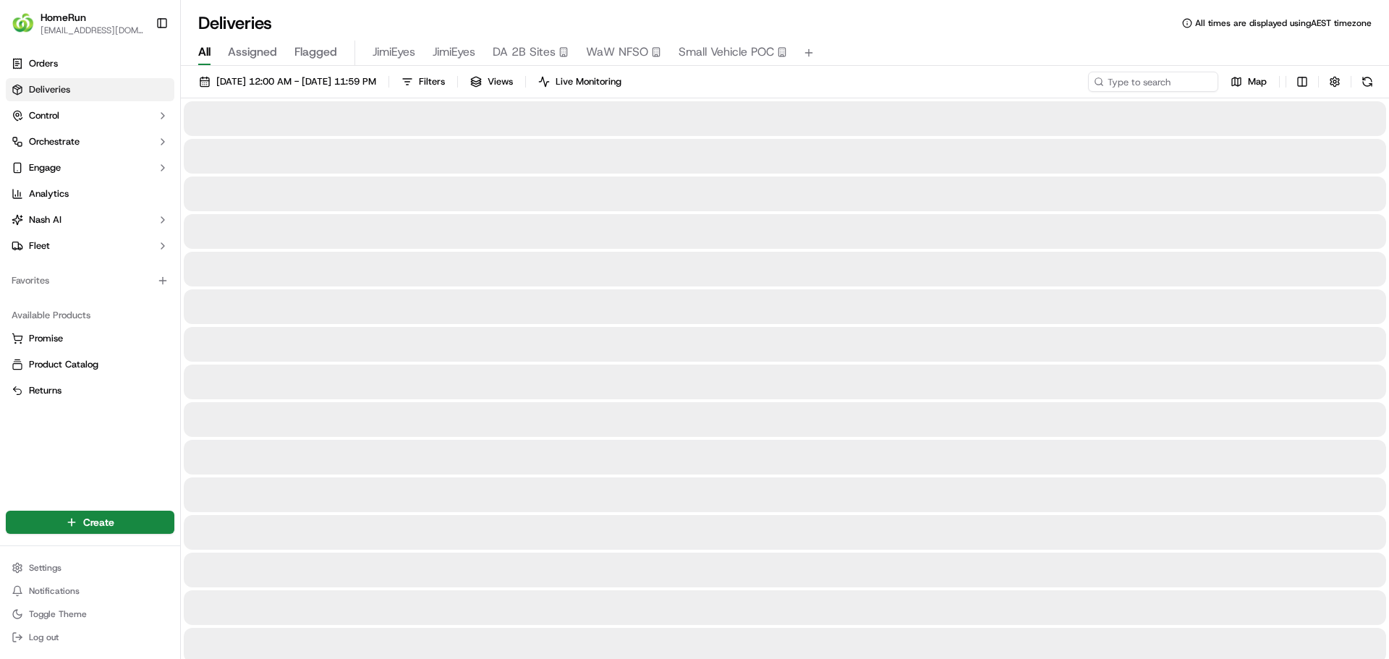
click at [208, 52] on span "All" at bounding box center [204, 51] width 12 height 17
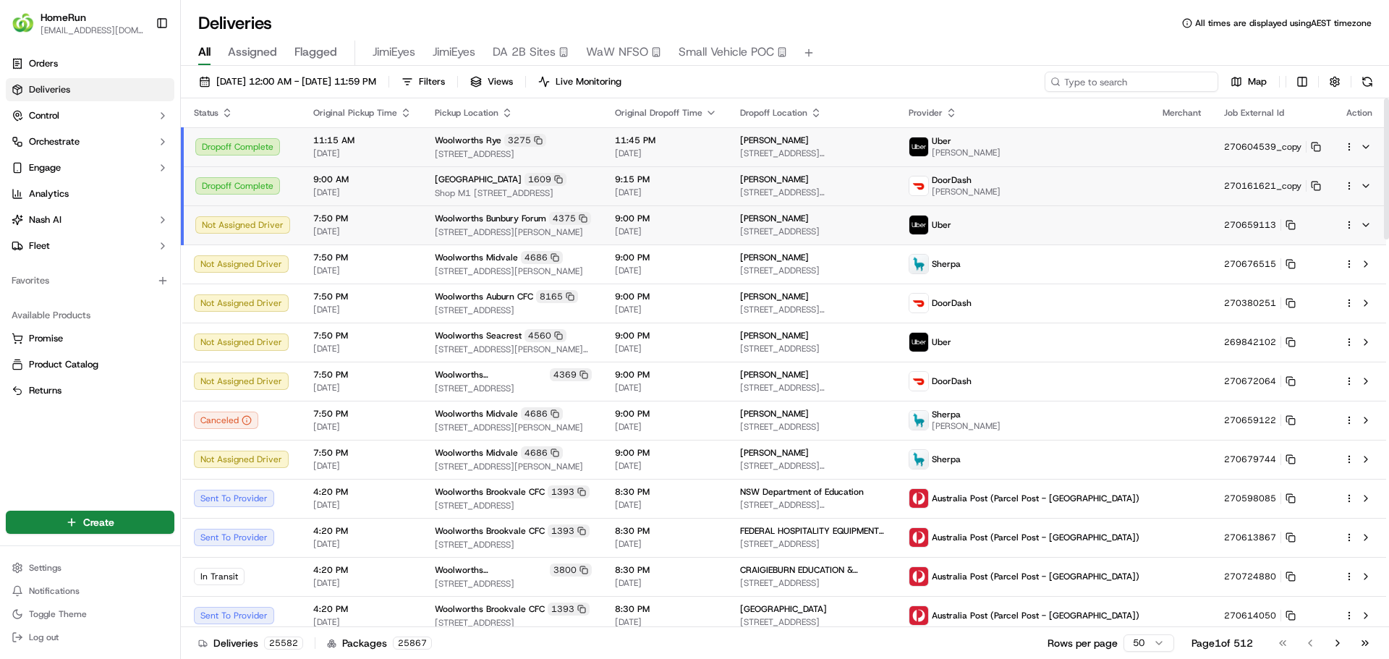
click at [1134, 84] on input at bounding box center [1132, 82] width 174 height 20
paste input "270700973"
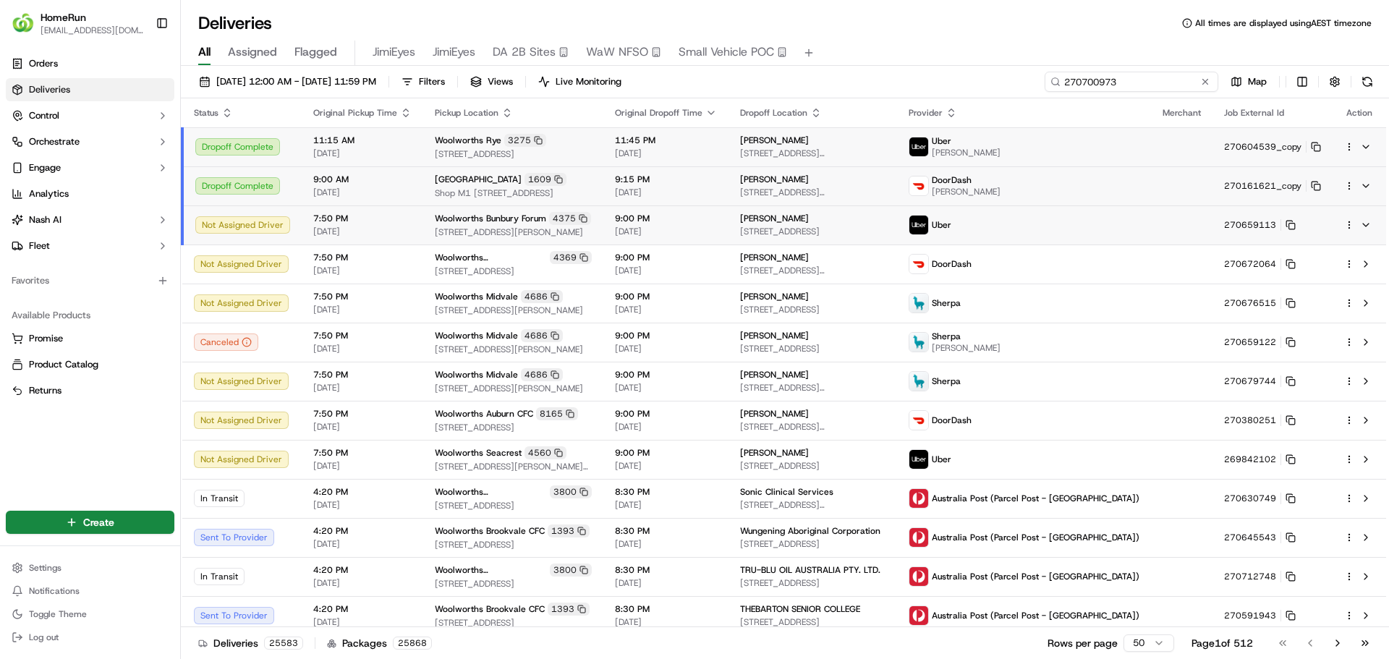
type input "270700973"
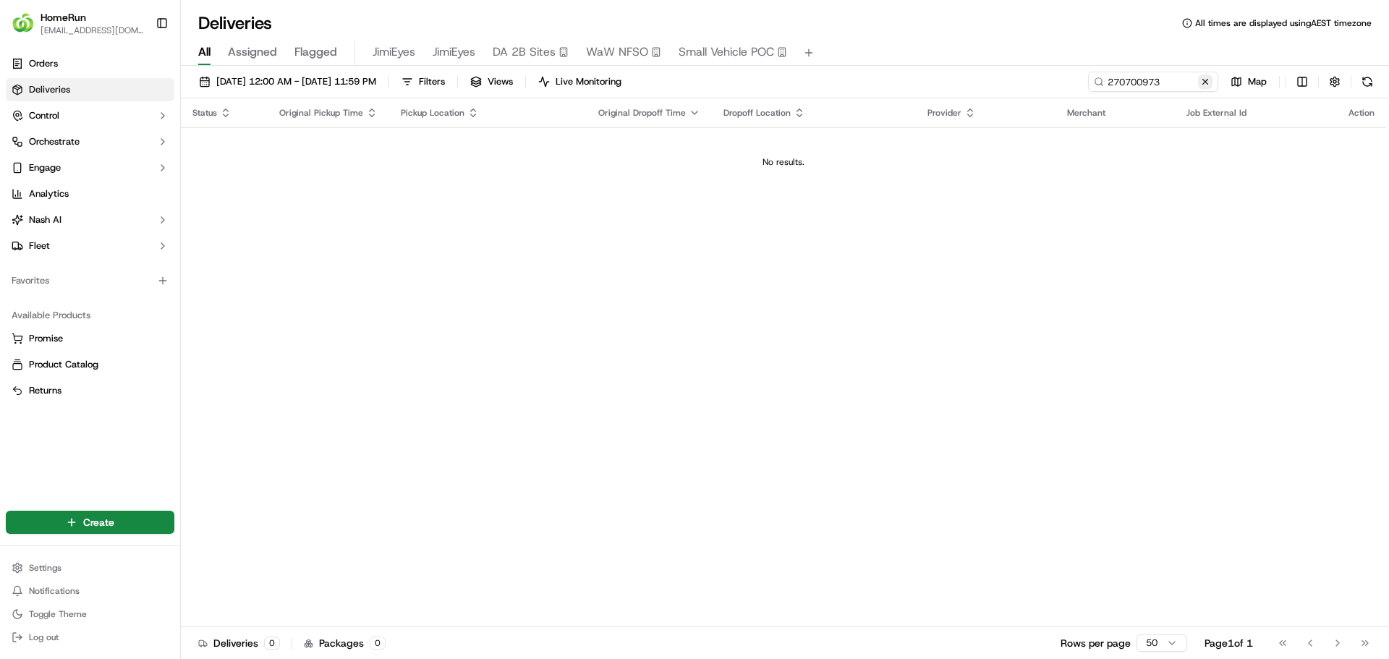
click at [1205, 75] on button at bounding box center [1205, 82] width 14 height 14
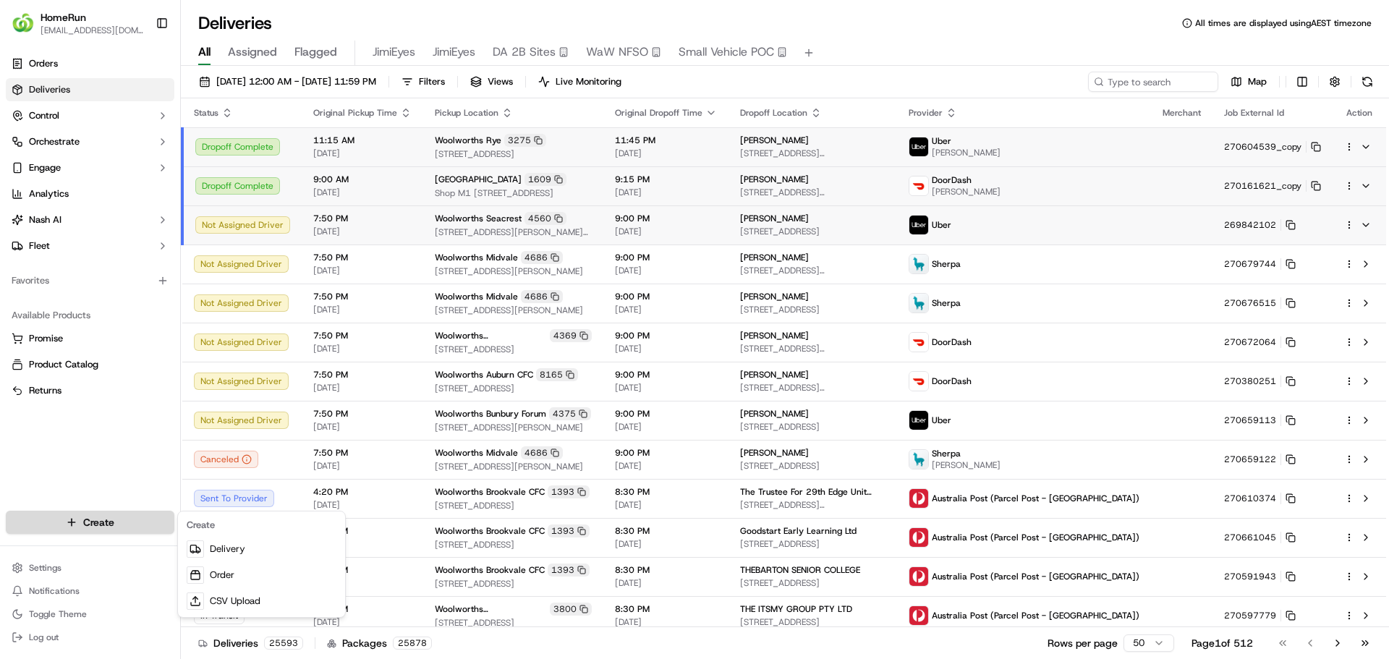
click at [99, 527] on html "HomeRun jpeniata1@woolworths.com.au Toggle Sidebar Orders Deliveries Control Or…" at bounding box center [694, 329] width 1389 height 659
click at [229, 551] on link "Delivery" at bounding box center [261, 549] width 161 height 26
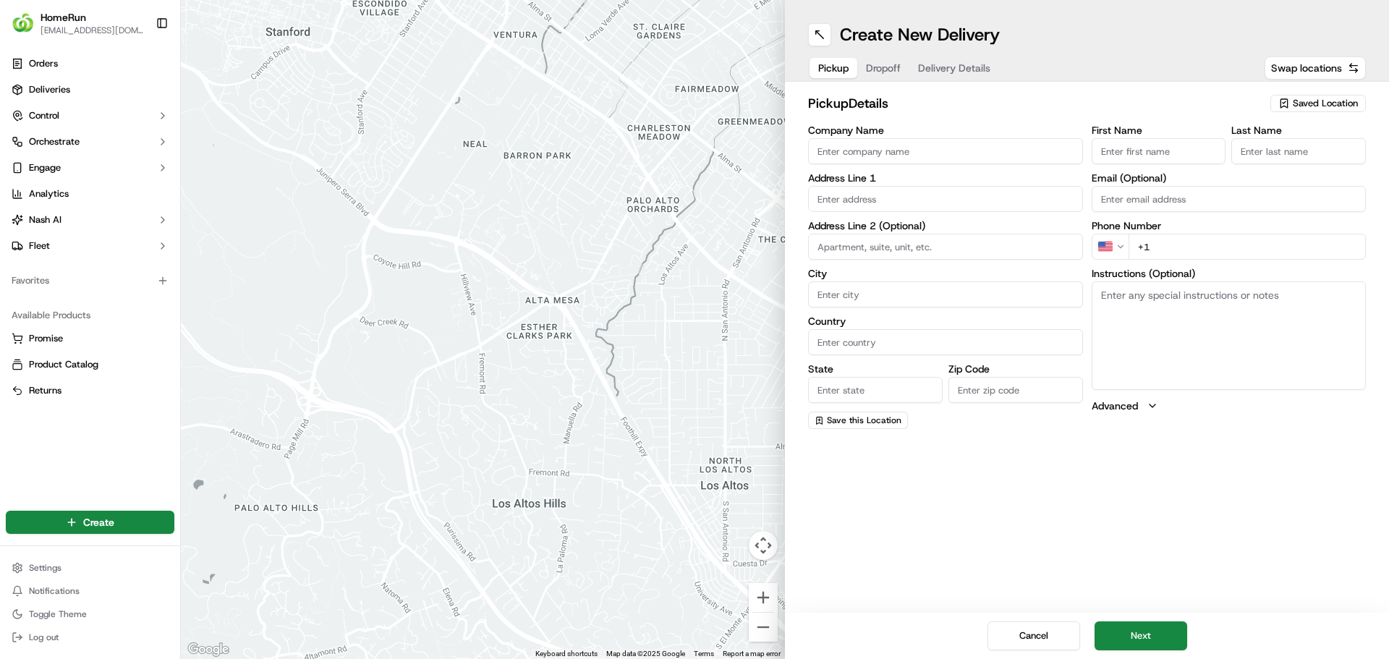
click at [1330, 104] on span "Saved Location" at bounding box center [1325, 103] width 65 height 13
type input "woolworths port coogee"
click at [1271, 157] on span "Woolworths Port Coogee (4995)" at bounding box center [1293, 164] width 178 height 26
type input "Woolworths Port Coogee"
type input "6 Calypso Parade"
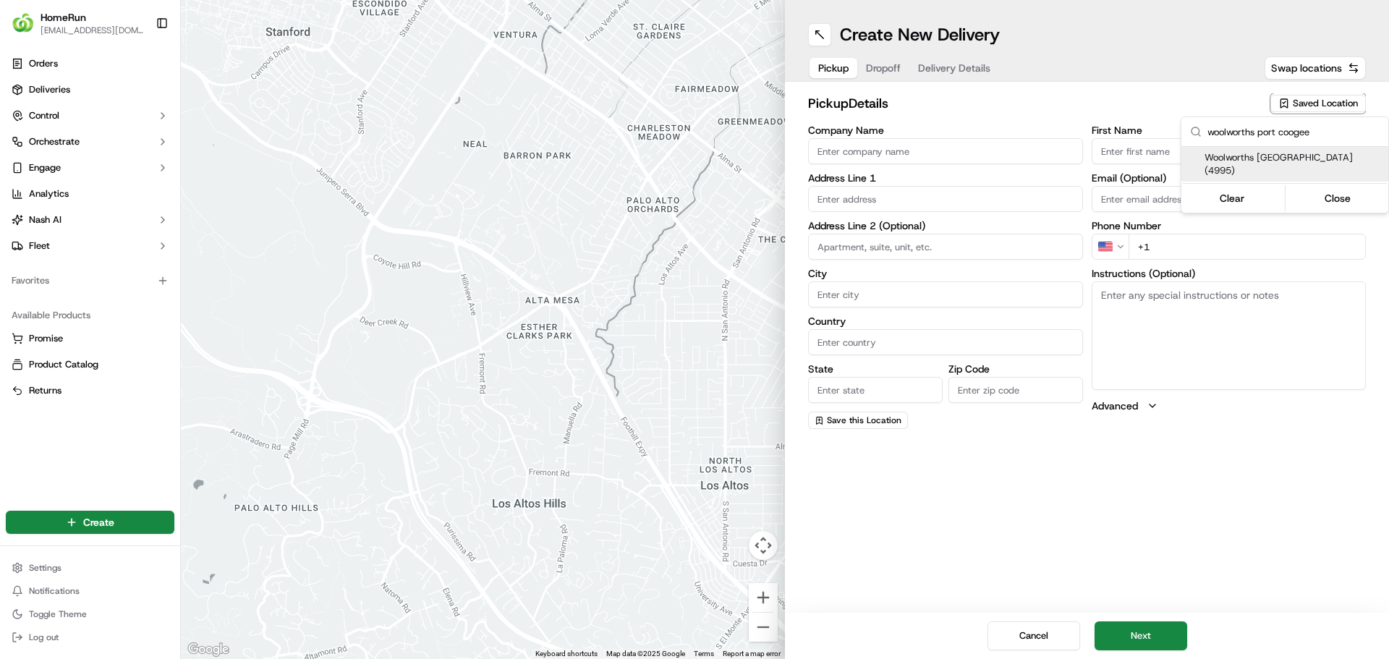
type input "North Coogee"
type input "AU"
type input "WA"
type input "6163"
type input "Manager"
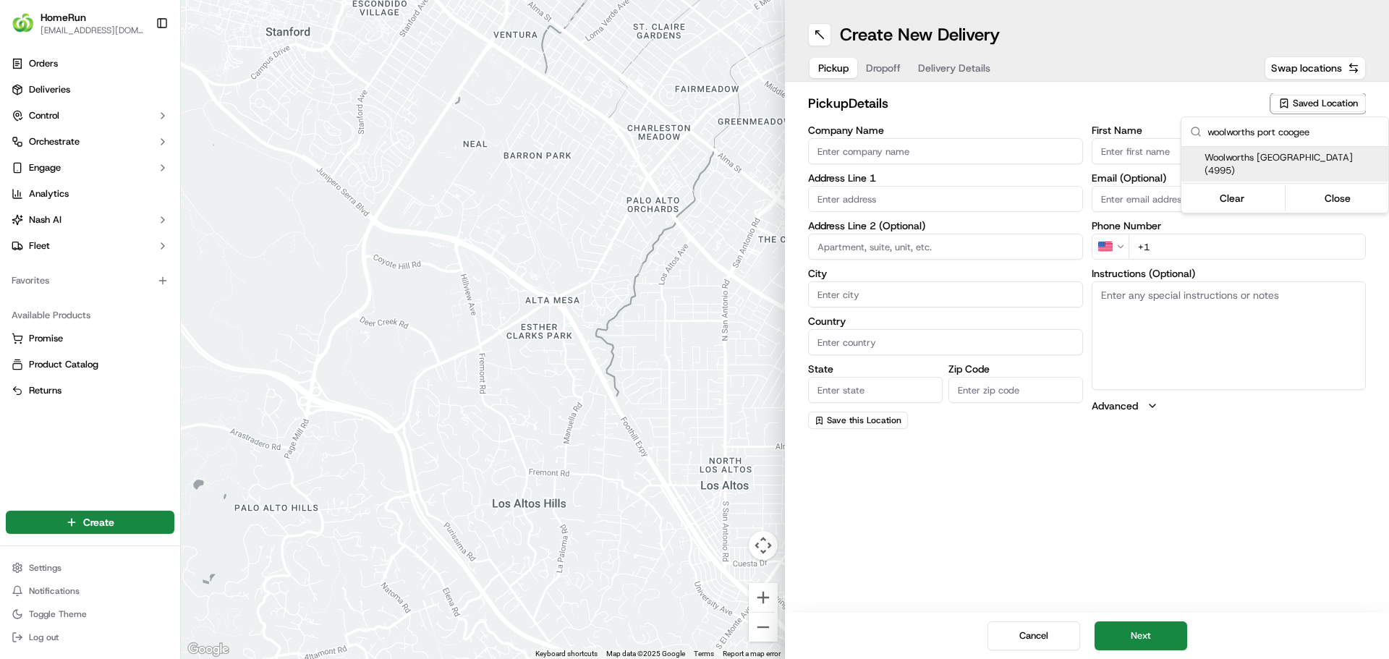
type input "Manager"
type input "+61 8 6595 2422"
type textarea "Pickup from instore collection point. Enter off Calypso Parade. Scan Delivery P…"
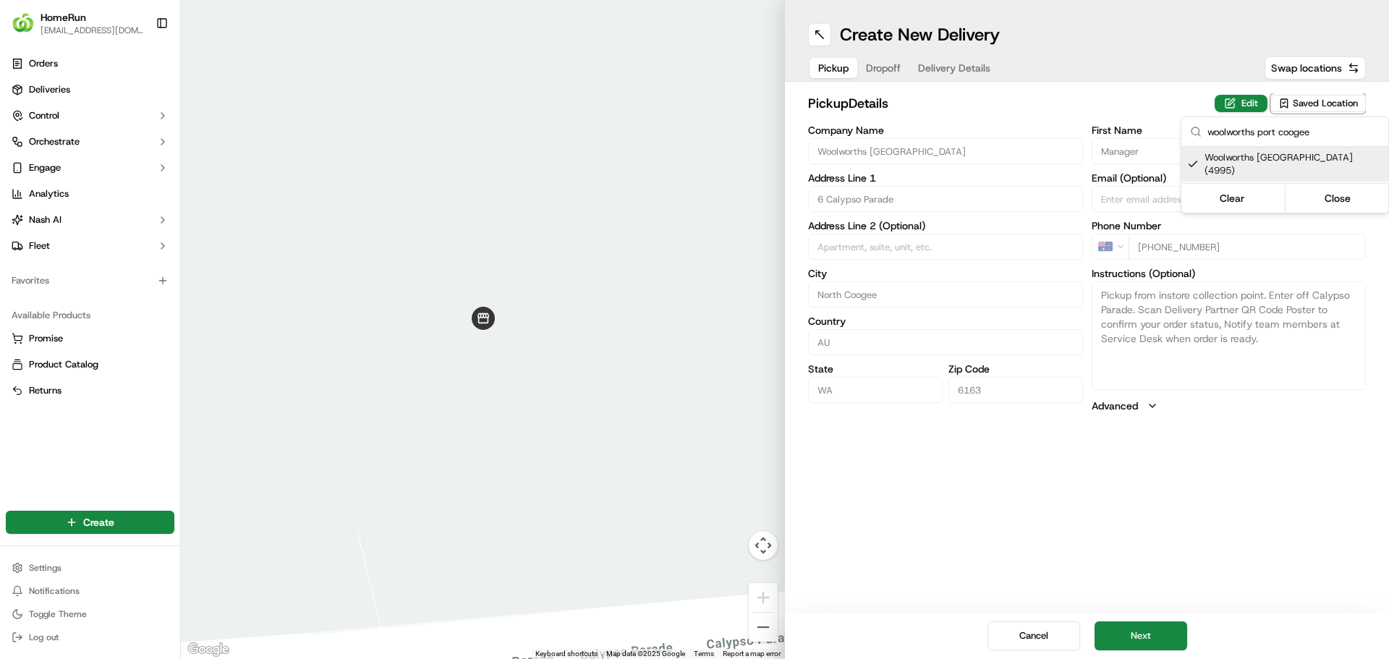
click at [1186, 639] on html "HomeRun jpeniata1@woolworths.com.au Toggle Sidebar Orders Deliveries Control Or…" at bounding box center [694, 329] width 1389 height 659
click at [1168, 637] on button "Next" at bounding box center [1141, 635] width 93 height 29
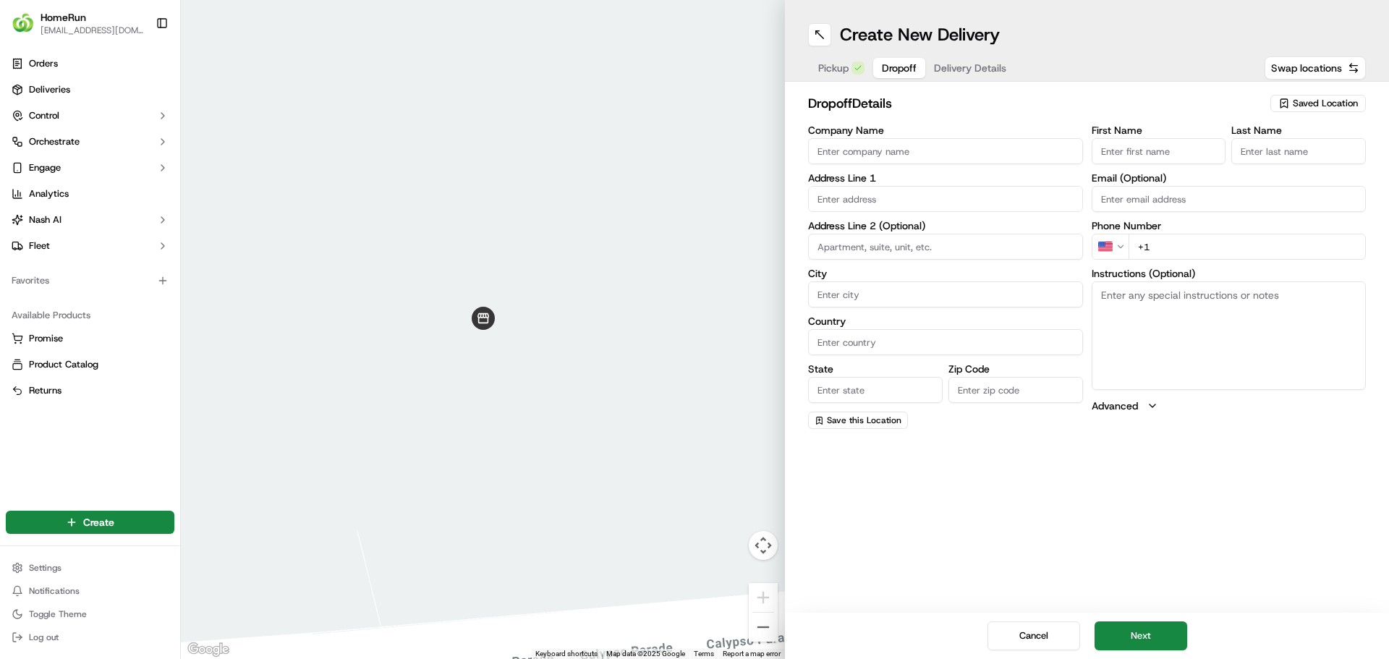
click at [1193, 153] on input "First Name" at bounding box center [1159, 151] width 135 height 26
paste input "[PERSON_NAME]"
type input "[PERSON_NAME]"
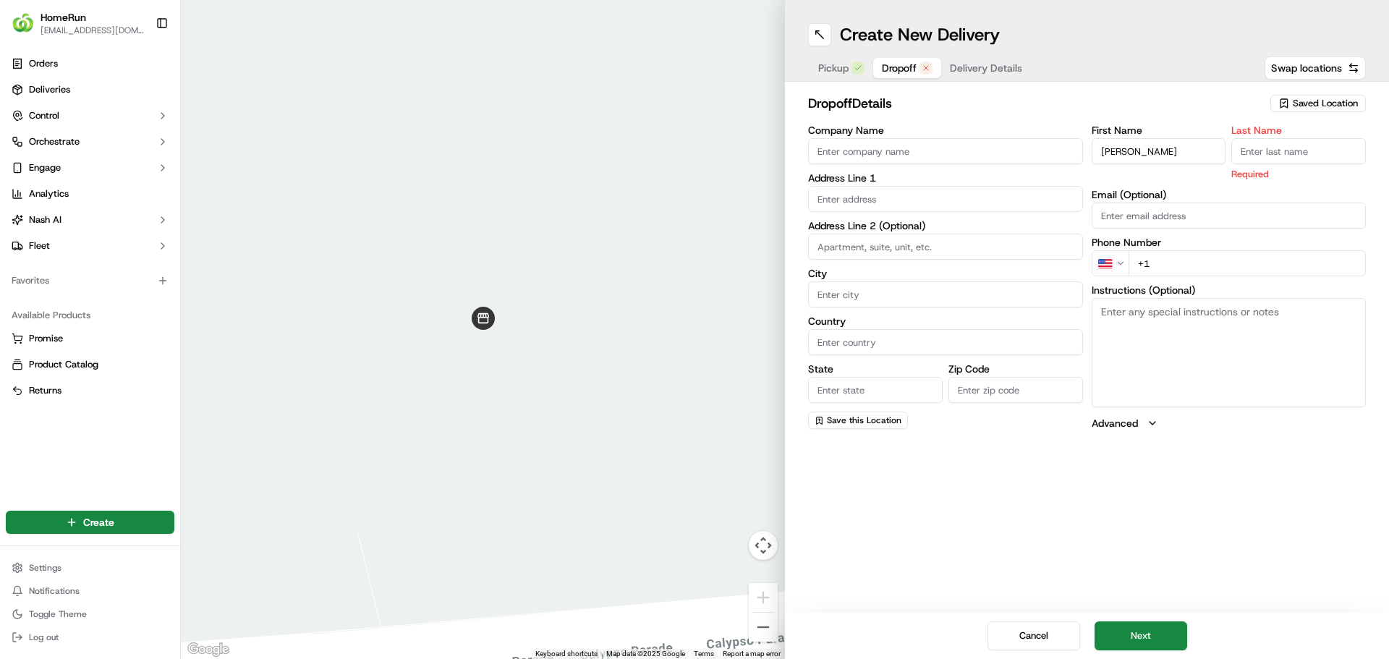
click at [1261, 148] on input "Last Name" at bounding box center [1298, 151] width 135 height 26
paste input "[PERSON_NAME]"
drag, startPoint x: 1280, startPoint y: 149, endPoint x: 1181, endPoint y: 148, distance: 98.4
click at [1181, 148] on div "First Name Annabel Naudé Last Name Annabel Naudé Required" at bounding box center [1229, 153] width 275 height 56
type input "Naudé"
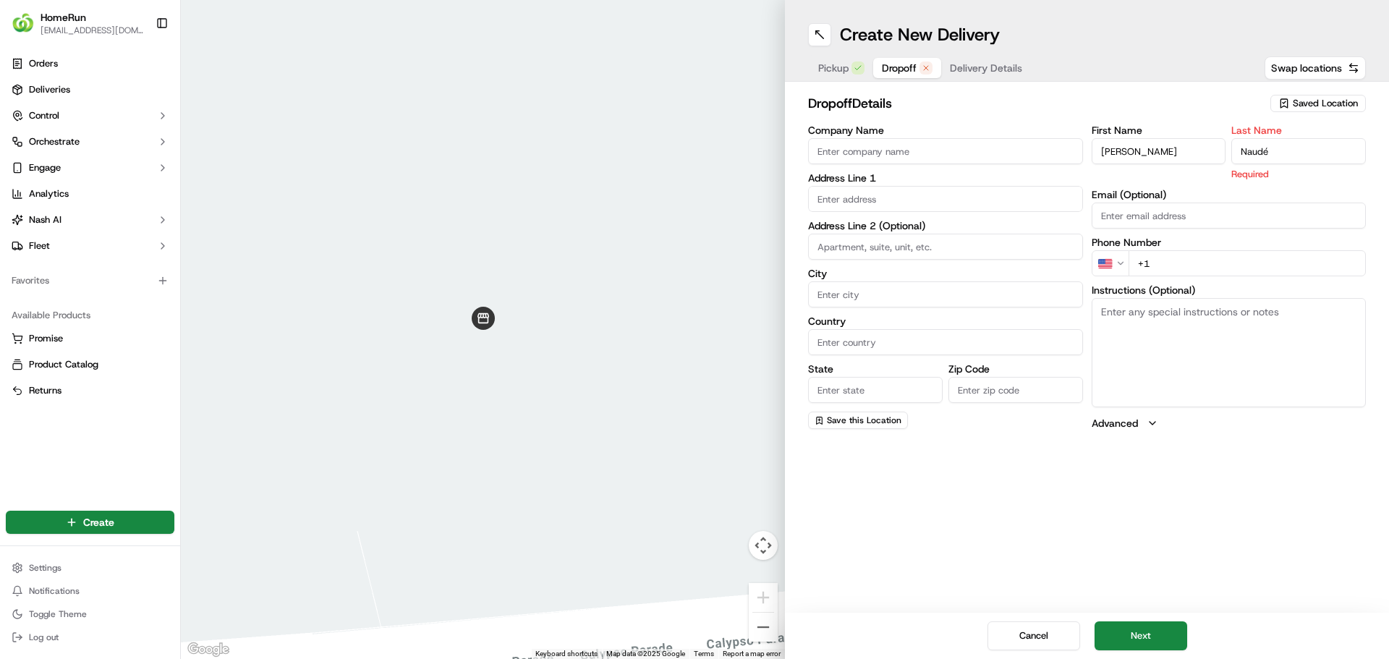
click at [1181, 151] on input "[PERSON_NAME]" at bounding box center [1159, 151] width 135 height 26
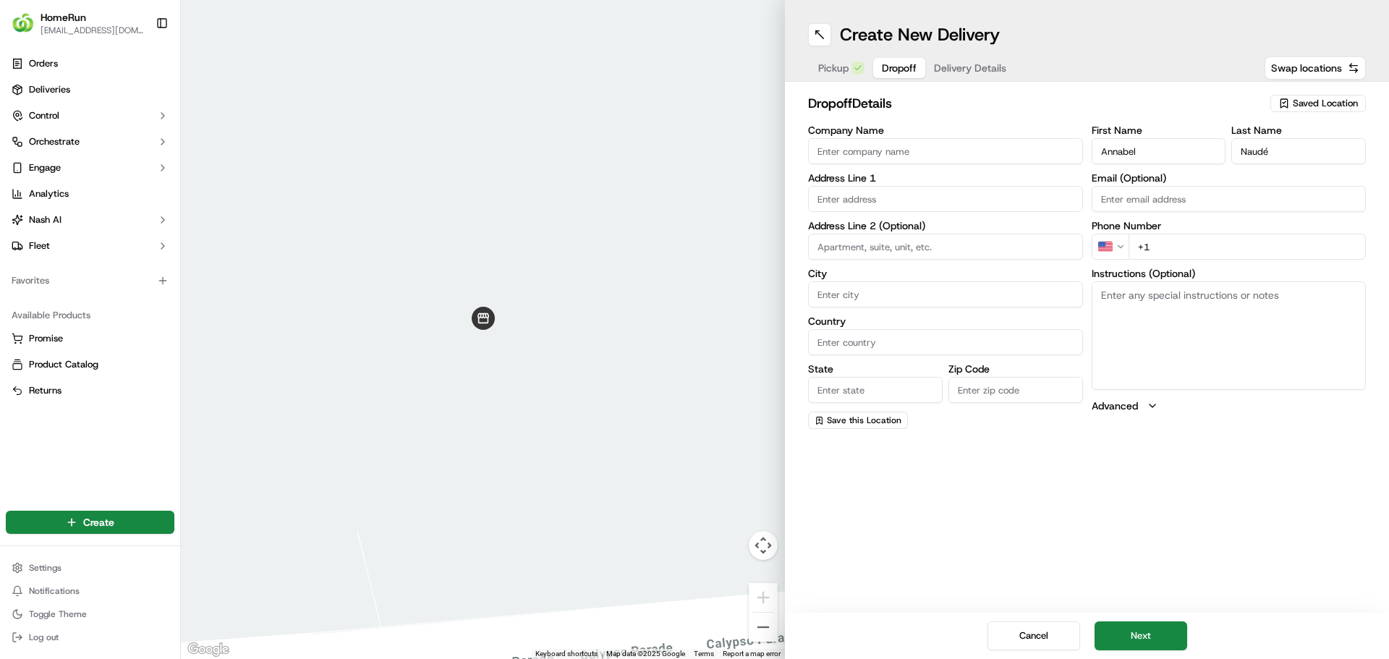
type input "Annabel"
click at [932, 195] on input "text" at bounding box center [945, 199] width 275 height 26
paste input "105 Entrance Rd, SPEARWOOD WA SPEARWOOD, 6163"
click at [919, 234] on div "105 Entrance Road, Spearwood WA, Australia" at bounding box center [946, 229] width 268 height 22
type input "[STREET_ADDRESS]"
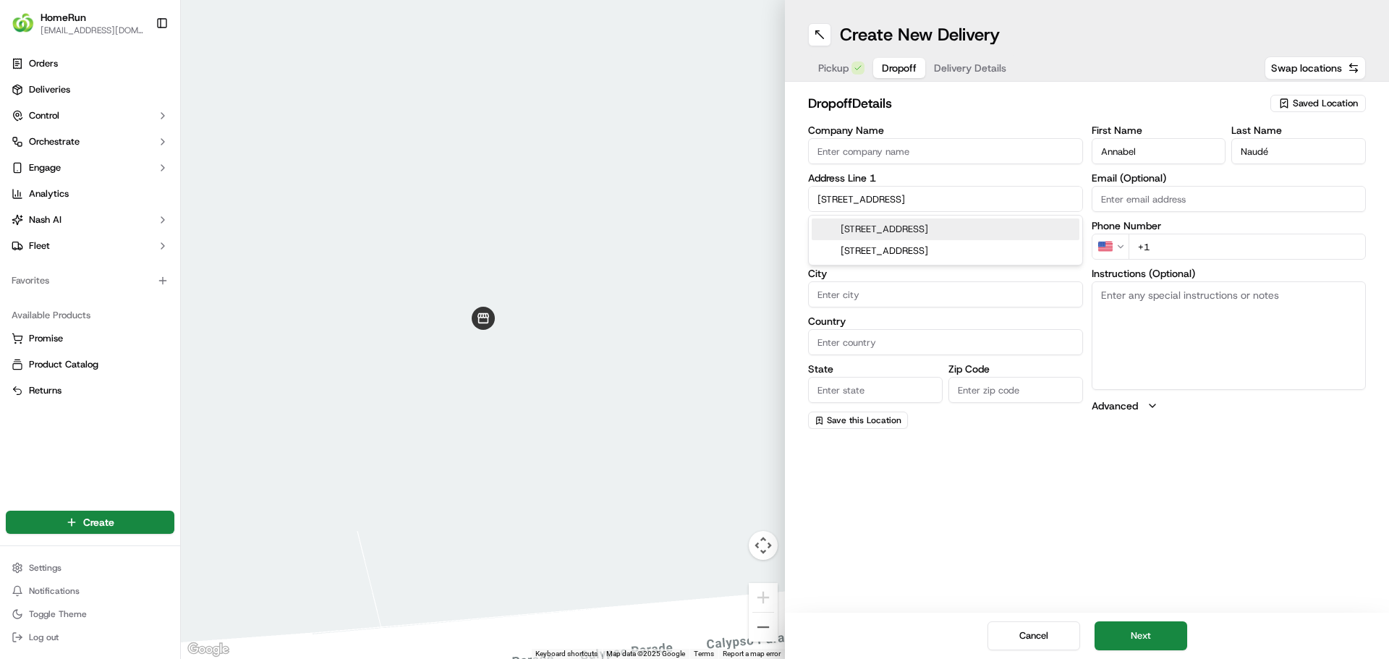
type input "Spearwood"
type input "Australia"
type input "WA"
type input "6163"
type input "105 Entrance Road"
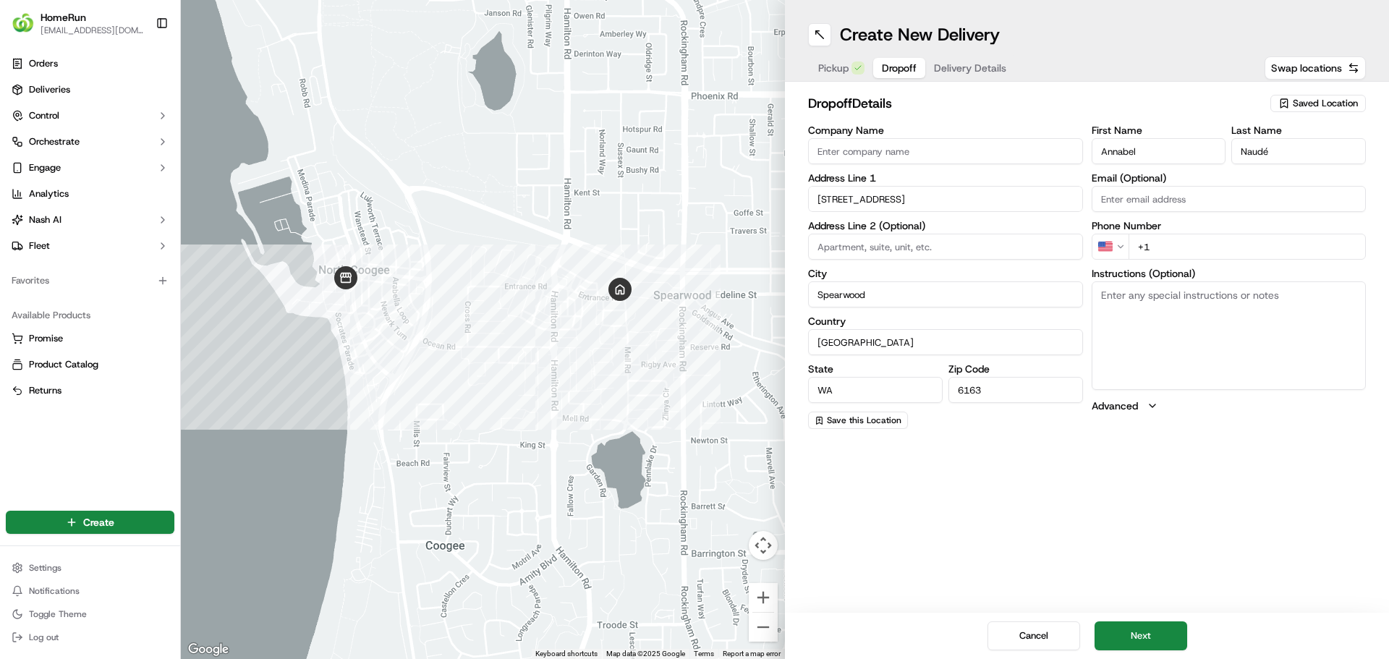
click at [1123, 243] on html "HomeRun jpeniata1@woolworths.com.au Toggle Sidebar Orders Deliveries Control Or…" at bounding box center [694, 329] width 1389 height 659
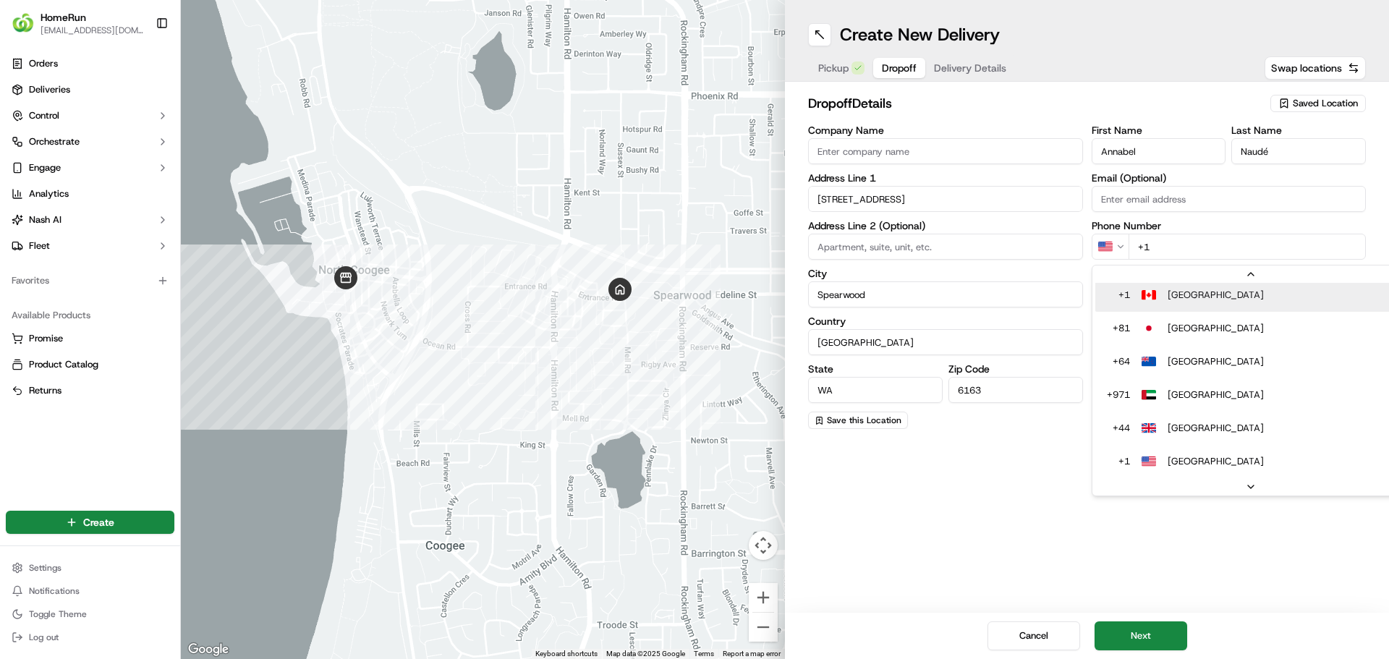
scroll to position [29, 0]
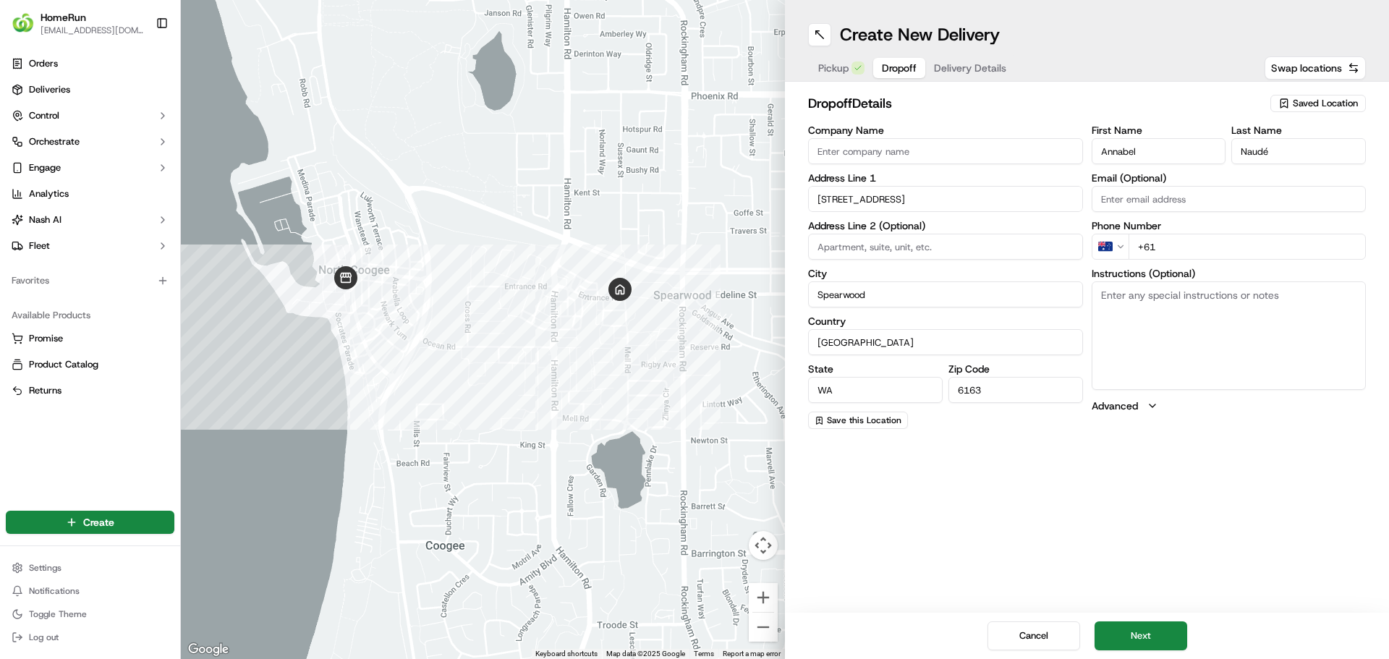
click at [1193, 239] on input "+61" at bounding box center [1248, 247] width 238 height 26
paste input "0406 776 296"
type input "+61 0406 776 296"
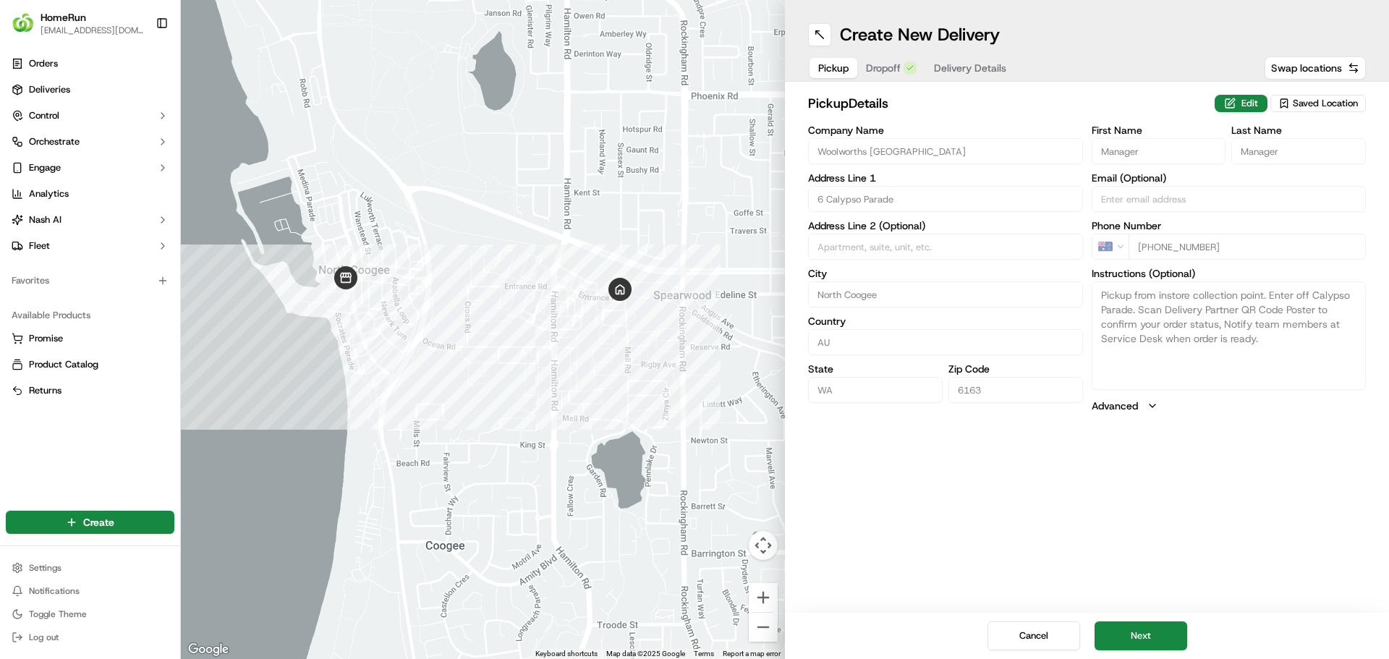
click at [837, 72] on span "Pickup" at bounding box center [833, 68] width 30 height 14
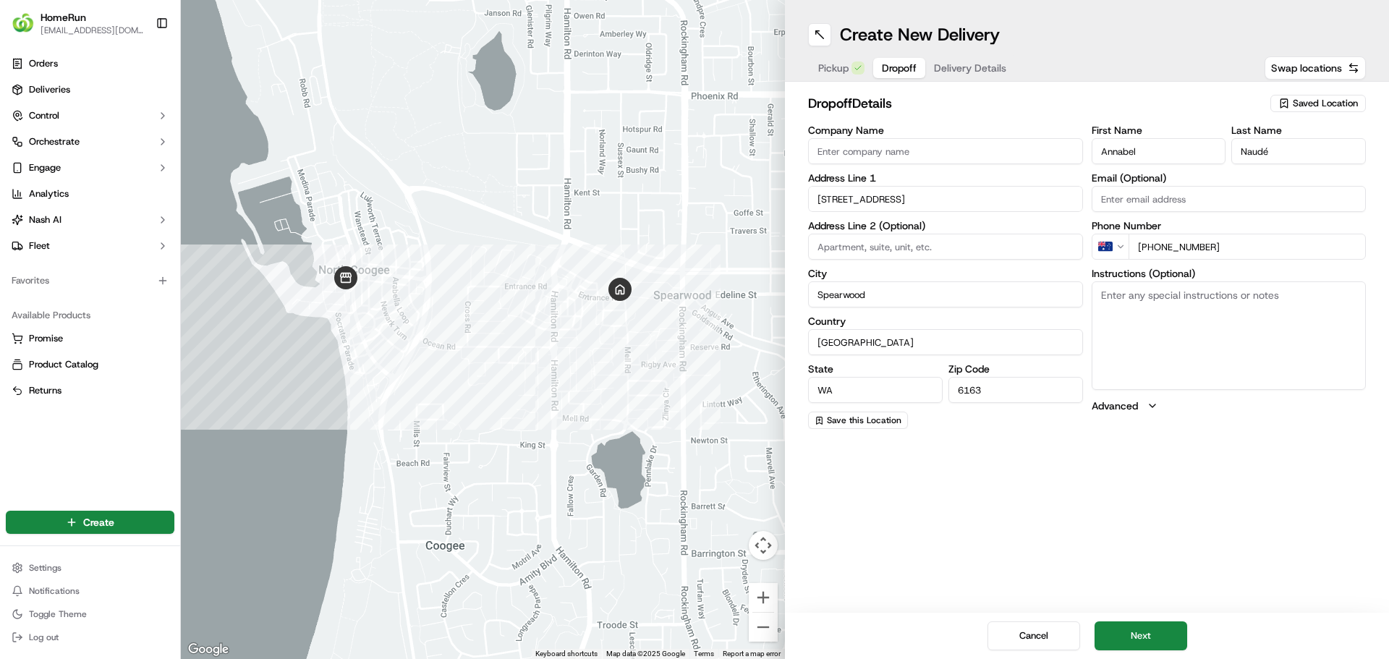
click at [882, 67] on span "Dropoff" at bounding box center [899, 68] width 35 height 14
click at [1155, 333] on textarea "Instructions (Optional)" at bounding box center [1229, 335] width 275 height 109
paste textarea "Please ring door bell"
type textarea "Please ring door bell"
click at [989, 66] on span "Delivery Details" at bounding box center [970, 68] width 72 height 14
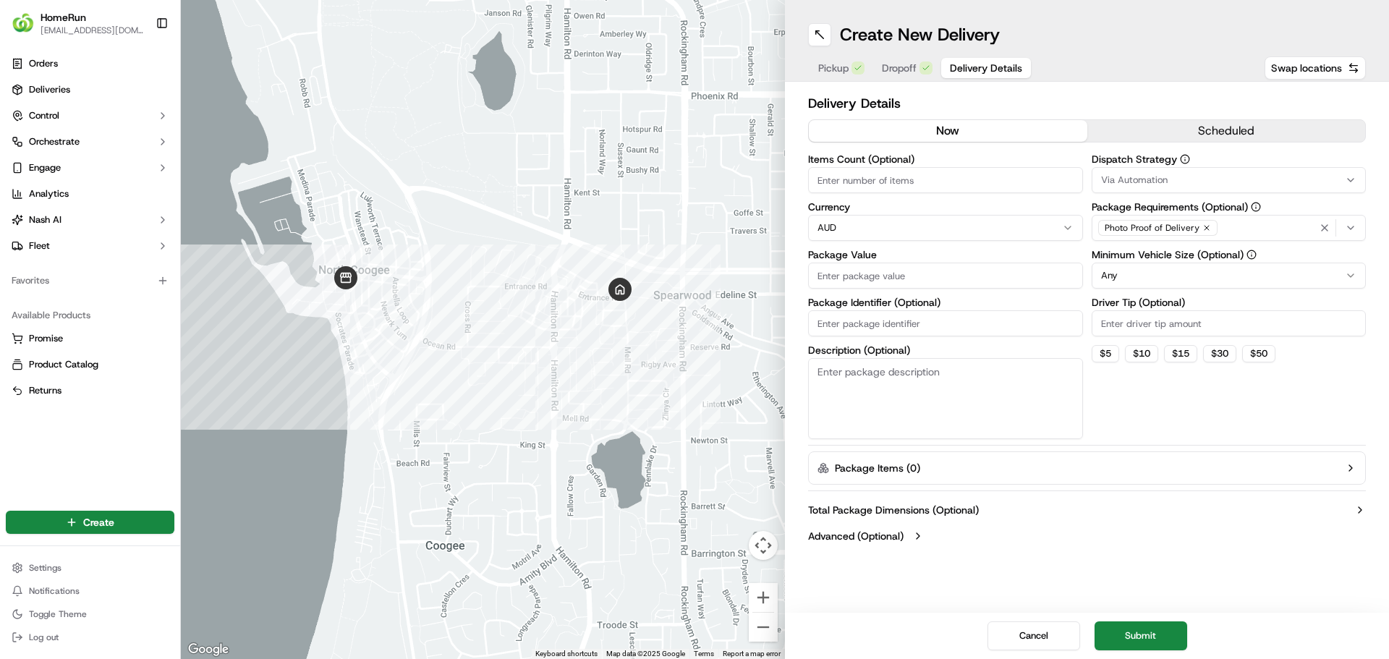
click at [987, 135] on button "now" at bounding box center [948, 131] width 279 height 22
click at [1352, 512] on button "Total Package Dimensions (Optional)" at bounding box center [1087, 510] width 558 height 14
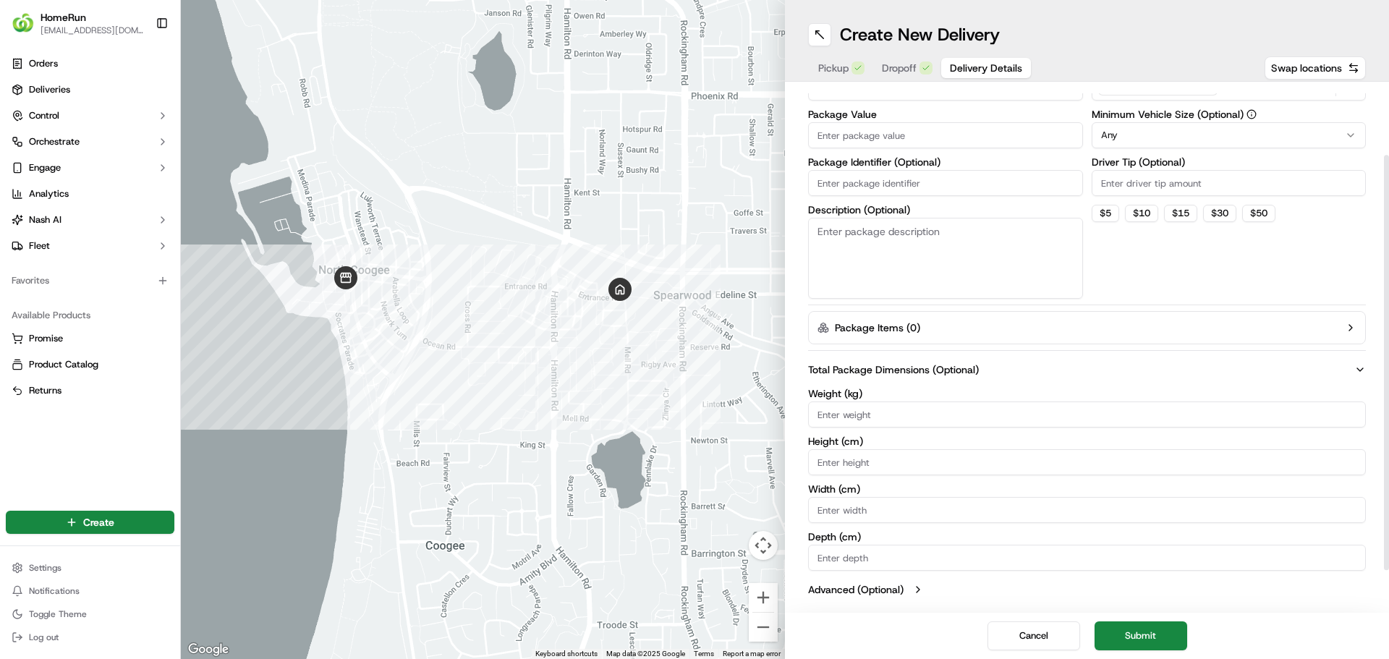
scroll to position [142, 0]
click at [1361, 360] on div "Total Package Dimensions (Optional) Weight ( kg ) Height ( cm ) Width ( cm ) De…" at bounding box center [1087, 478] width 558 height 246
click at [1345, 367] on button "Total Package Dimensions (Optional)" at bounding box center [1087, 368] width 558 height 14
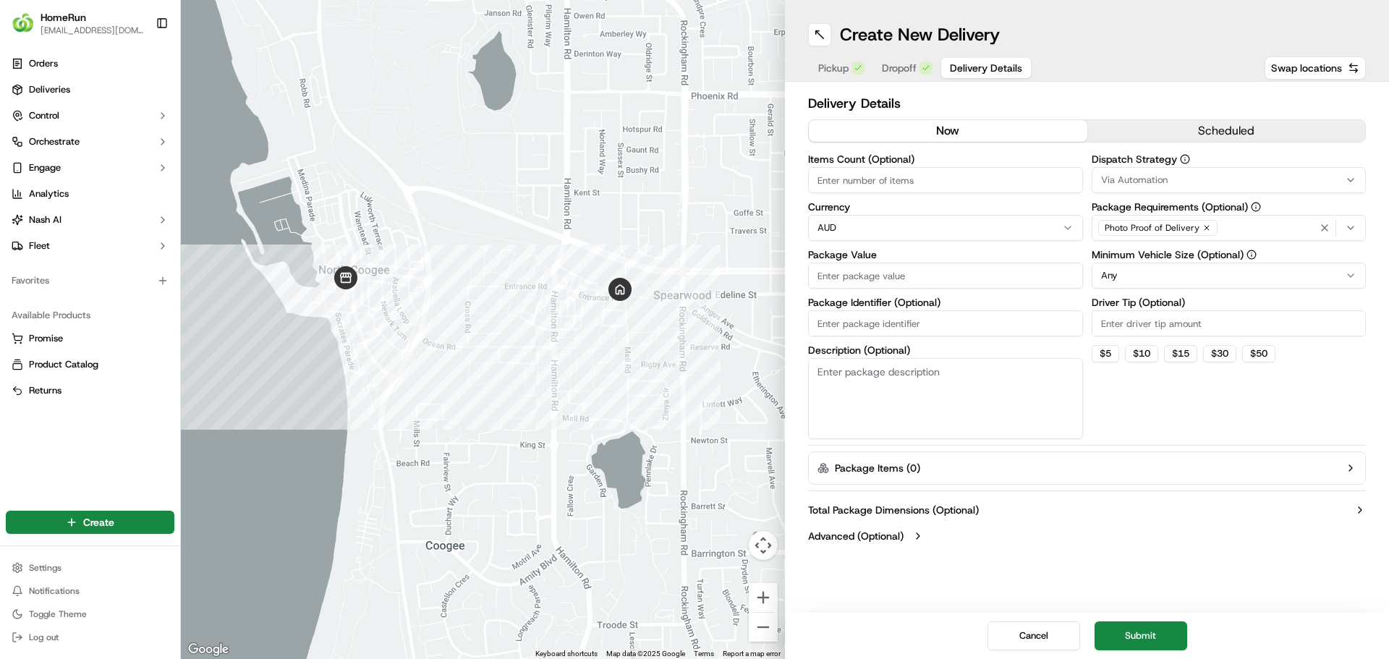
scroll to position [0, 0]
click at [1285, 510] on button "Total Package Dimensions (Optional)" at bounding box center [1087, 510] width 558 height 14
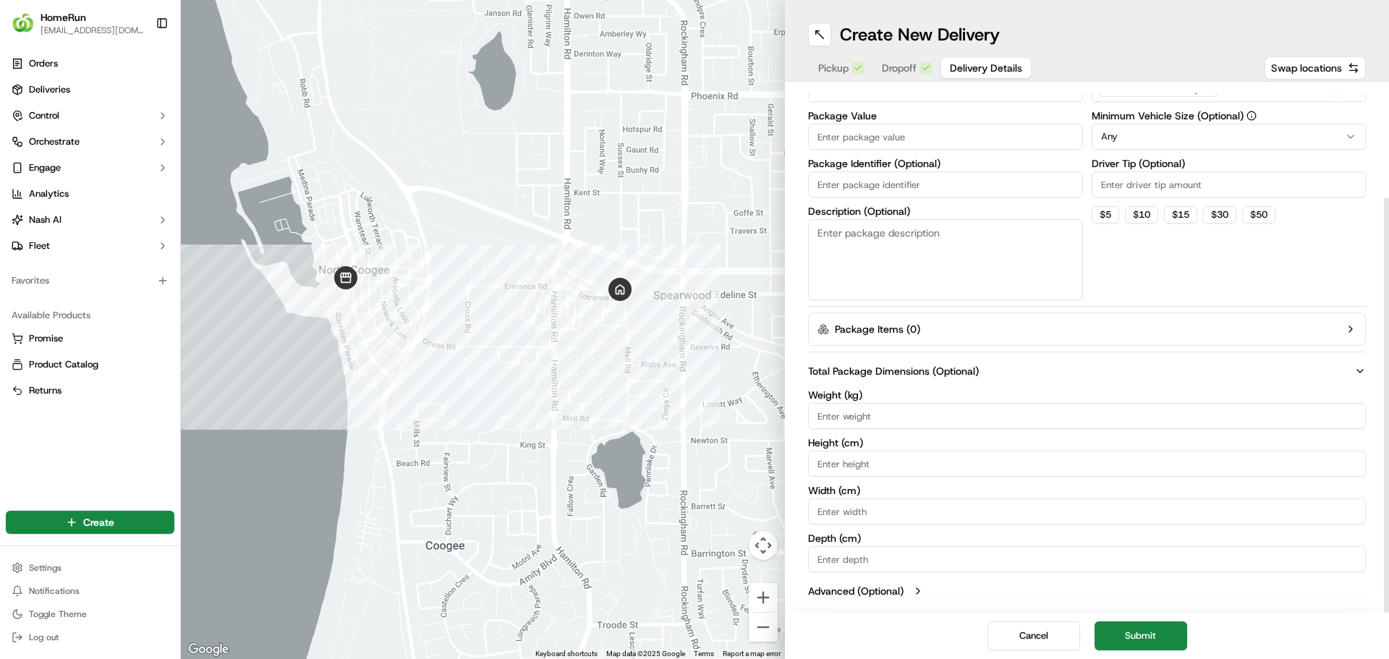
scroll to position [142, 0]
click at [1331, 369] on button "Total Package Dimensions (Optional)" at bounding box center [1087, 368] width 558 height 14
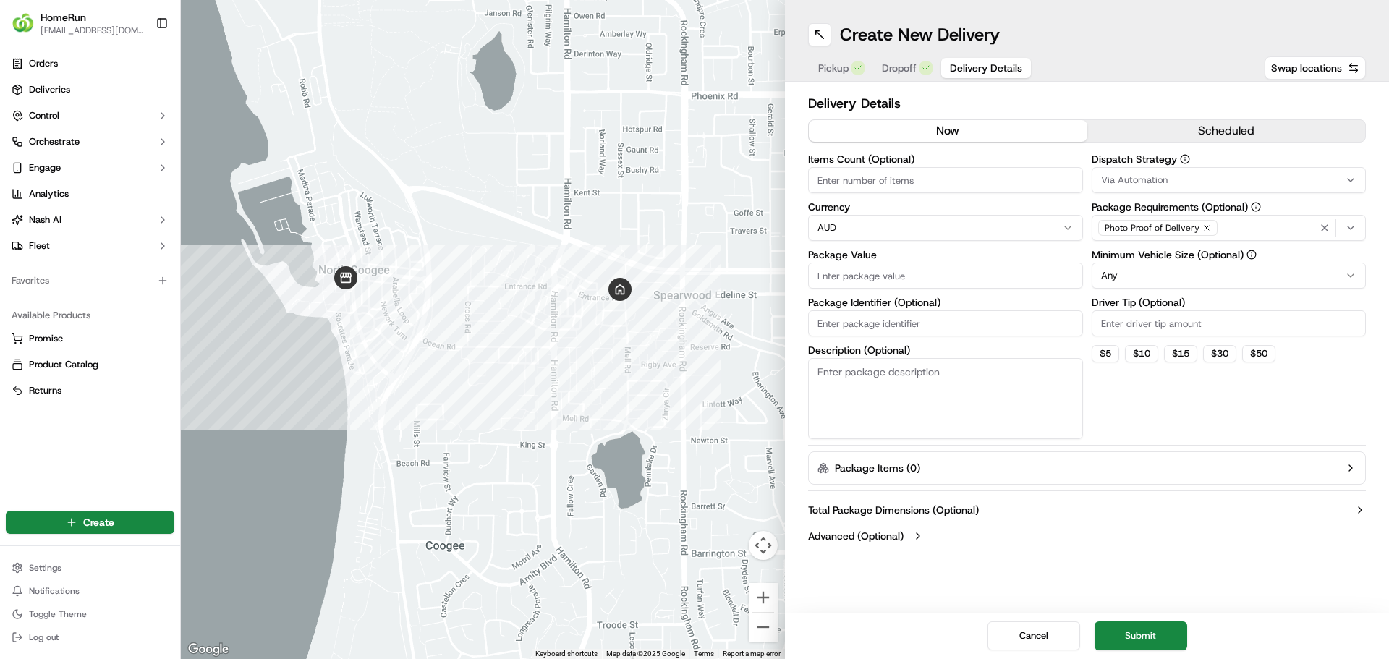
click at [106, 454] on div "Orders Deliveries Control Orchestrate Engage Analytics Nash AI Fleet Favorites …" at bounding box center [90, 271] width 180 height 450
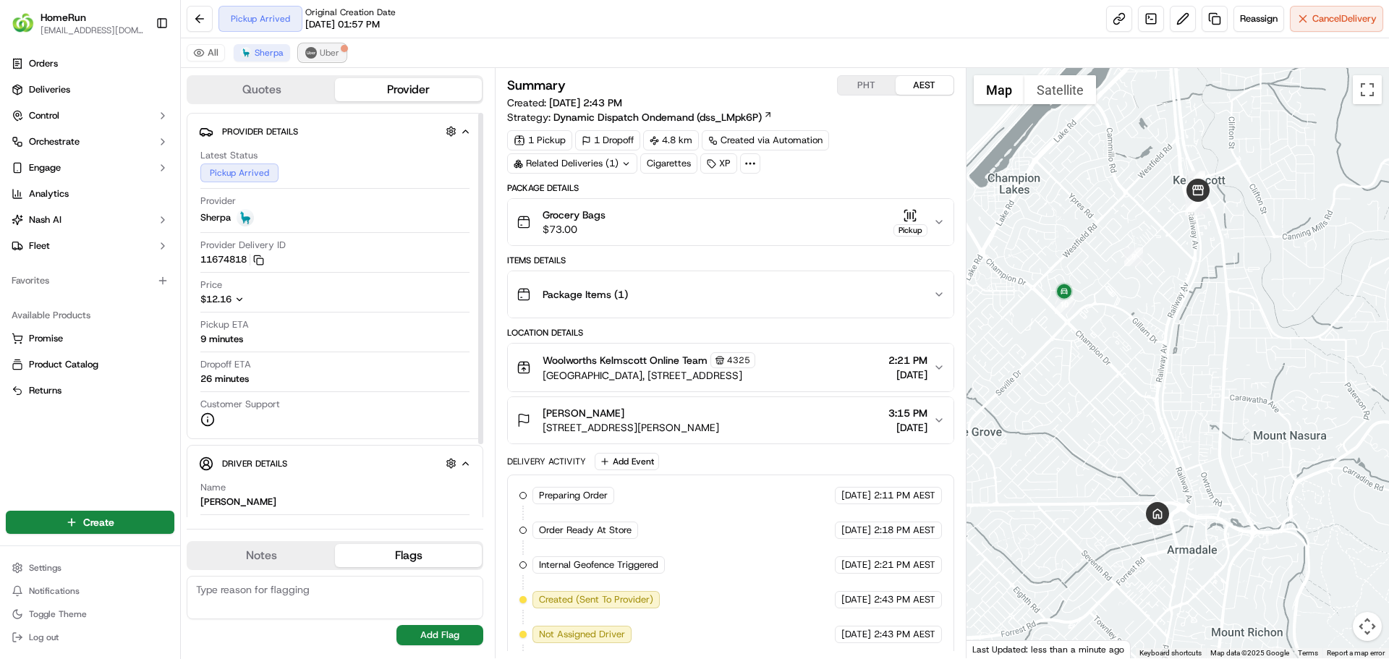
click at [328, 48] on span "Uber" at bounding box center [330, 53] width 20 height 12
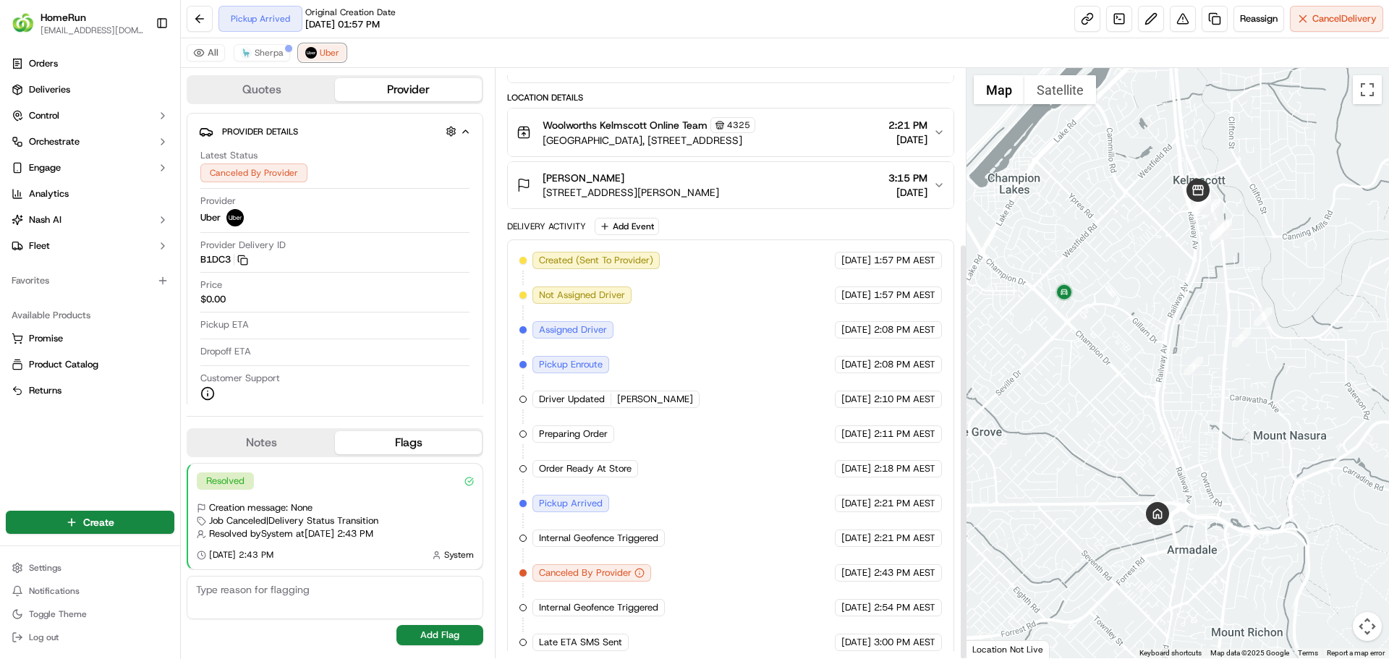
scroll to position [247, 0]
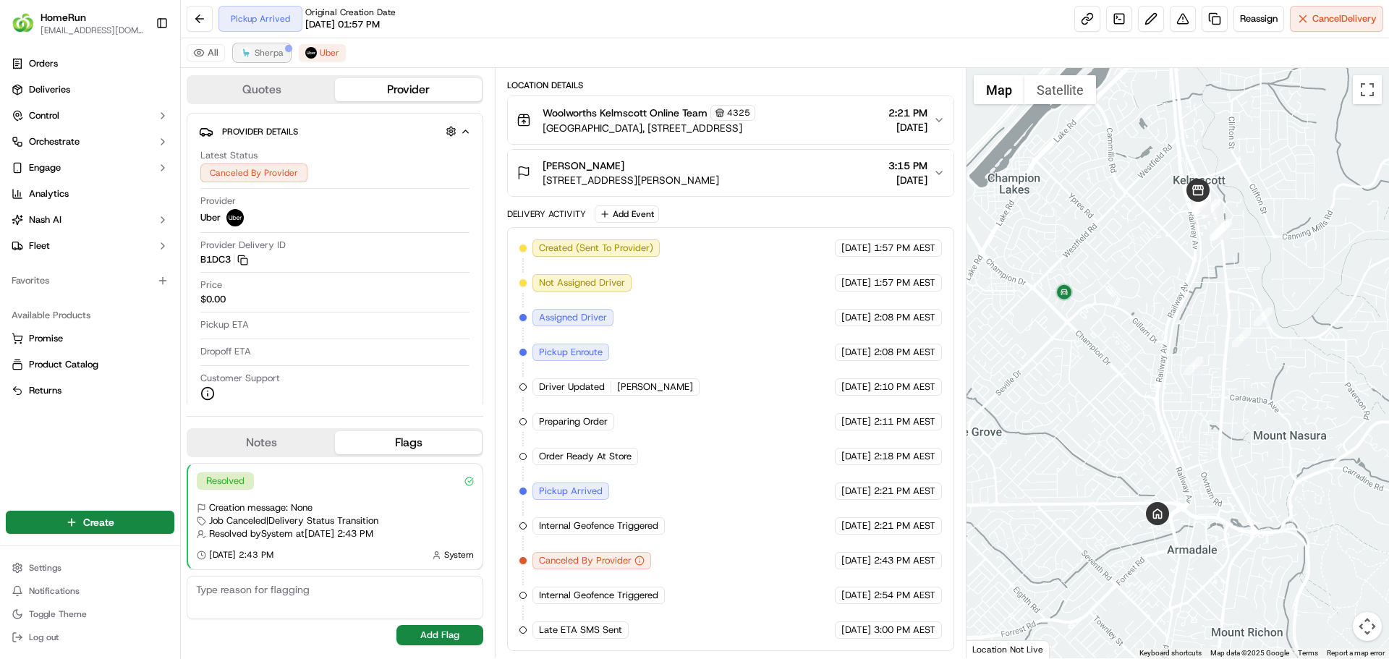
click at [272, 52] on span "Sherpa" at bounding box center [269, 53] width 29 height 12
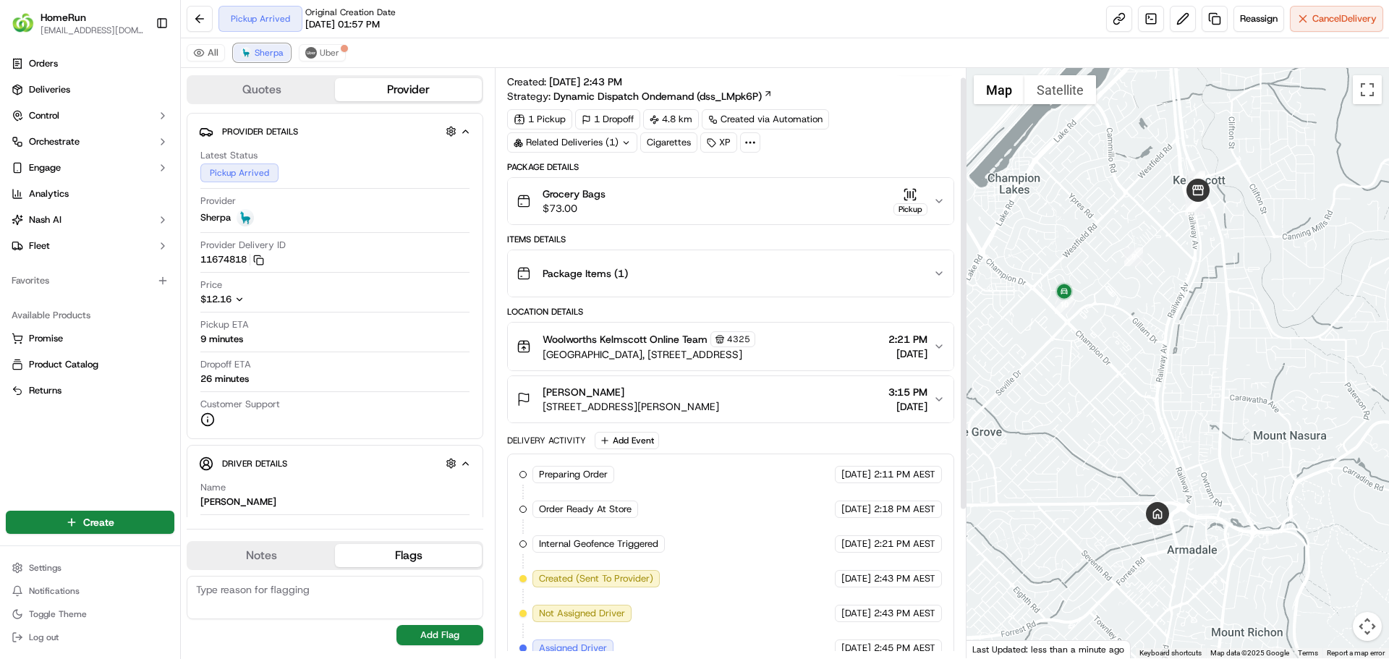
scroll to position [0, 0]
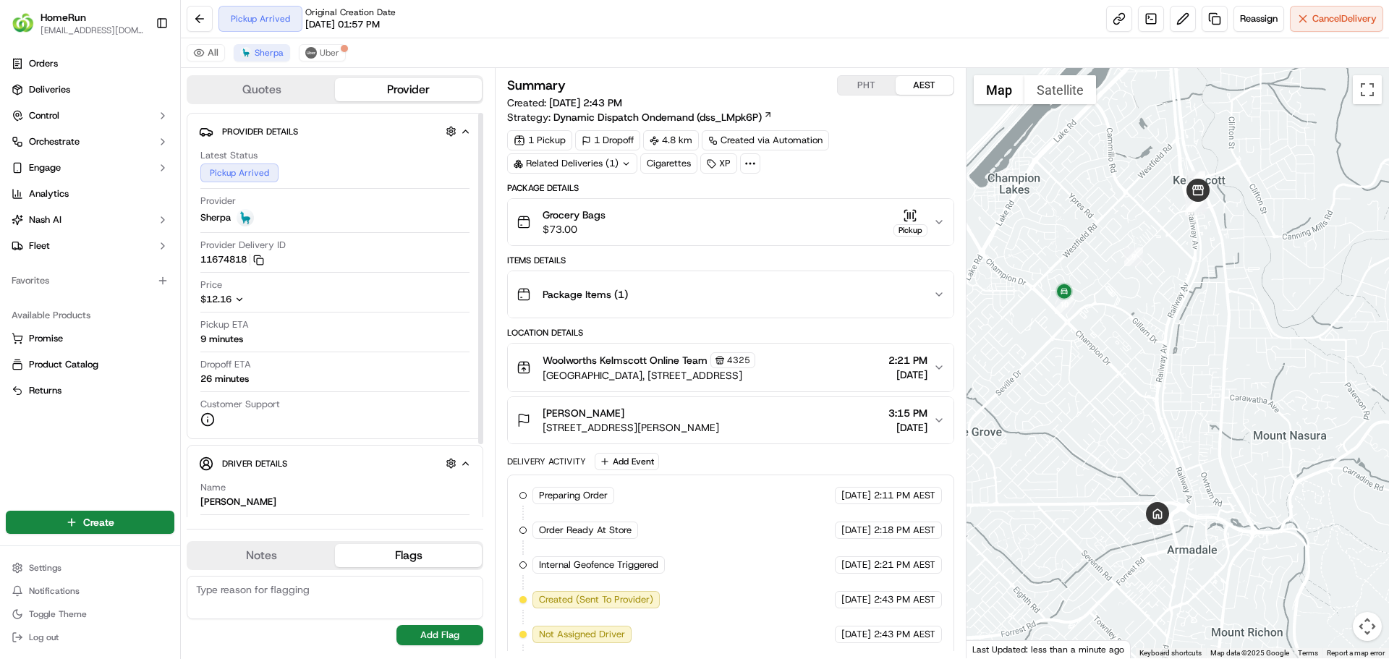
click at [325, 43] on div "All Sherpa Uber" at bounding box center [785, 53] width 1208 height 30
click at [326, 51] on span "Uber" at bounding box center [330, 53] width 20 height 12
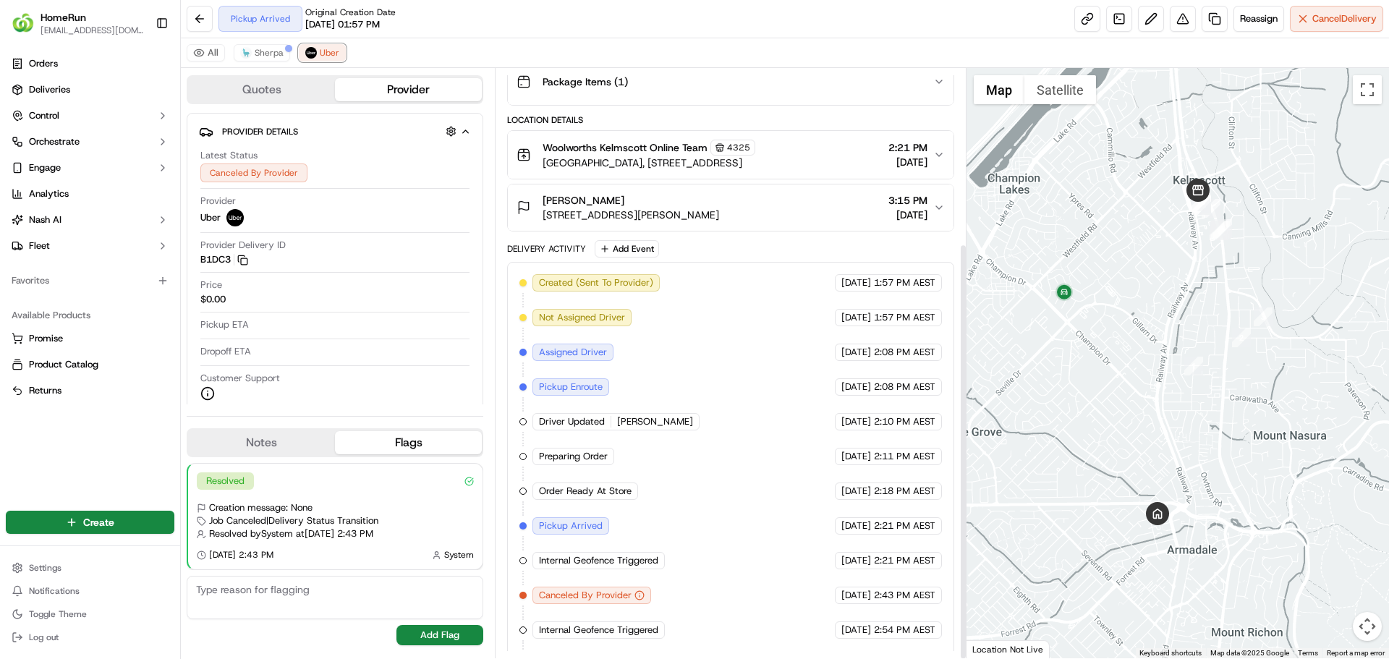
scroll to position [247, 0]
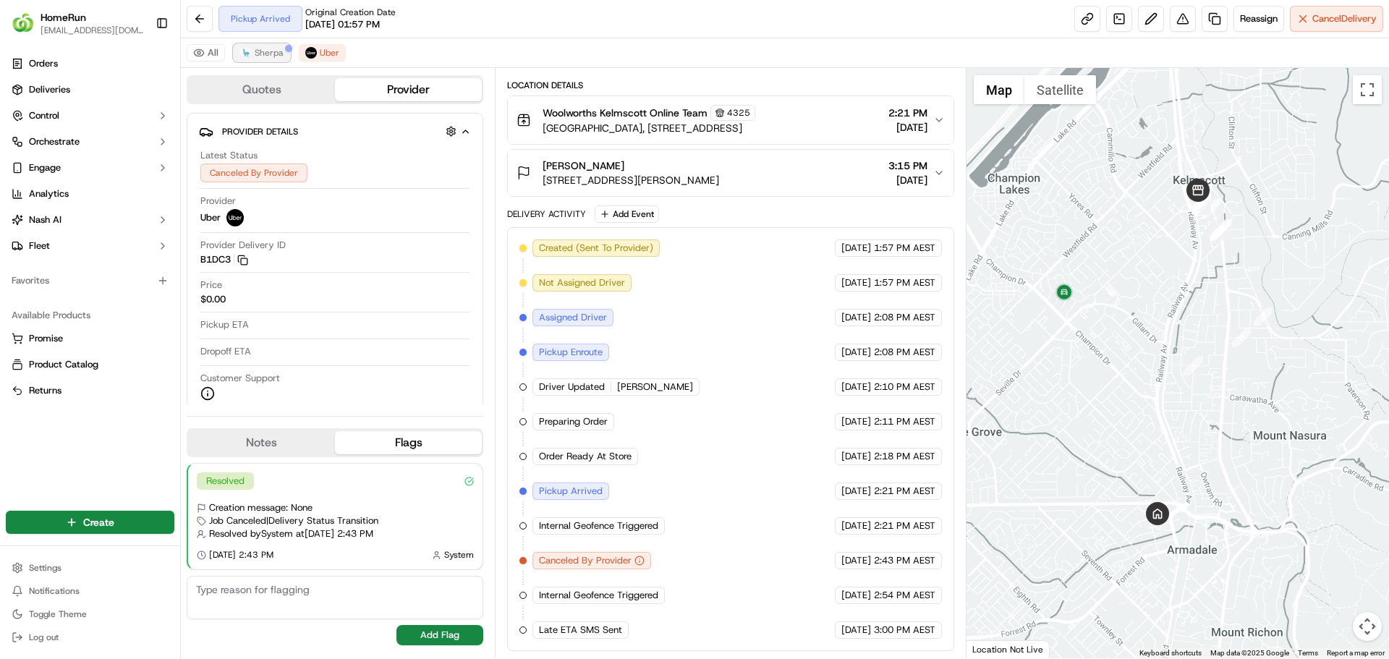
click at [249, 51] on img at bounding box center [246, 53] width 12 height 12
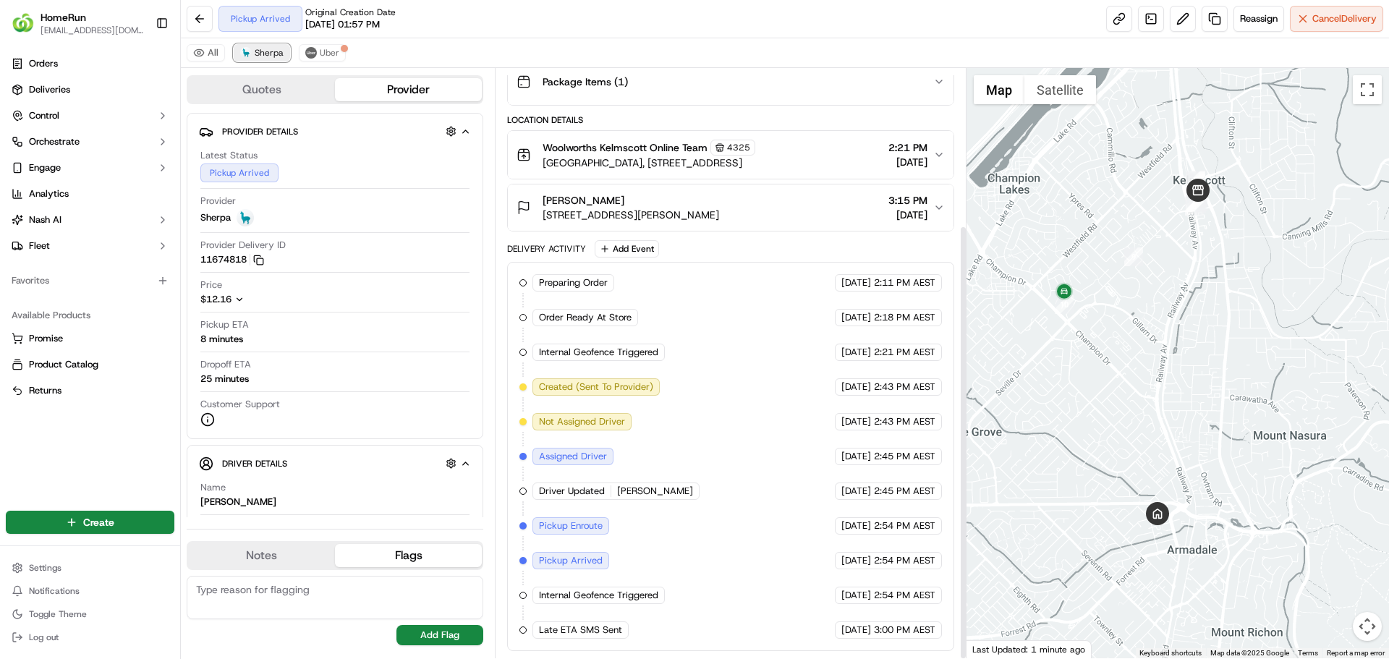
scroll to position [213, 0]
click at [328, 56] on span "Uber" at bounding box center [330, 53] width 20 height 12
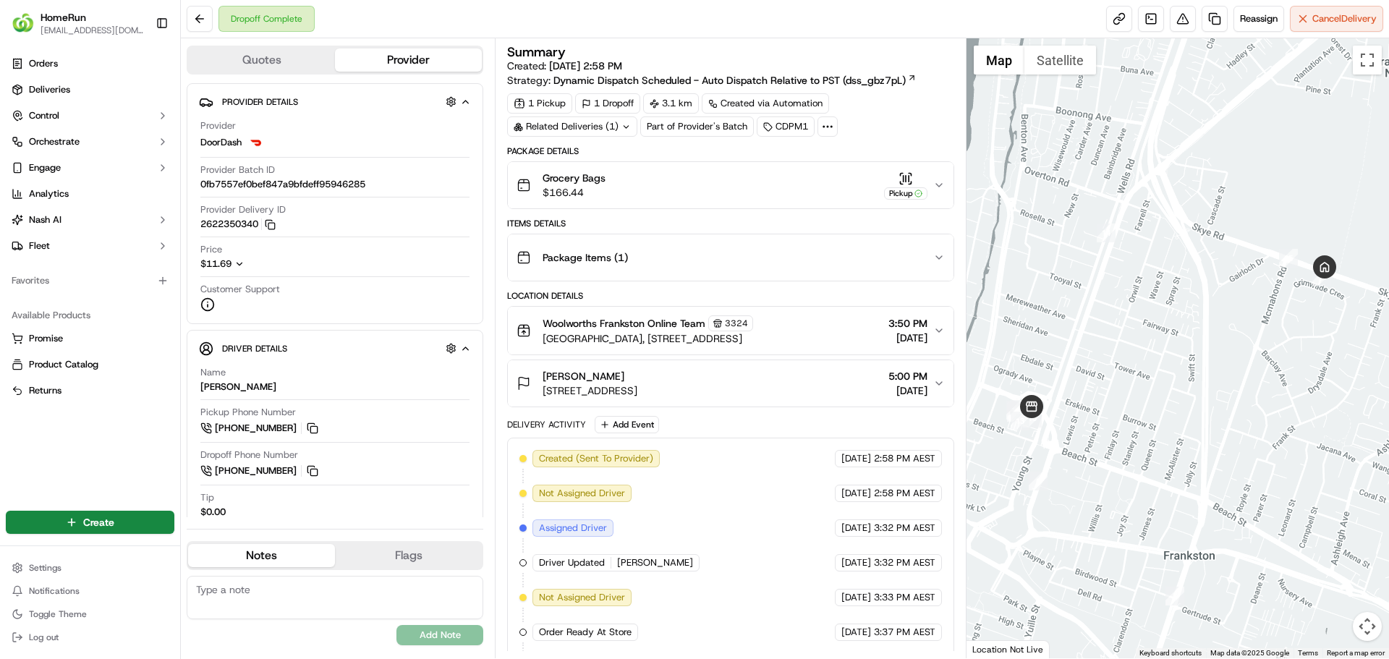
click at [630, 181] on div "Grocery Bags $166.44 Pickup" at bounding box center [725, 185] width 416 height 29
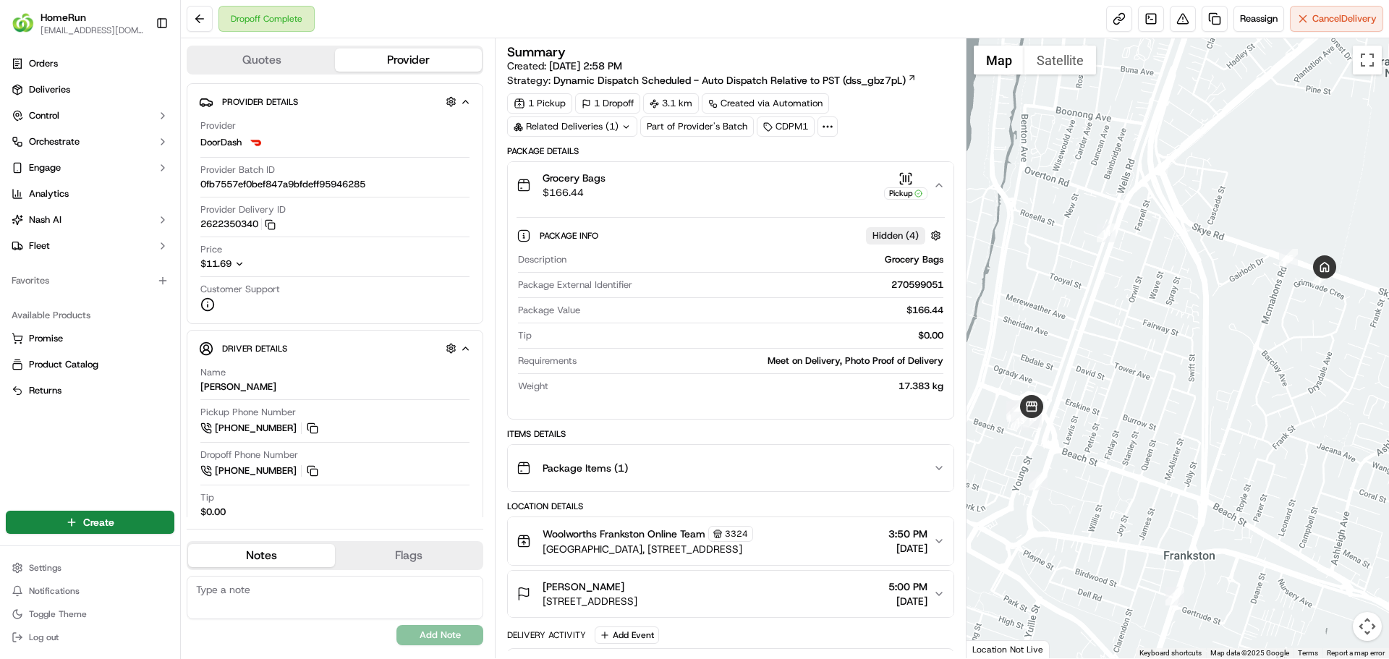
click at [630, 181] on div "Grocery Bags $166.44 Pickup" at bounding box center [725, 185] width 416 height 29
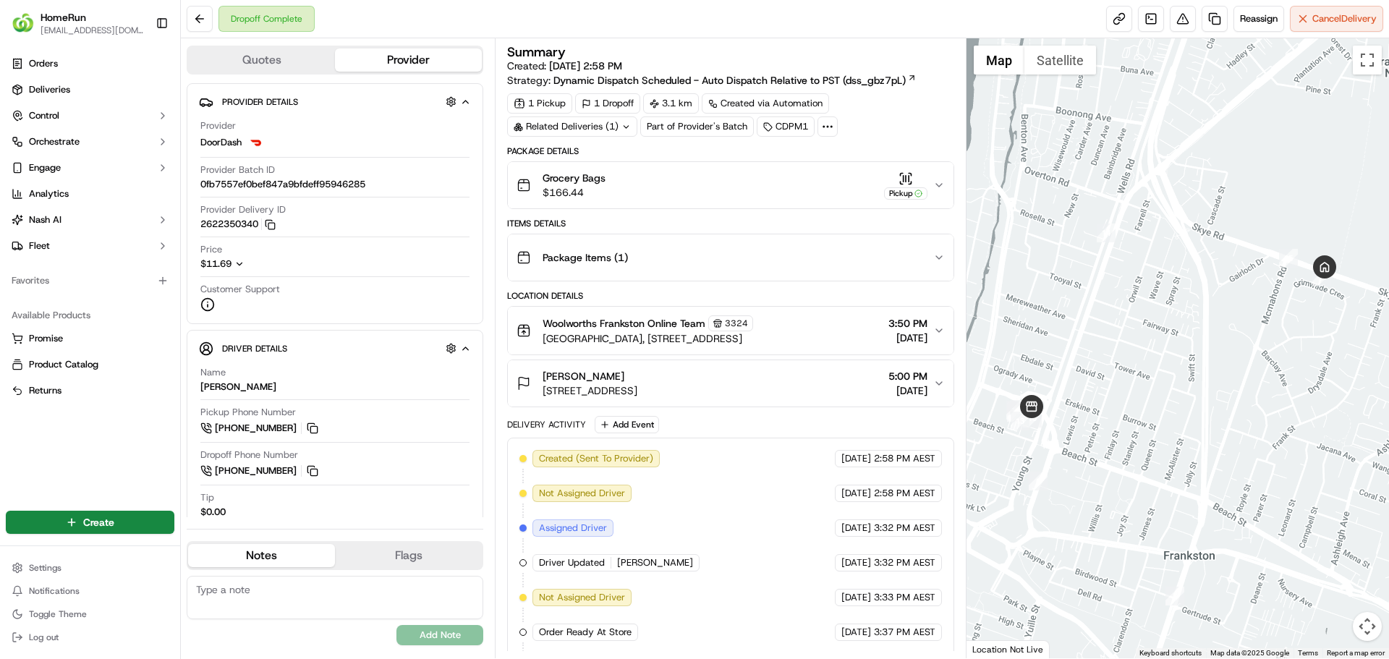
click at [623, 127] on icon at bounding box center [625, 126] width 9 height 9
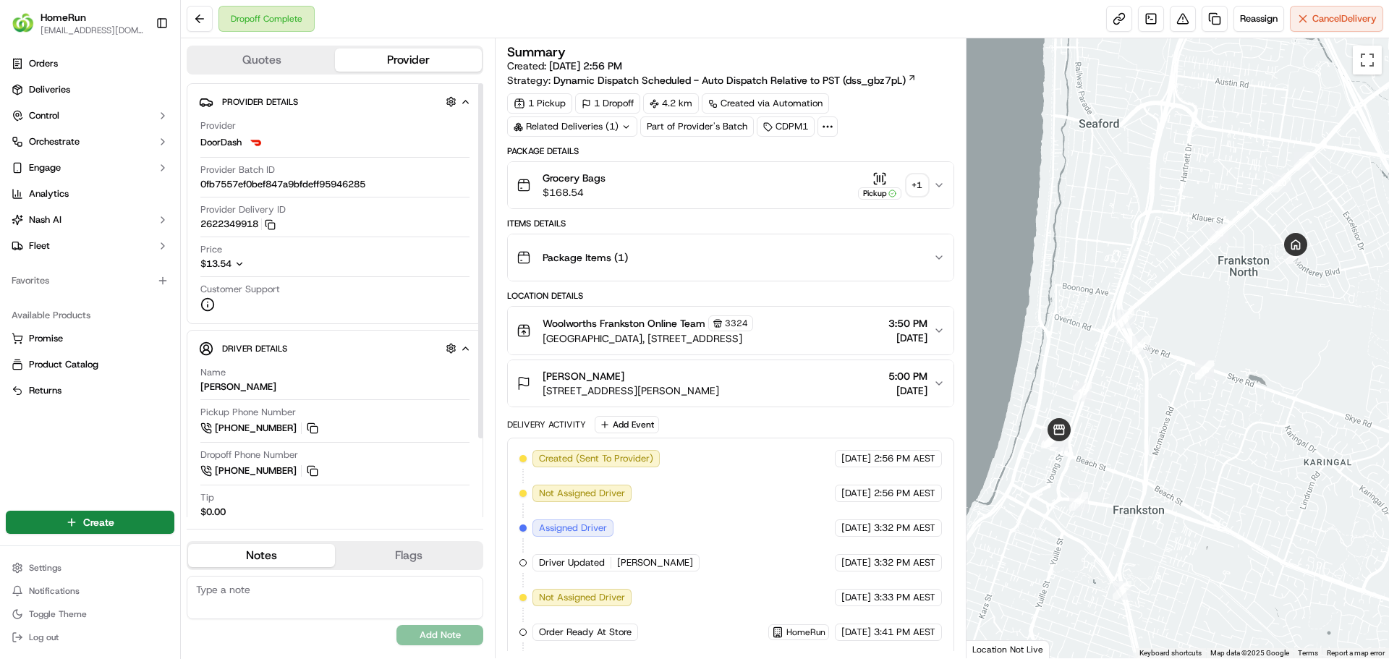
click at [637, 192] on div "Grocery Bags $168.54 Pickup + 1" at bounding box center [725, 185] width 416 height 29
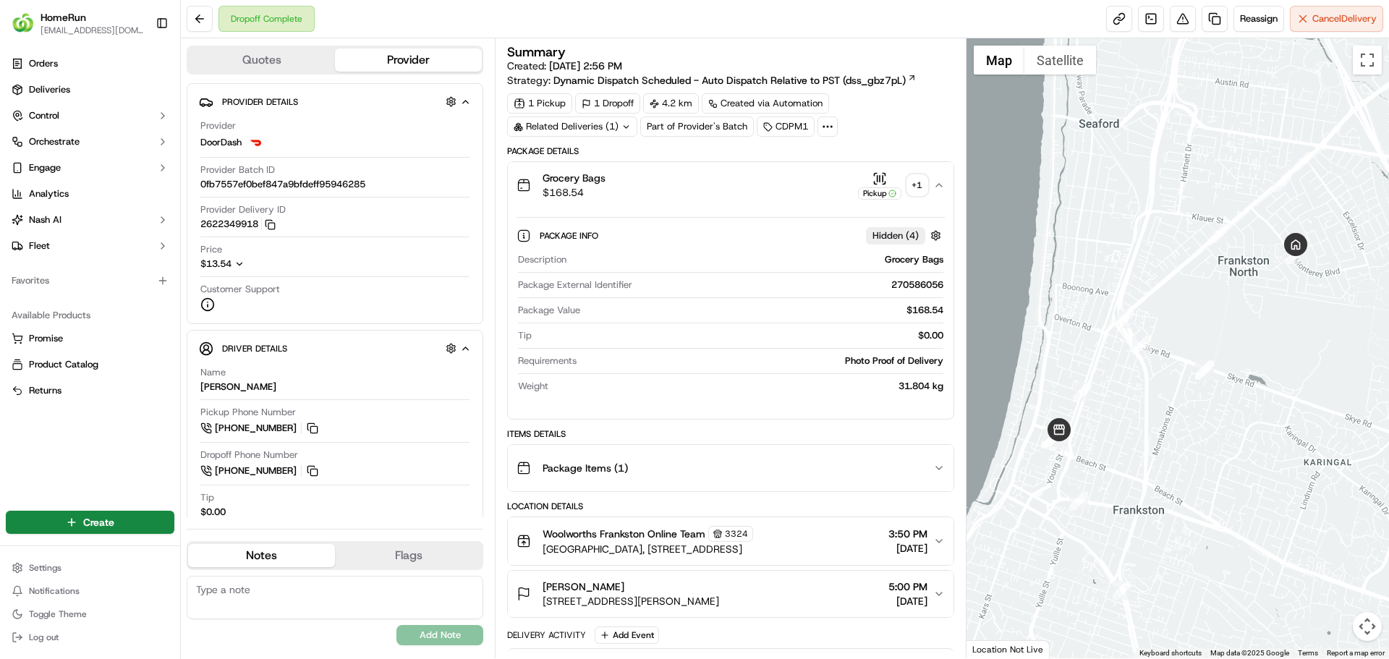
click at [910, 286] on div "270586056" at bounding box center [790, 285] width 305 height 13
copy div "270586056"
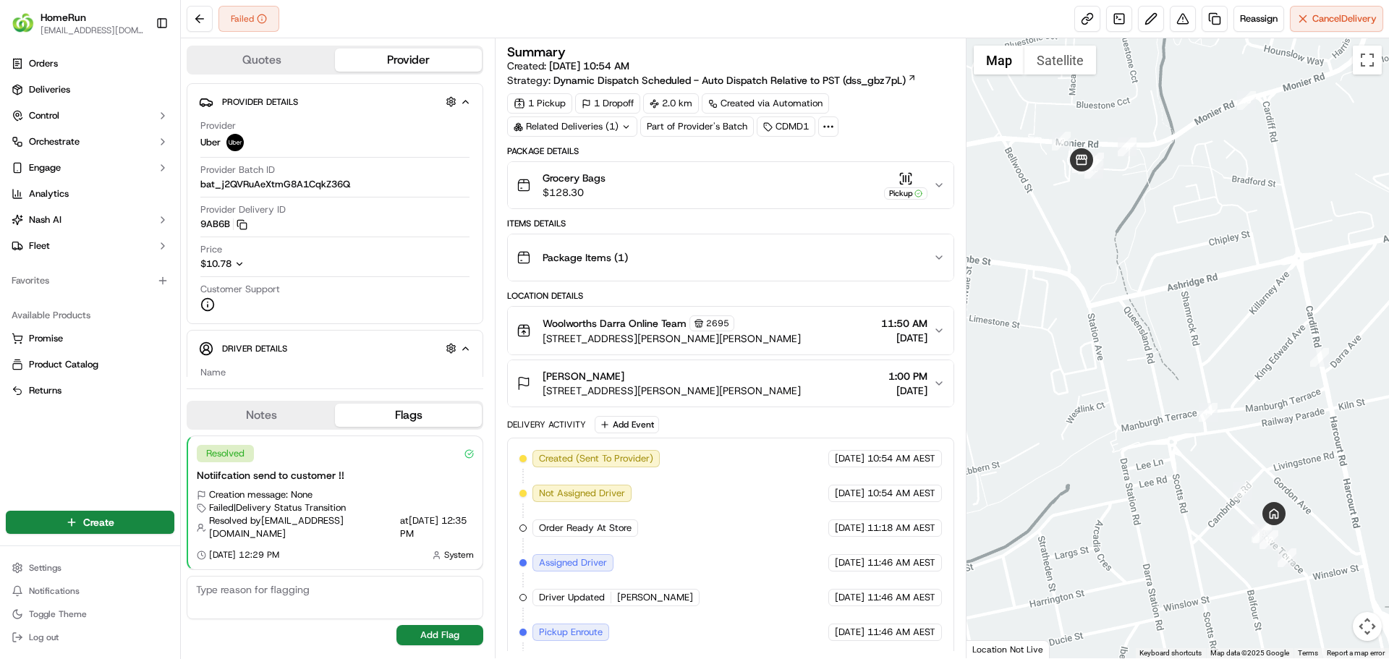
click at [750, 180] on div "Grocery Bags $128.30 Pickup" at bounding box center [725, 185] width 416 height 29
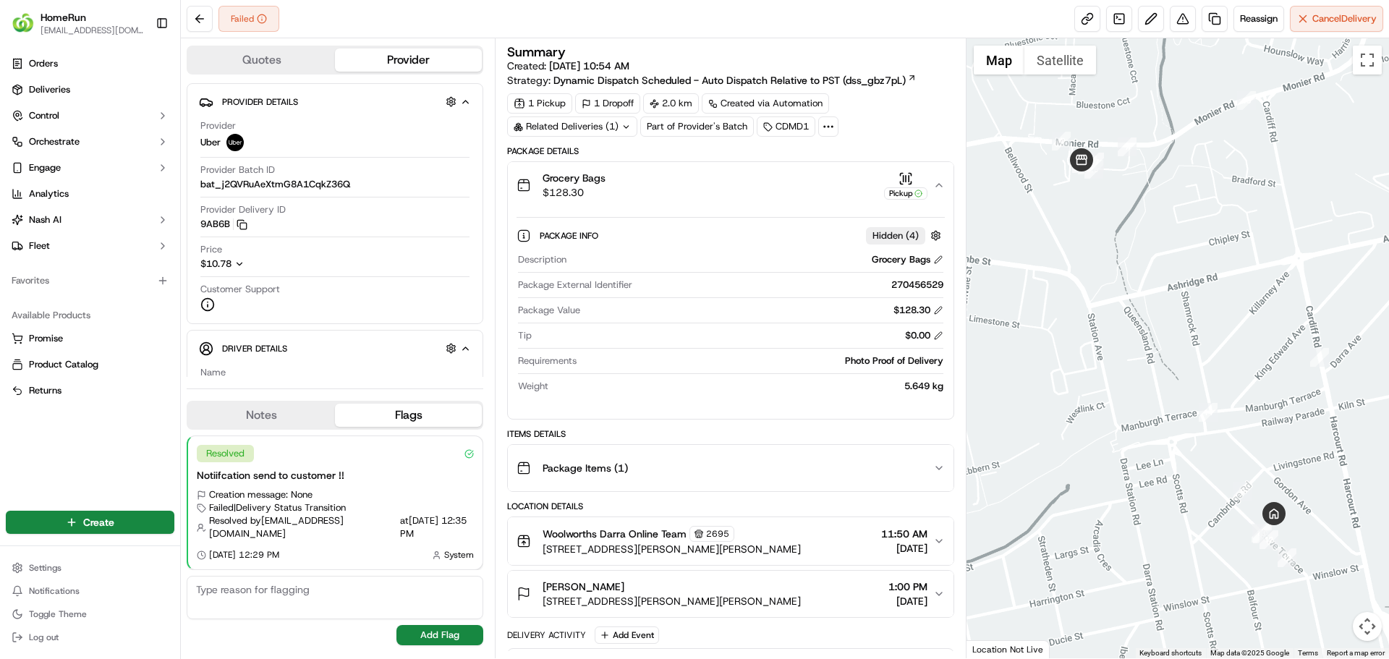
click at [750, 180] on div "Grocery Bags $128.30 Pickup" at bounding box center [725, 185] width 416 height 29
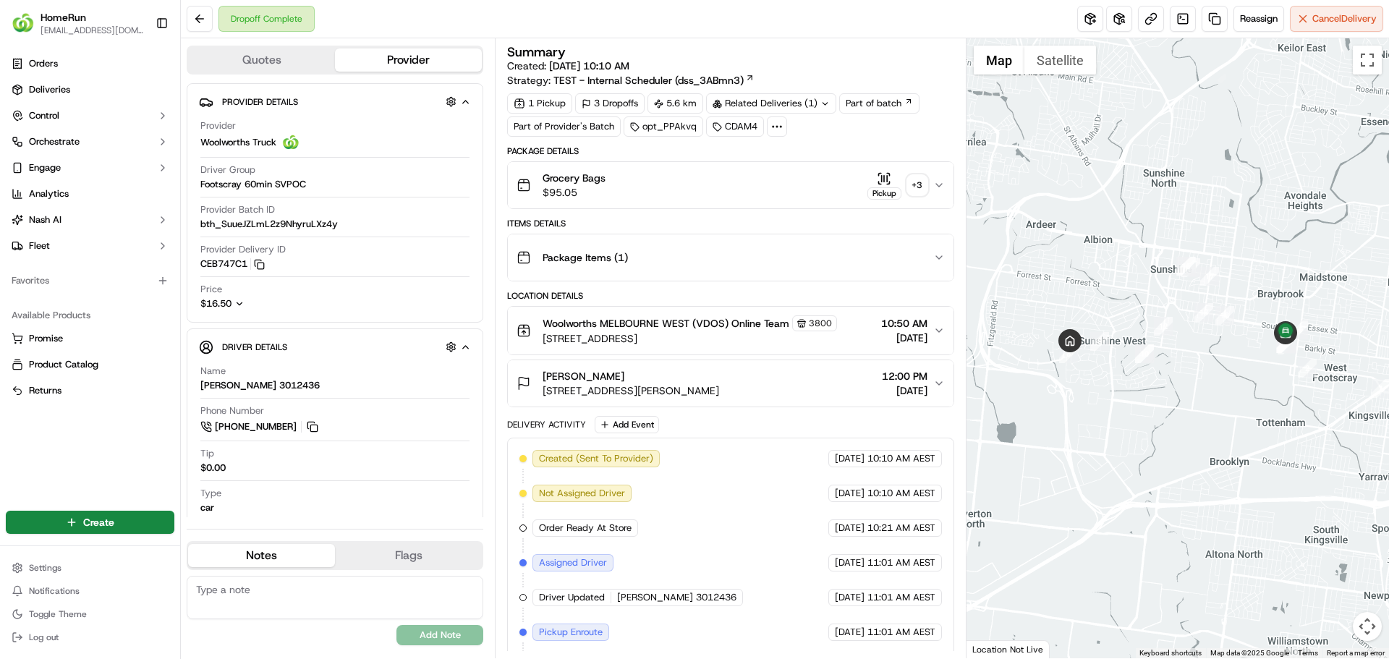
click at [915, 180] on div "+ 3" at bounding box center [917, 185] width 20 height 20
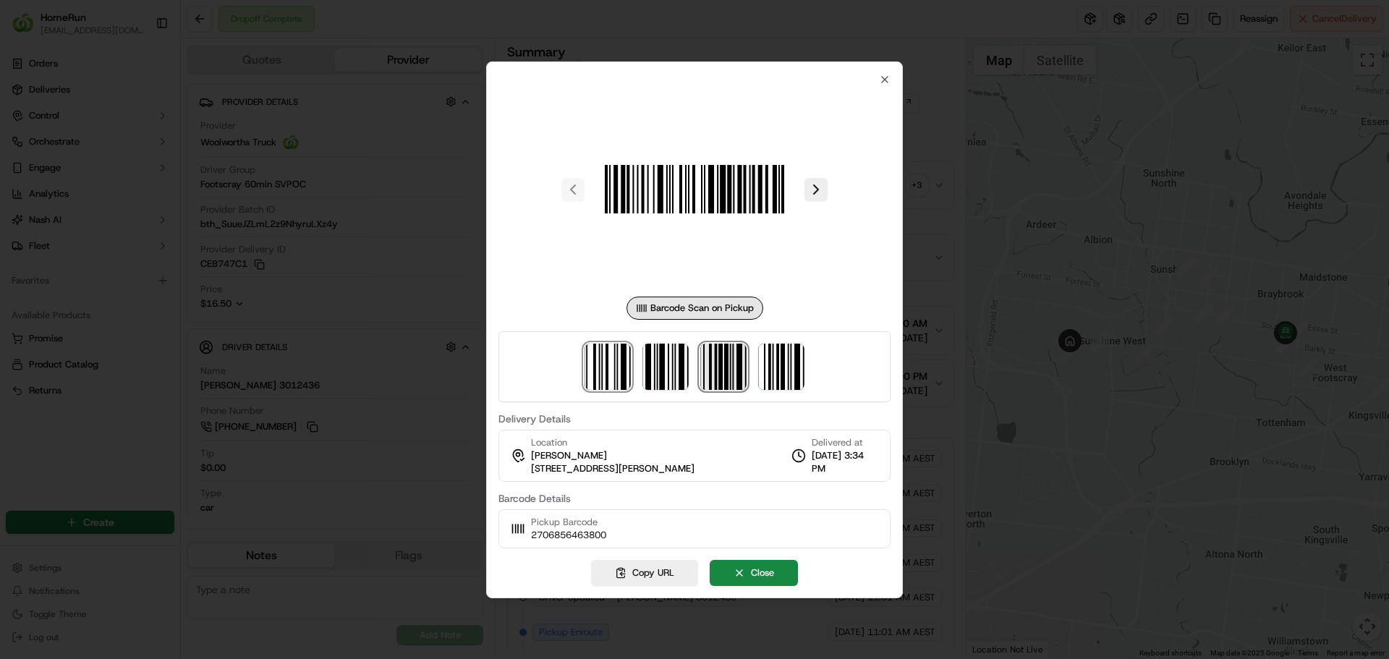
click at [729, 372] on img at bounding box center [723, 367] width 46 height 46
click at [769, 367] on img at bounding box center [781, 367] width 46 height 46
click at [885, 83] on icon "button" at bounding box center [885, 80] width 12 height 12
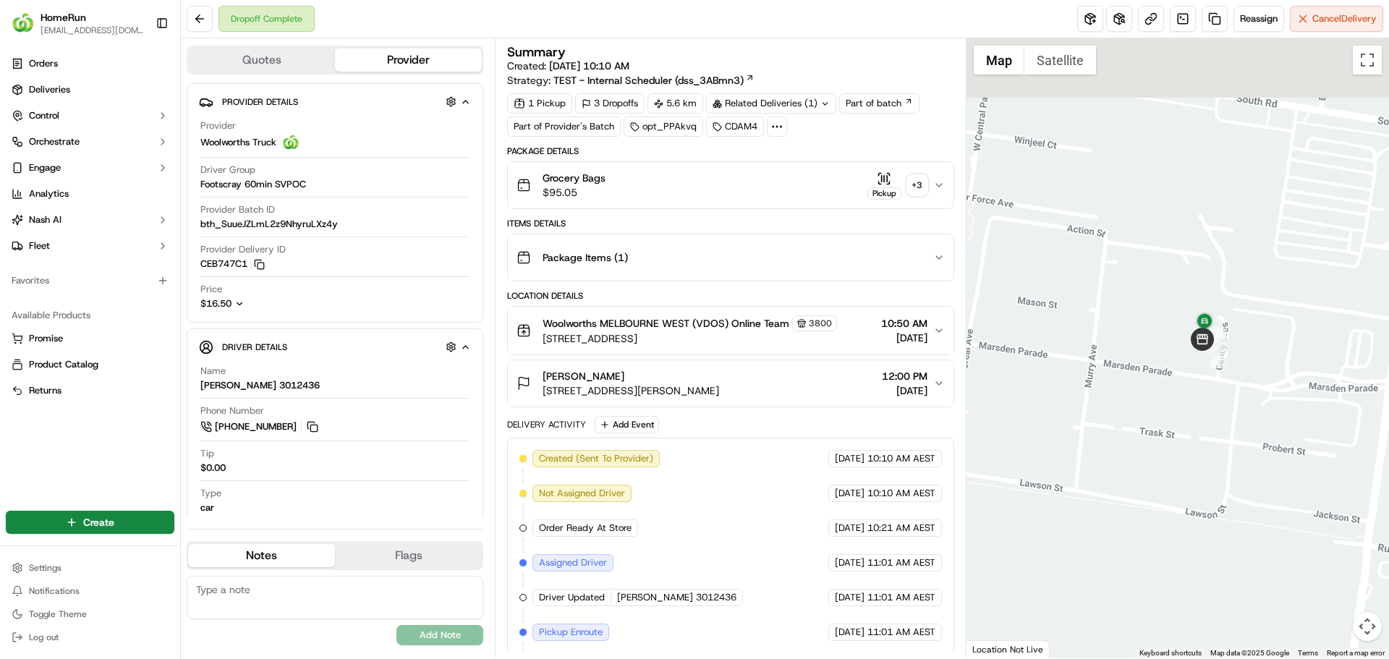
drag, startPoint x: 1177, startPoint y: 302, endPoint x: 1233, endPoint y: 417, distance: 127.8
click at [1233, 417] on div at bounding box center [1177, 348] width 423 height 620
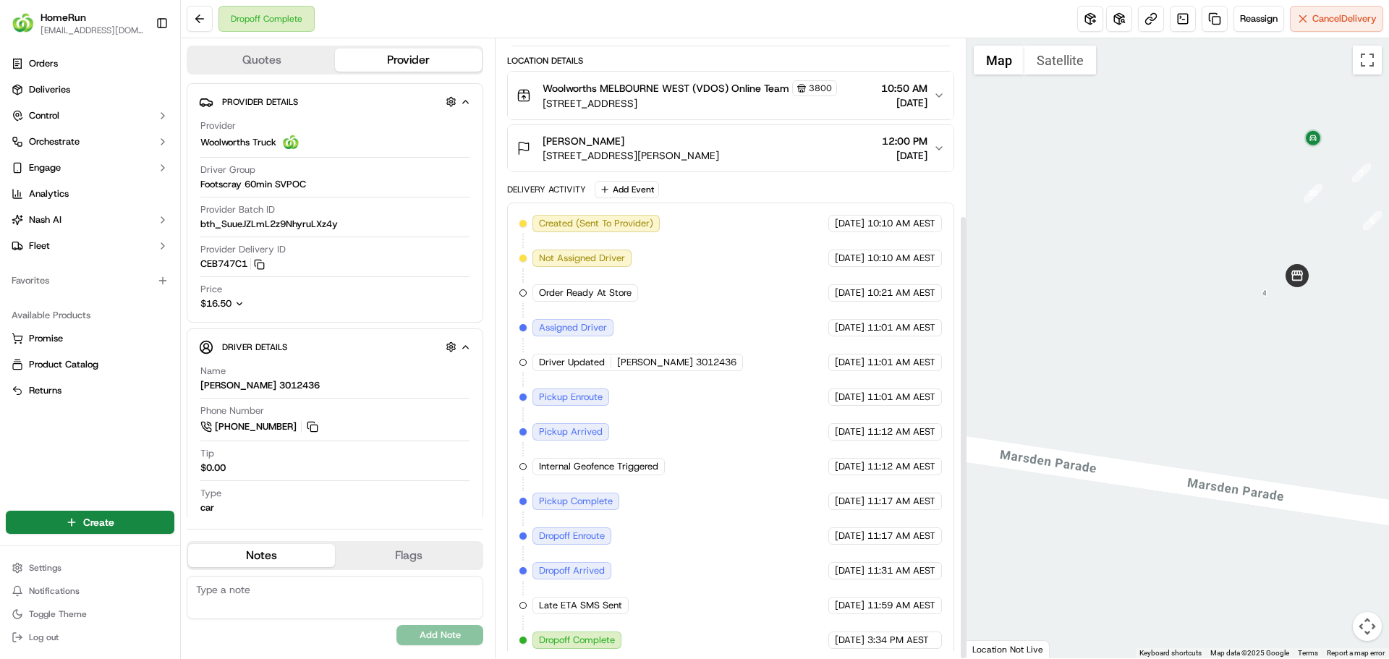
scroll to position [245, 0]
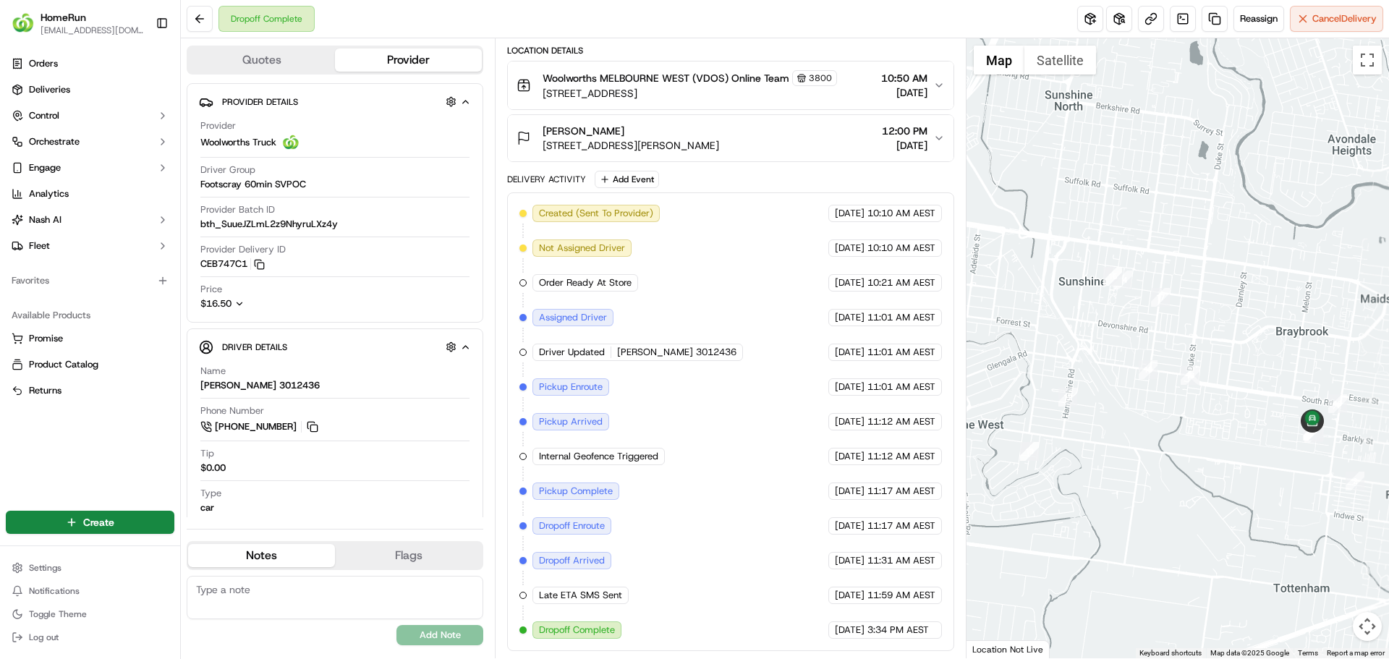
drag, startPoint x: 1119, startPoint y: 339, endPoint x: 1256, endPoint y: 456, distance: 179.6
click at [1256, 456] on div at bounding box center [1177, 348] width 423 height 620
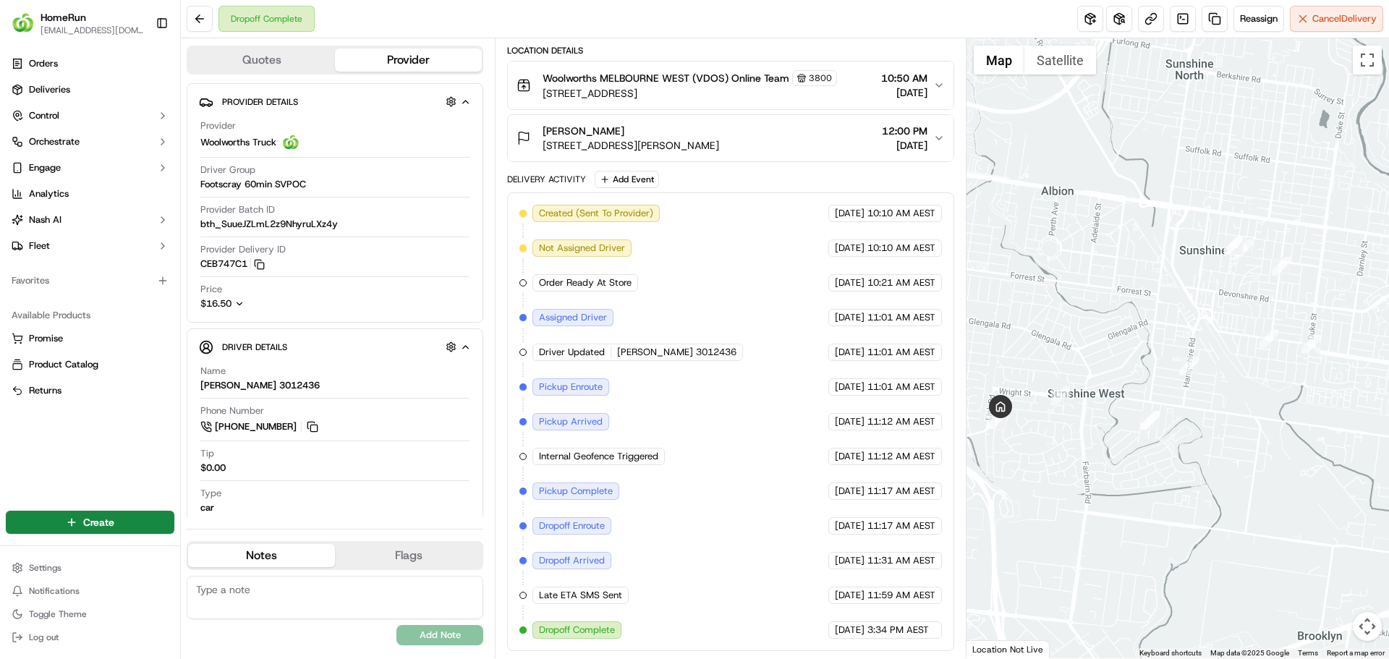
drag, startPoint x: 1121, startPoint y: 467, endPoint x: 1169, endPoint y: 467, distance: 48.5
click at [1169, 467] on div at bounding box center [1177, 348] width 423 height 620
drag, startPoint x: 1032, startPoint y: 443, endPoint x: 1126, endPoint y: 454, distance: 95.3
click at [1126, 454] on div at bounding box center [1177, 348] width 423 height 620
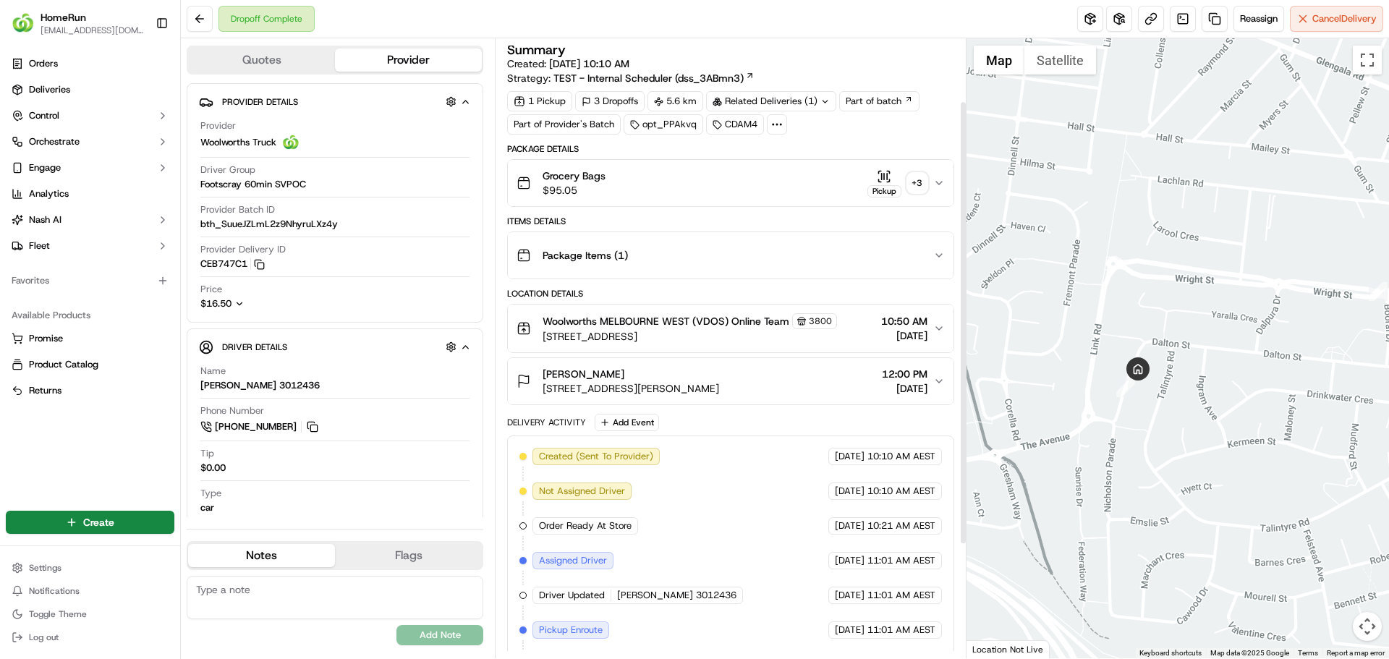
scroll to position [0, 0]
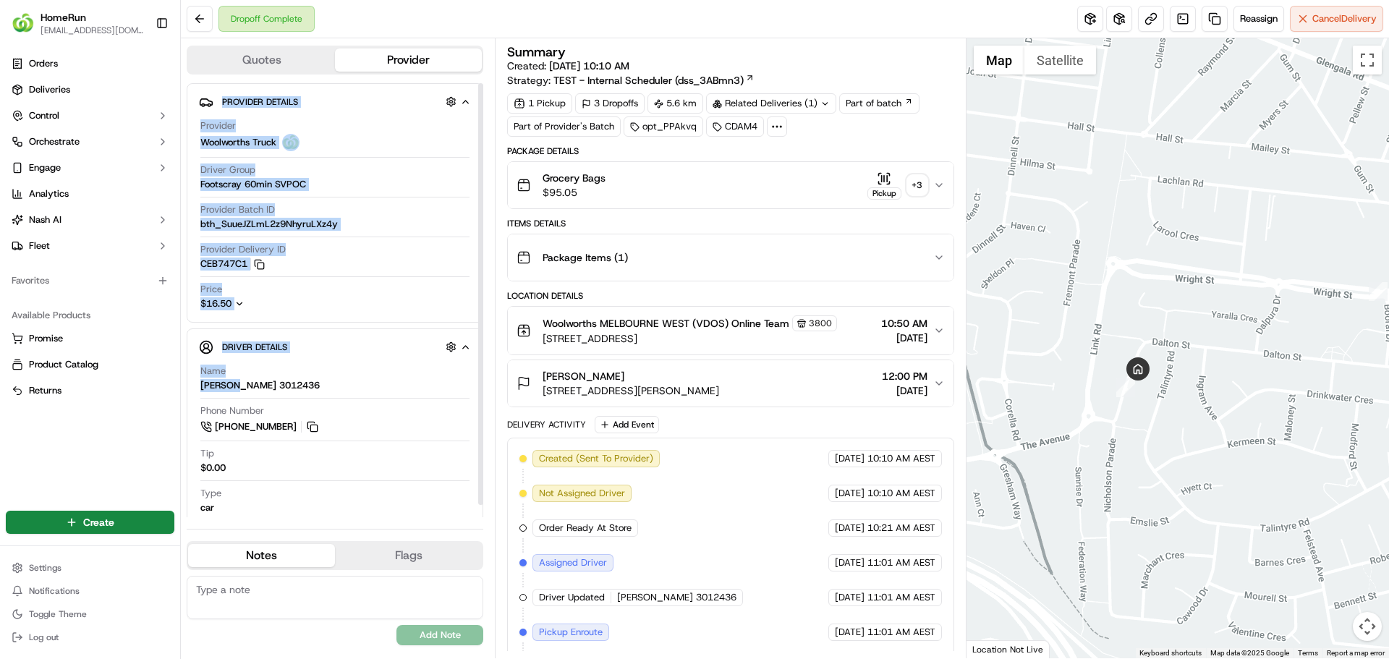
drag, startPoint x: 231, startPoint y: 388, endPoint x: 185, endPoint y: 385, distance: 46.4
click at [185, 385] on div "Quotes Provider Provider Details Hidden ( 2 ) Provider Woolworths Truck Driver …" at bounding box center [338, 348] width 314 height 620
click at [406, 296] on div "Price $16.50" at bounding box center [334, 296] width 269 height 27
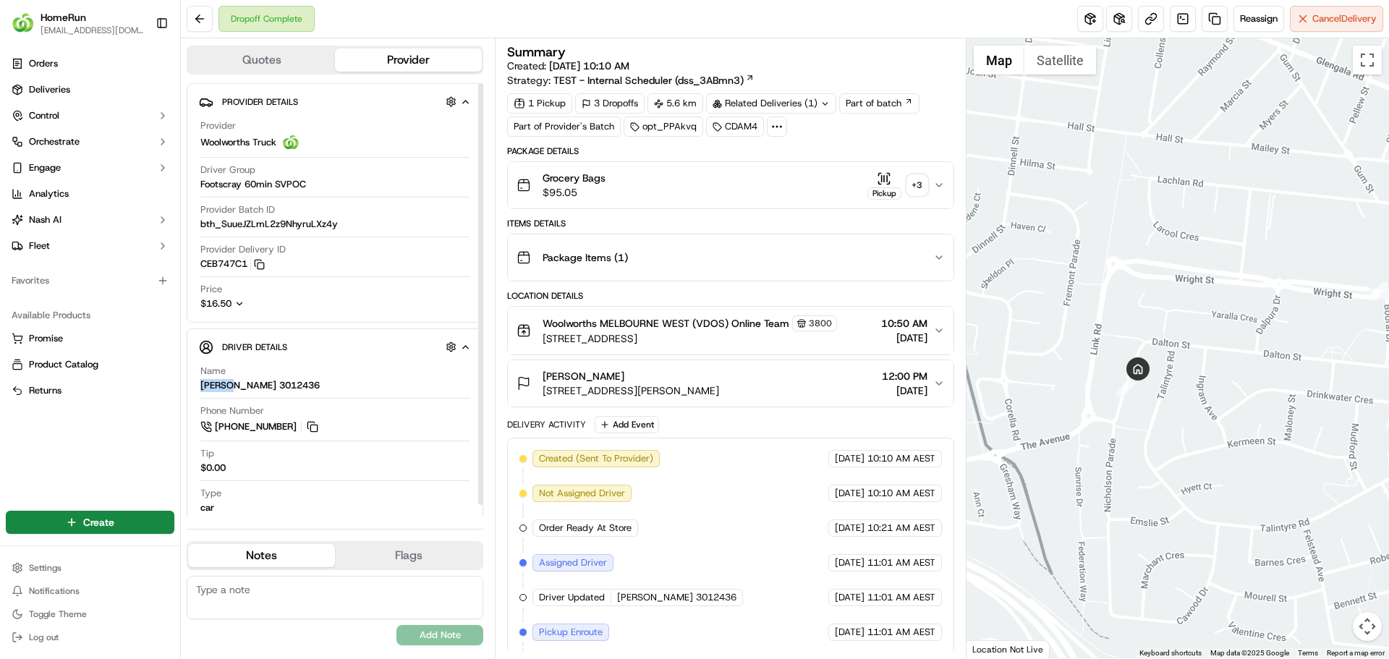
drag, startPoint x: 230, startPoint y: 385, endPoint x: 199, endPoint y: 385, distance: 31.1
click at [199, 385] on div "Name Puneet 3012436 Phone Number +61 455 281 854 Tip $0.00 Type car" at bounding box center [335, 439] width 272 height 161
copy div "Puneet"
drag, startPoint x: 198, startPoint y: 181, endPoint x: 242, endPoint y: 181, distance: 44.1
click at [242, 181] on div "Provider Details Hidden ( 2 ) Provider Woolworths Truck Driver Group Footscray …" at bounding box center [335, 202] width 297 height 239
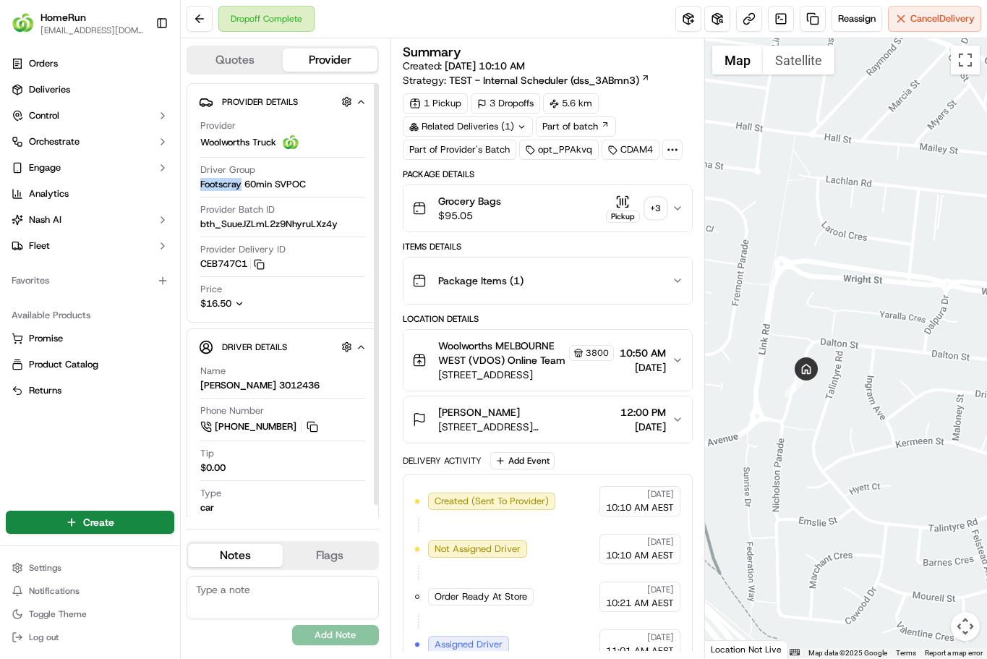
copy span "Footscray"
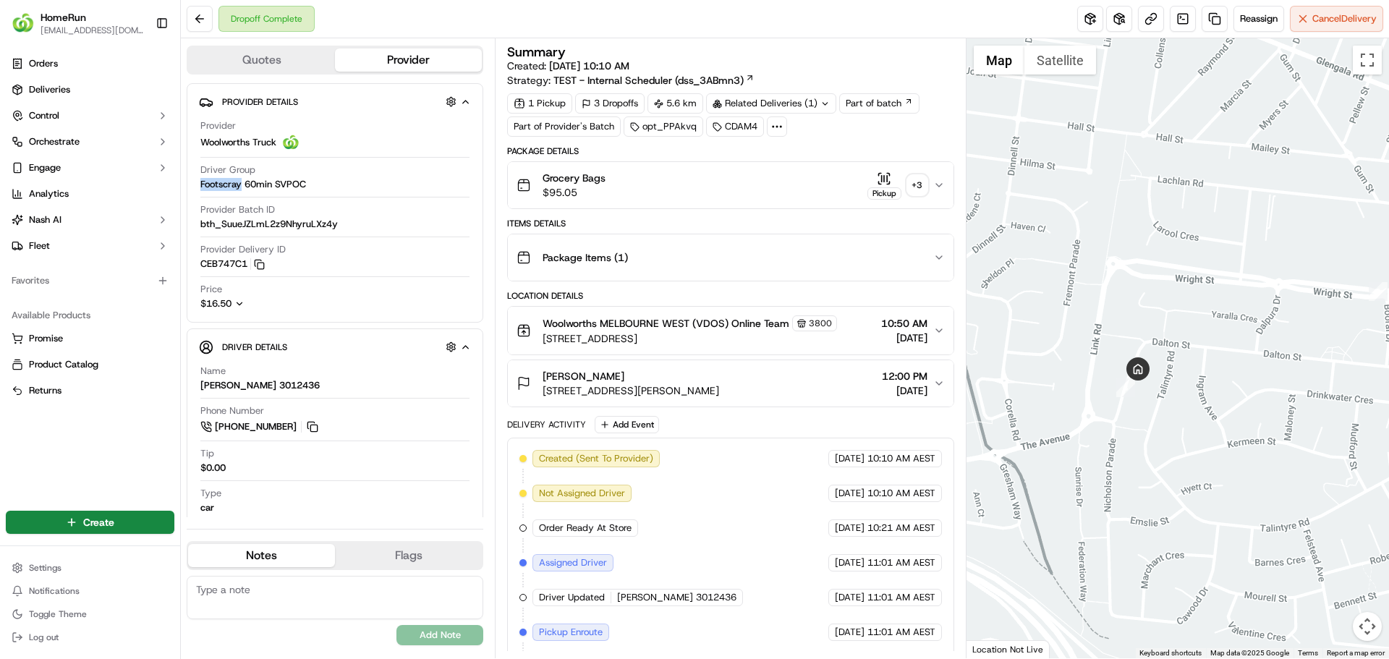
click at [772, 202] on button "Grocery Bags $95.05 Pickup + 3" at bounding box center [730, 185] width 445 height 46
click at [772, 177] on div "Grocery Bags $95.05 Pickup + 3" at bounding box center [725, 185] width 416 height 29
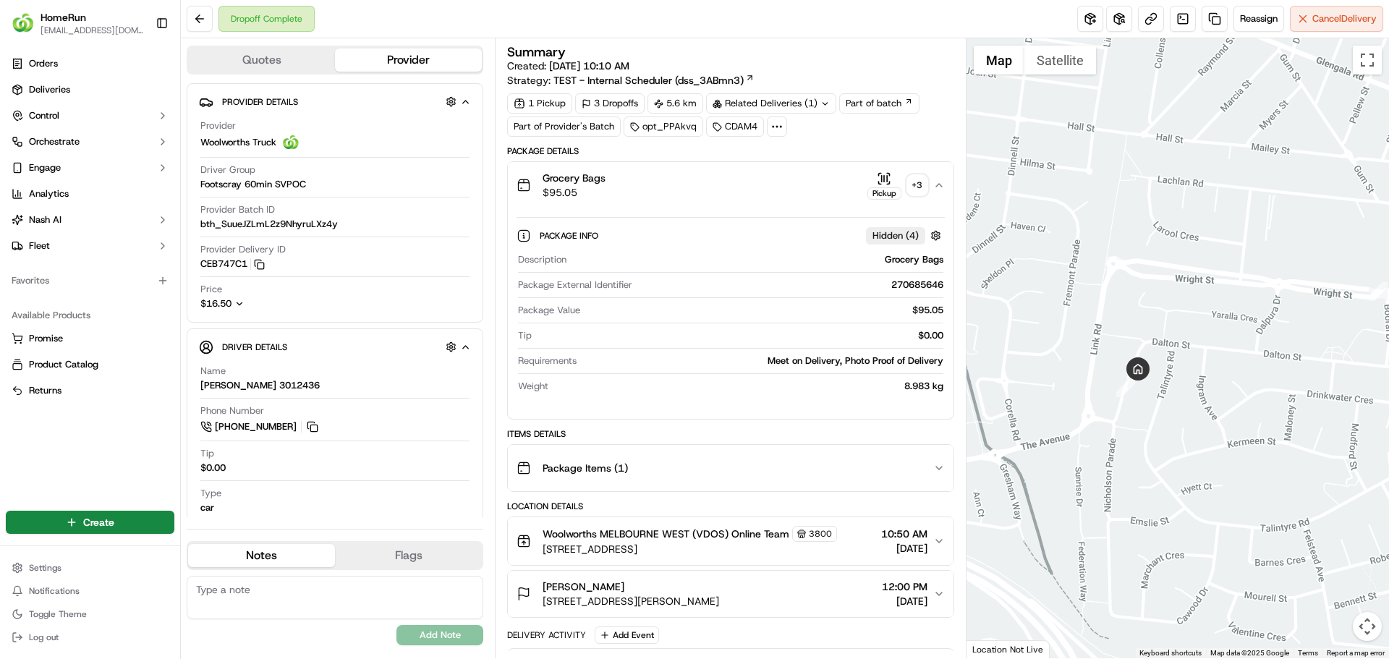
click at [772, 177] on div "Grocery Bags $95.05 Pickup + 3" at bounding box center [725, 185] width 416 height 29
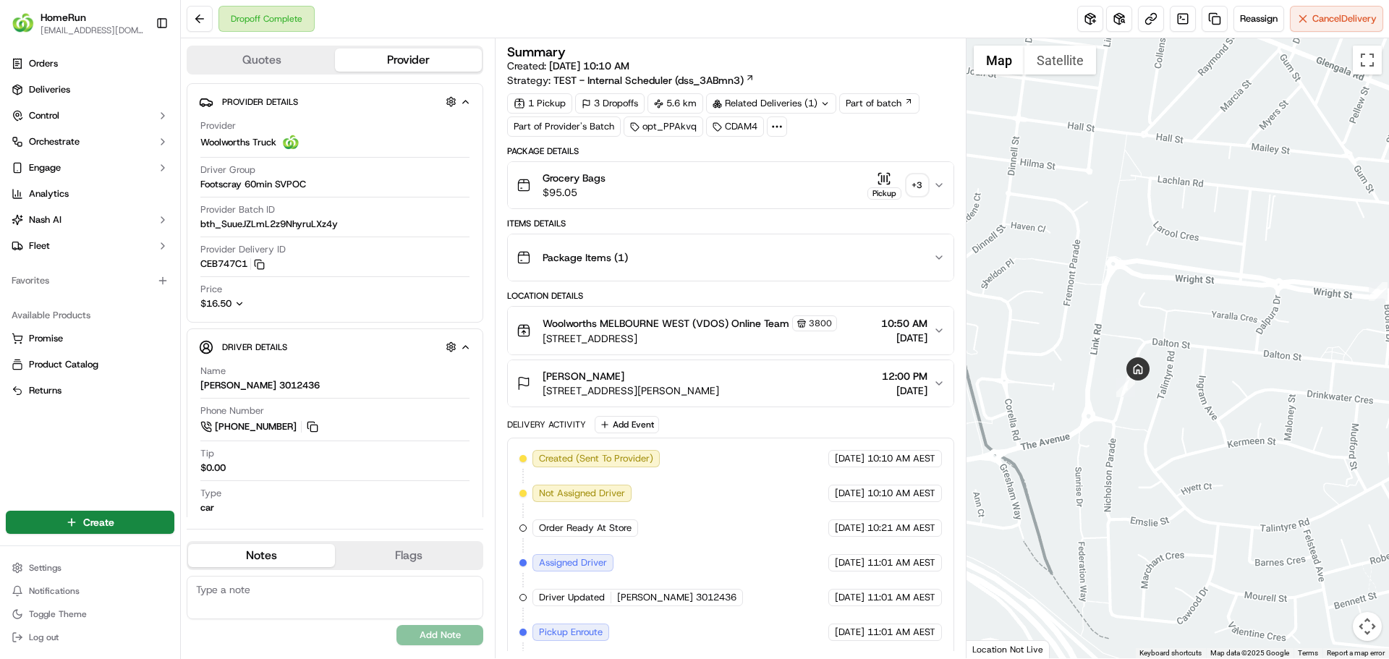
click at [719, 379] on div "Anja Kazmeier" at bounding box center [631, 376] width 177 height 14
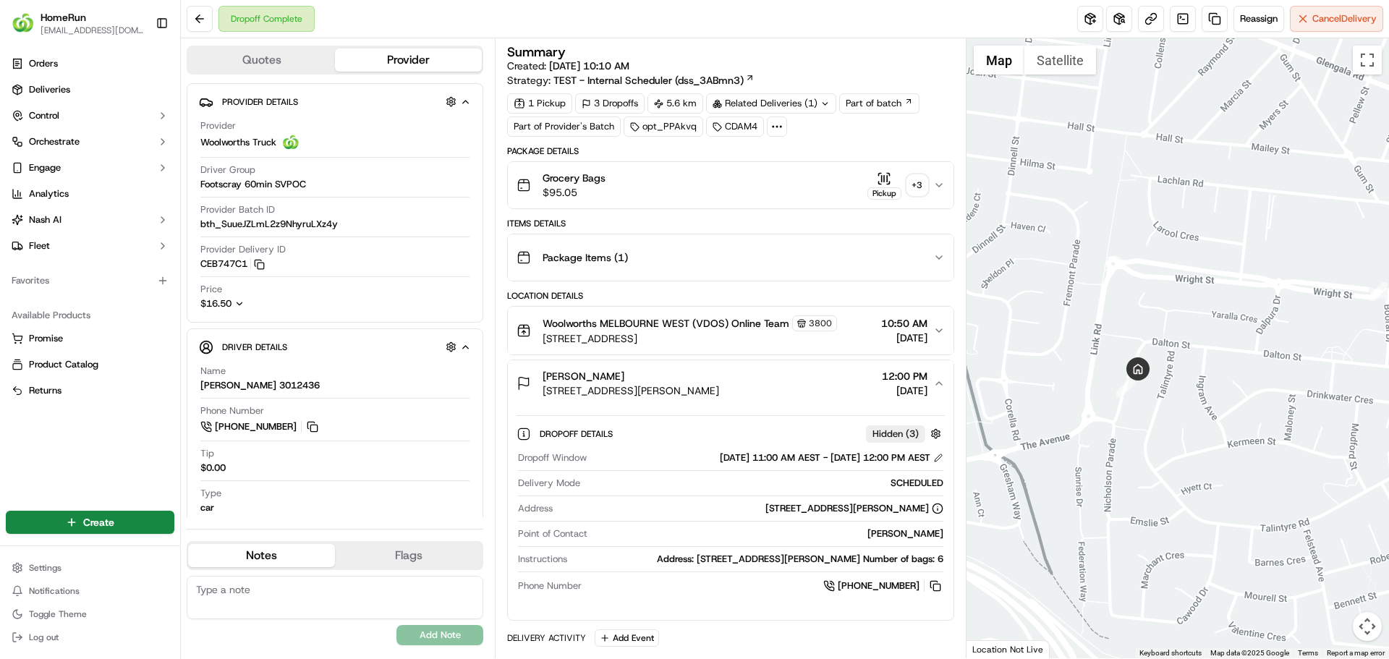
click at [719, 379] on div "Anja Kazmeier" at bounding box center [631, 376] width 177 height 14
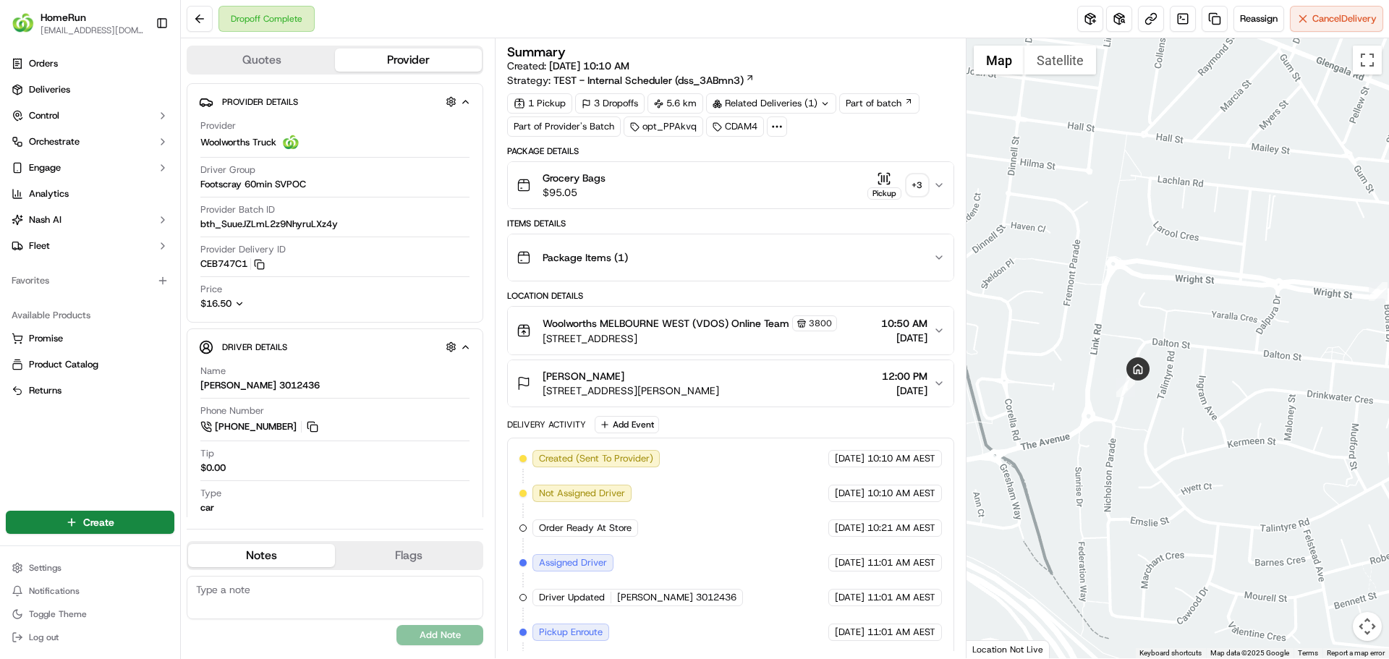
click at [757, 196] on div "Grocery Bags $95.05 Pickup + 3" at bounding box center [725, 185] width 416 height 29
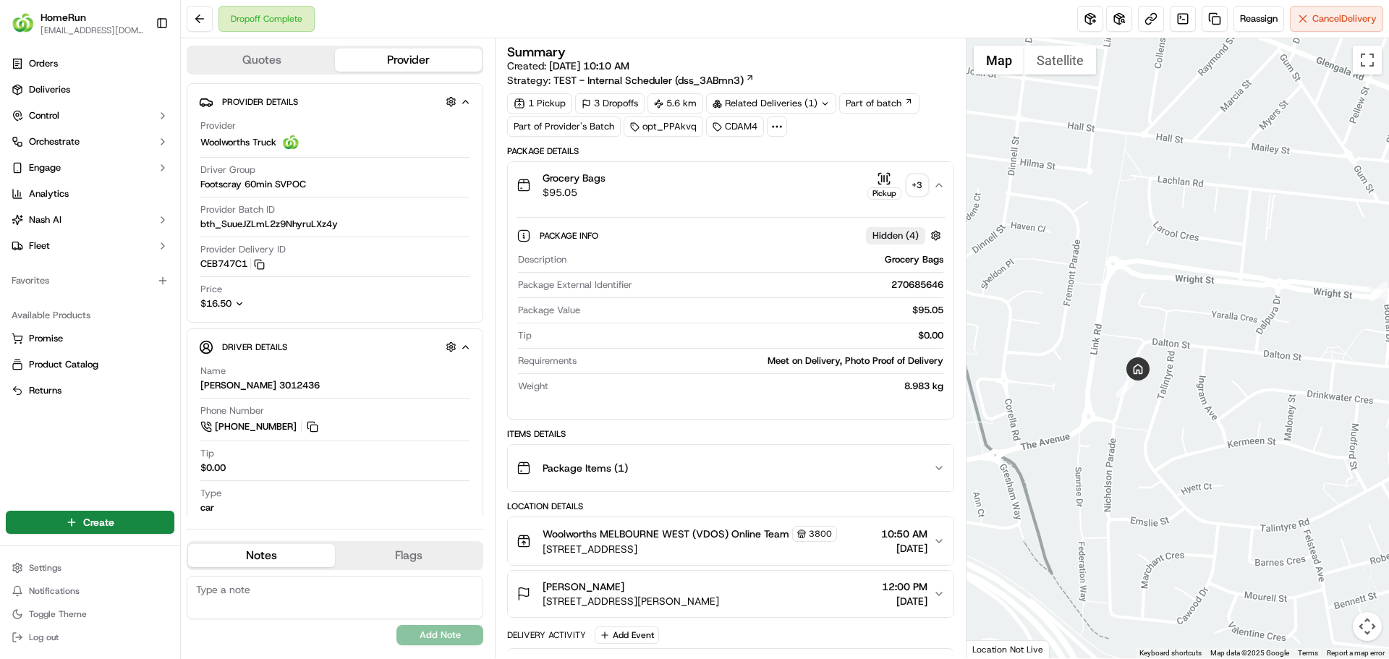
click at [913, 284] on div "270685646" at bounding box center [790, 285] width 305 height 13
copy div "270685646"
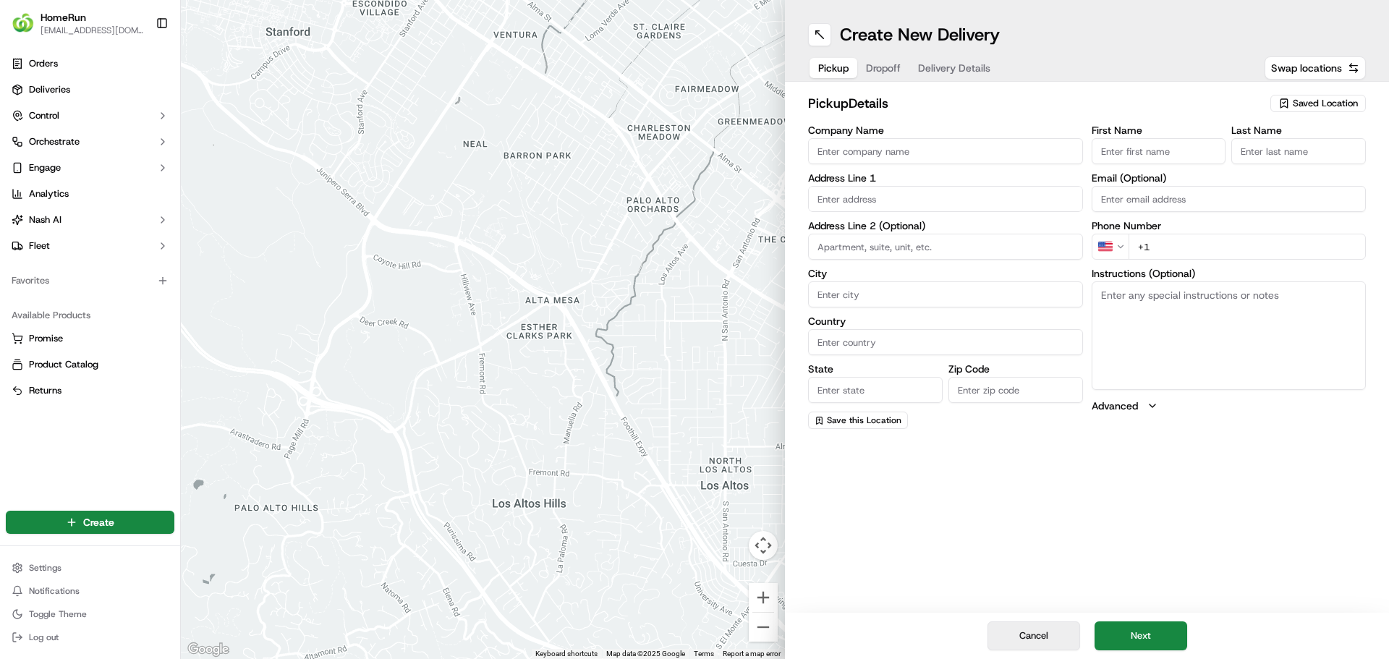
click at [1035, 630] on button "Cancel" at bounding box center [1033, 635] width 93 height 29
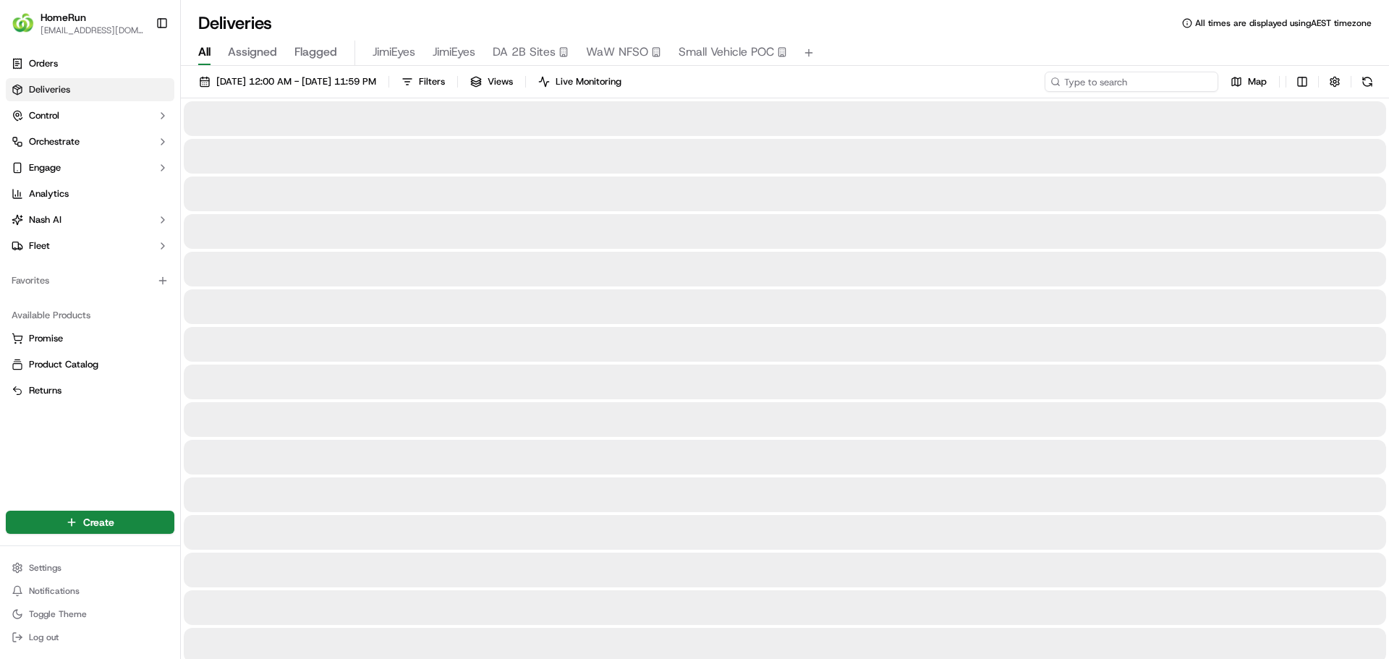
click at [1152, 80] on input at bounding box center [1132, 82] width 174 height 20
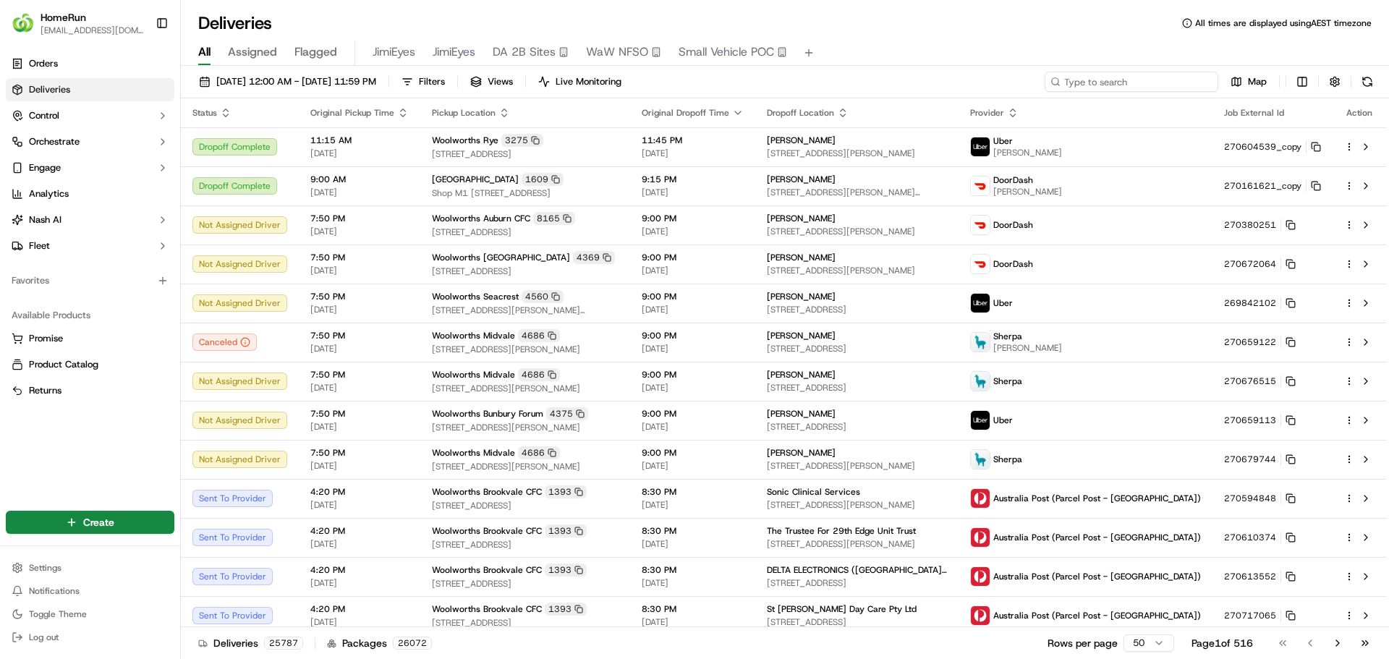
paste input "270700973"
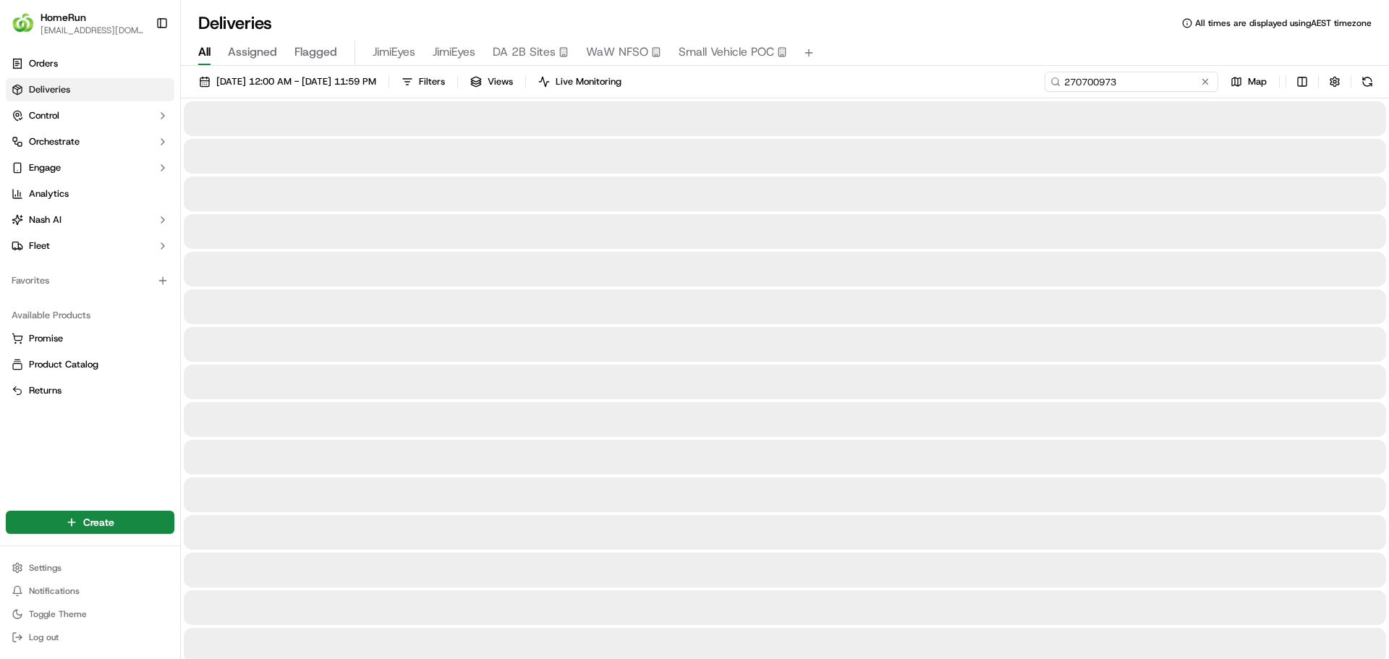
type input "270700973"
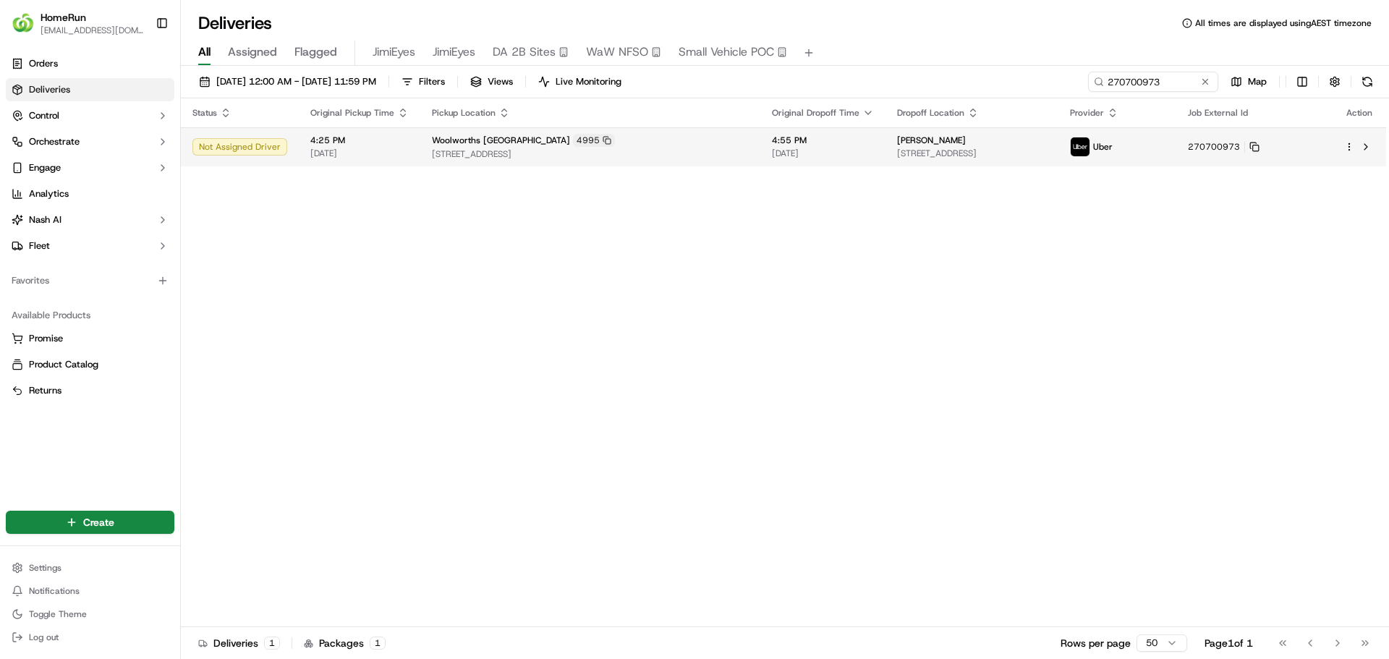
click at [815, 146] on td "4:55 PM 23/09/2025" at bounding box center [822, 146] width 125 height 39
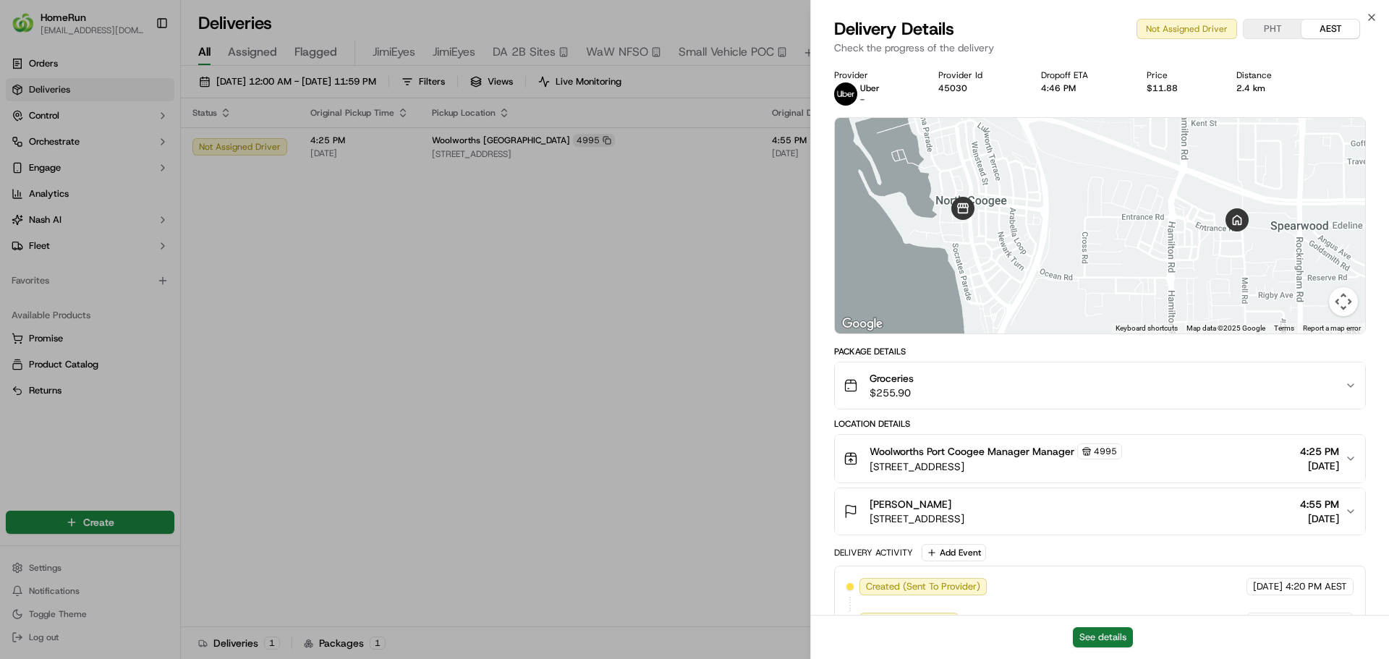
click at [1118, 633] on button "See details" at bounding box center [1103, 637] width 60 height 20
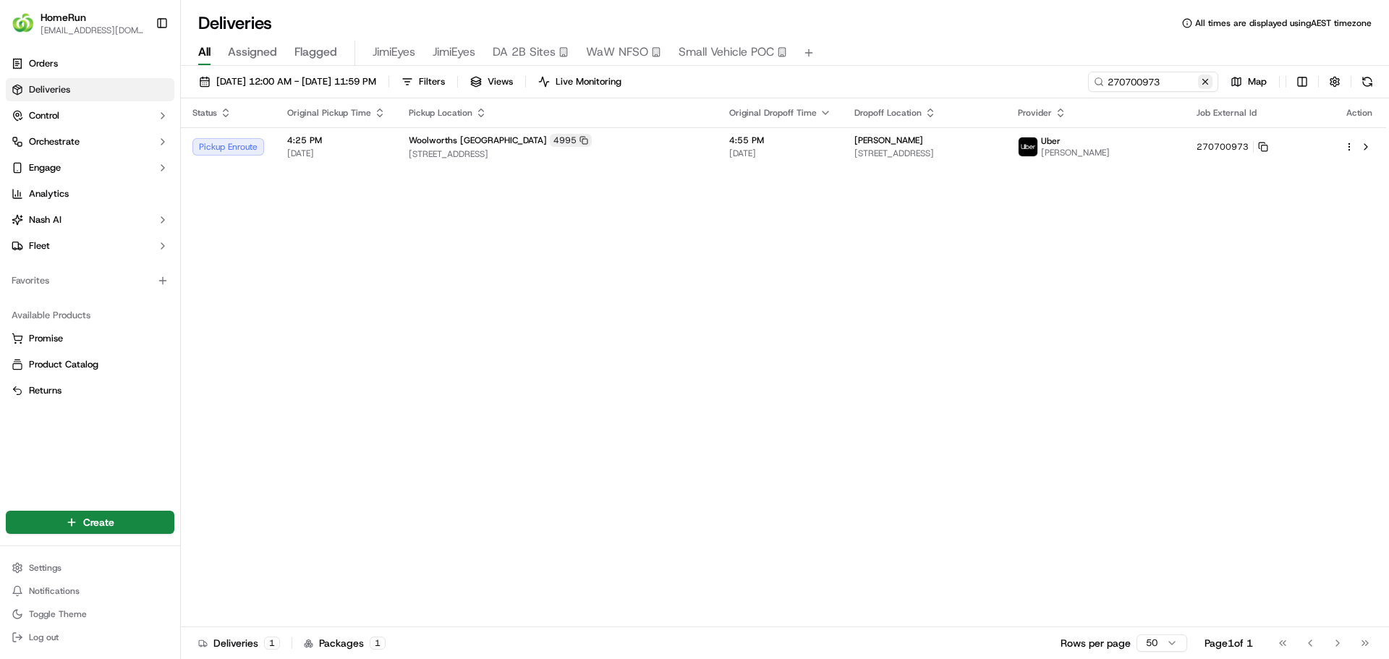
click at [1200, 86] on button at bounding box center [1205, 82] width 14 height 14
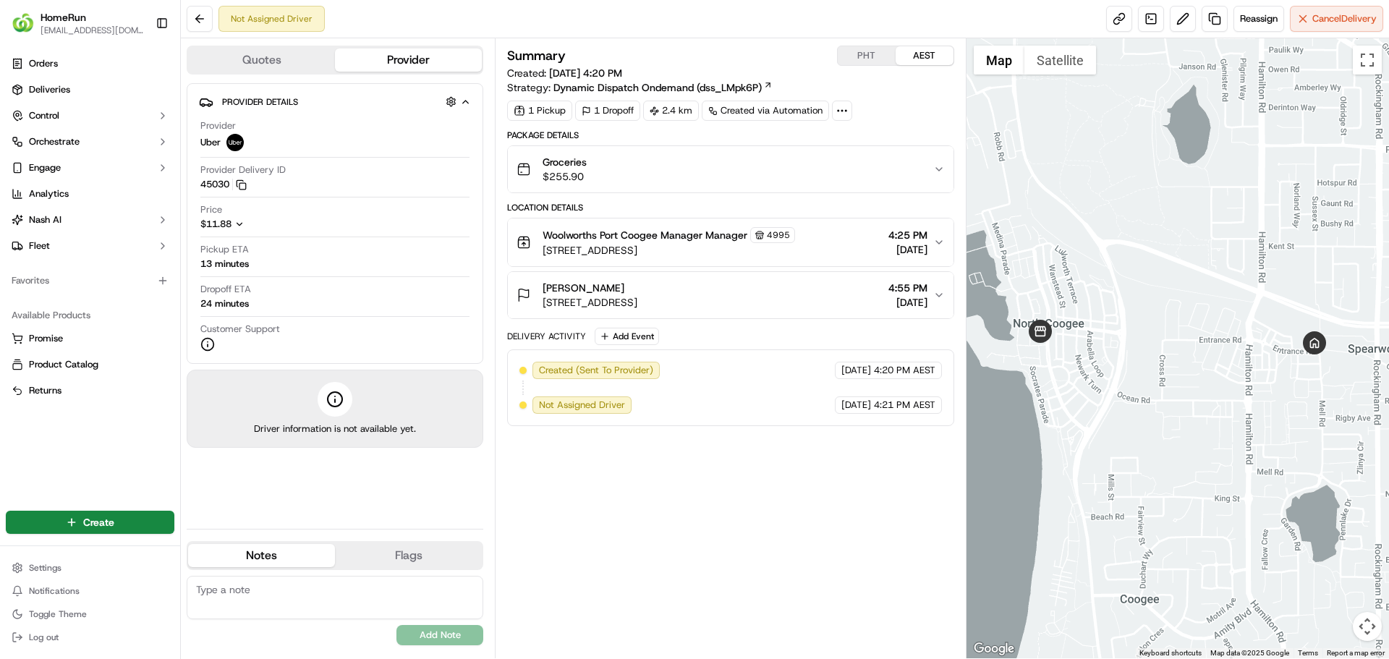
click at [284, 51] on button "Quotes" at bounding box center [261, 59] width 147 height 23
click at [389, 51] on button "Provider" at bounding box center [408, 59] width 147 height 23
